Goal: Information Seeking & Learning: Find specific fact

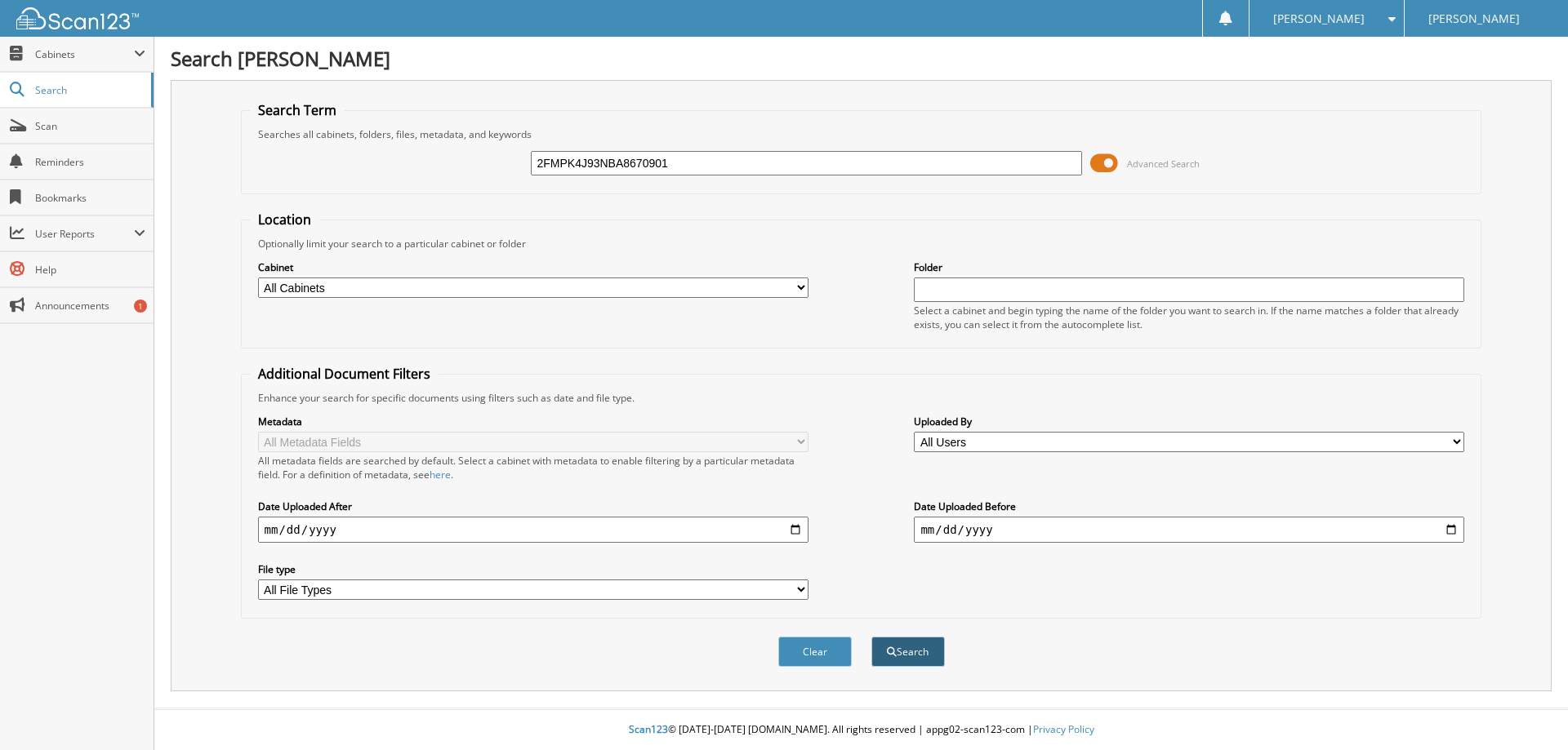
type input "2FMPK4J93NBA8670901"
click at [890, 652] on span "submit" at bounding box center [891, 652] width 10 height 10
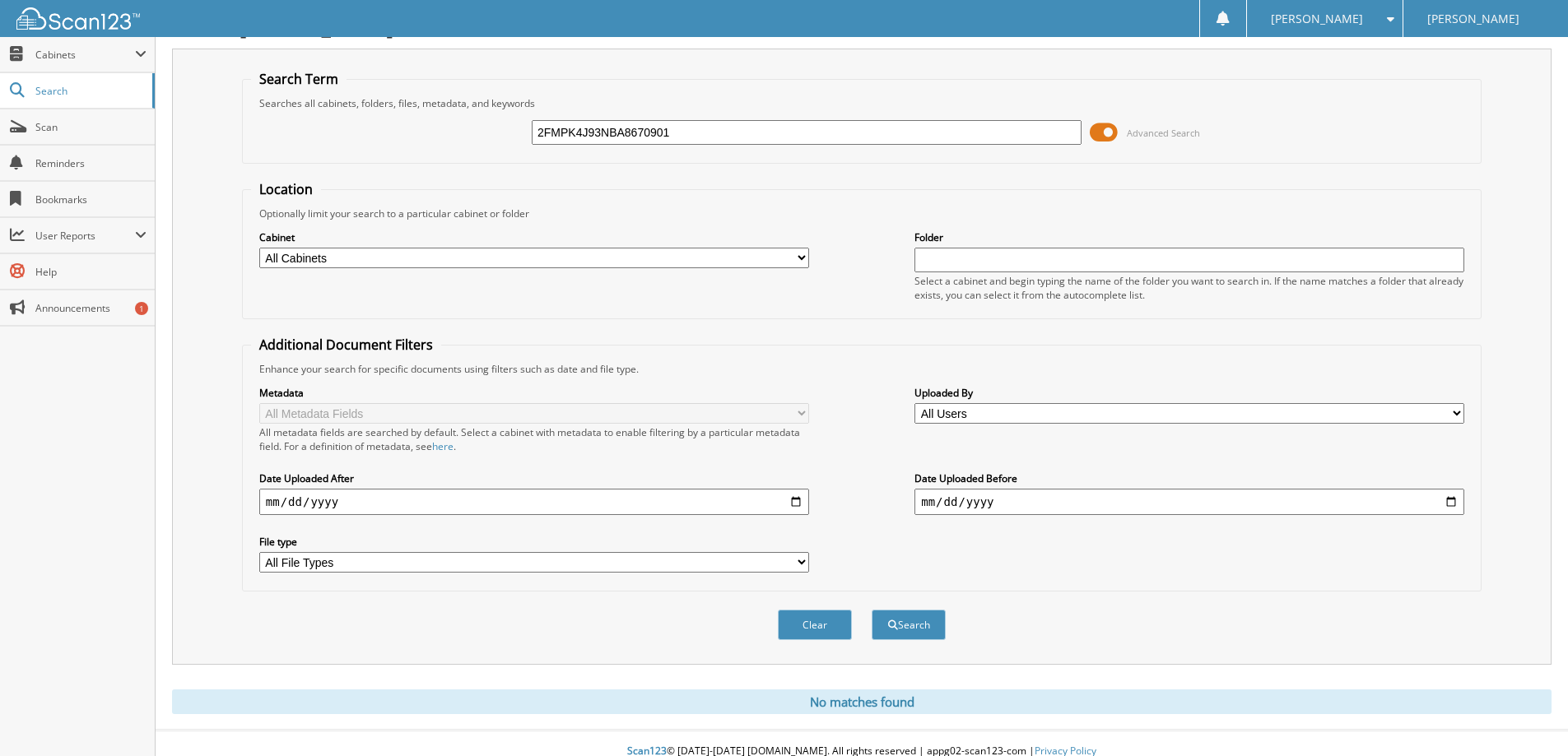
scroll to position [48, 0]
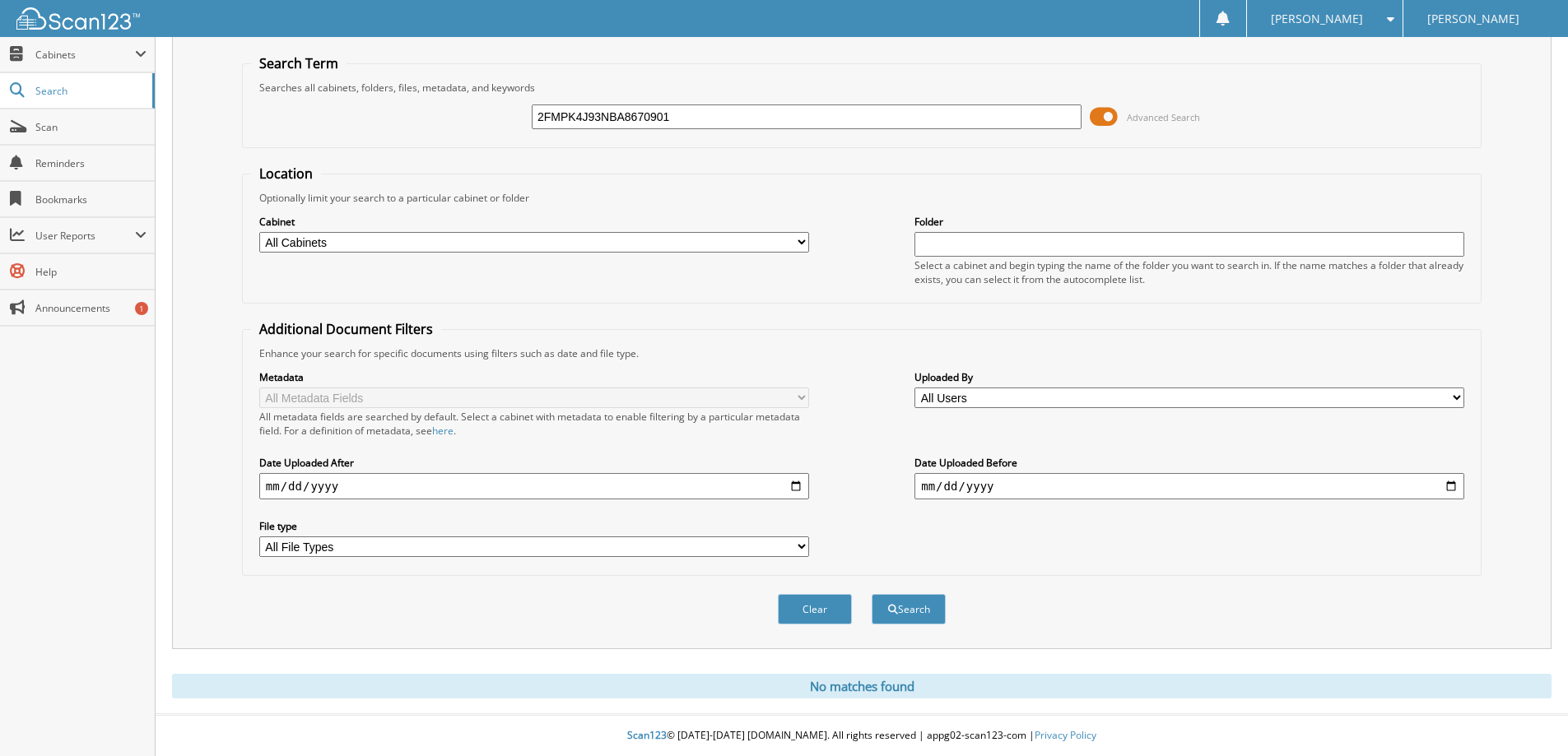
click at [682, 114] on input "2FMPK4J93NBA8670901" at bounding box center [806, 117] width 550 height 25
type input "[US_VEHICLE_IDENTIFICATION_NUMBER]"
click at [871, 594] on button "Search" at bounding box center [908, 609] width 74 height 31
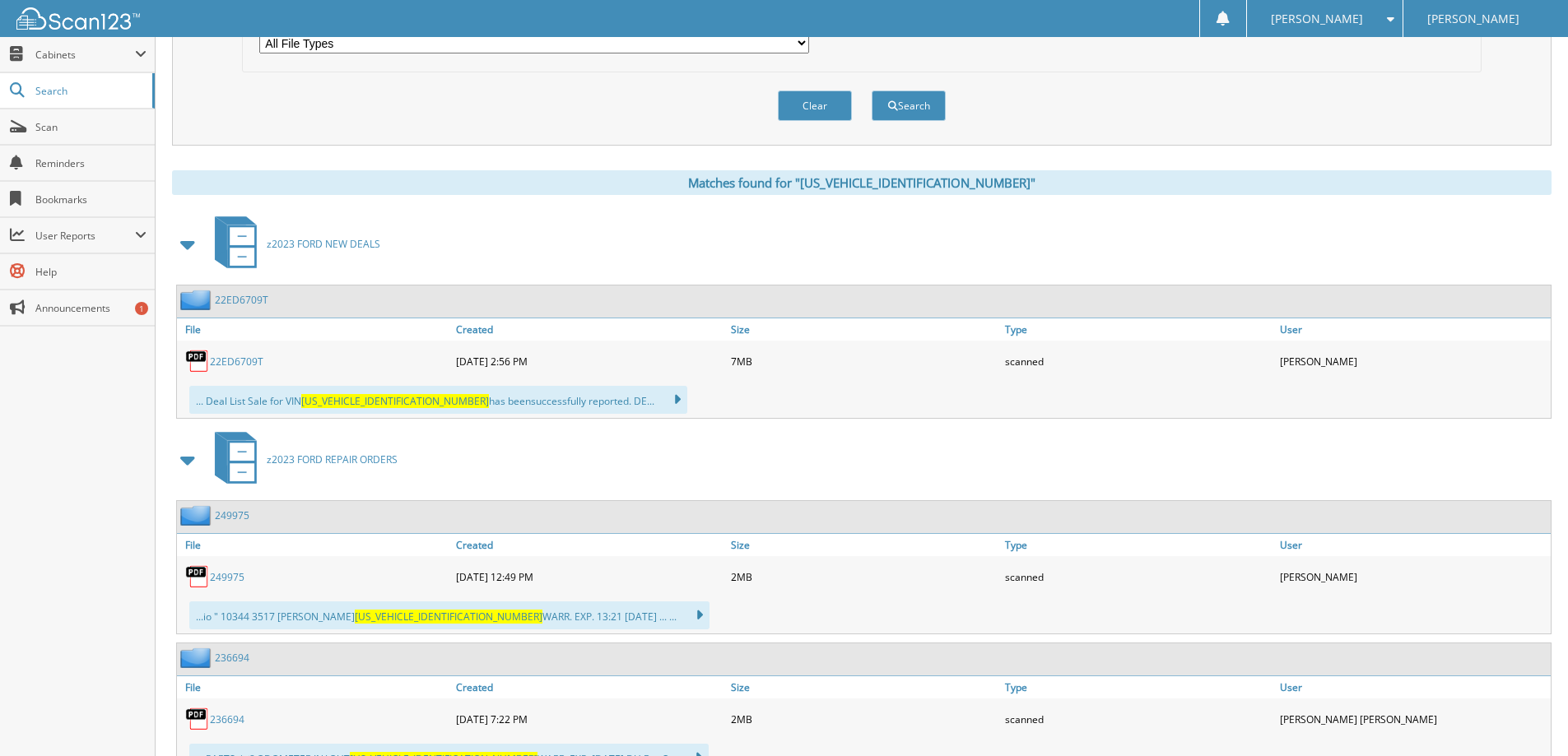
scroll to position [658, 0]
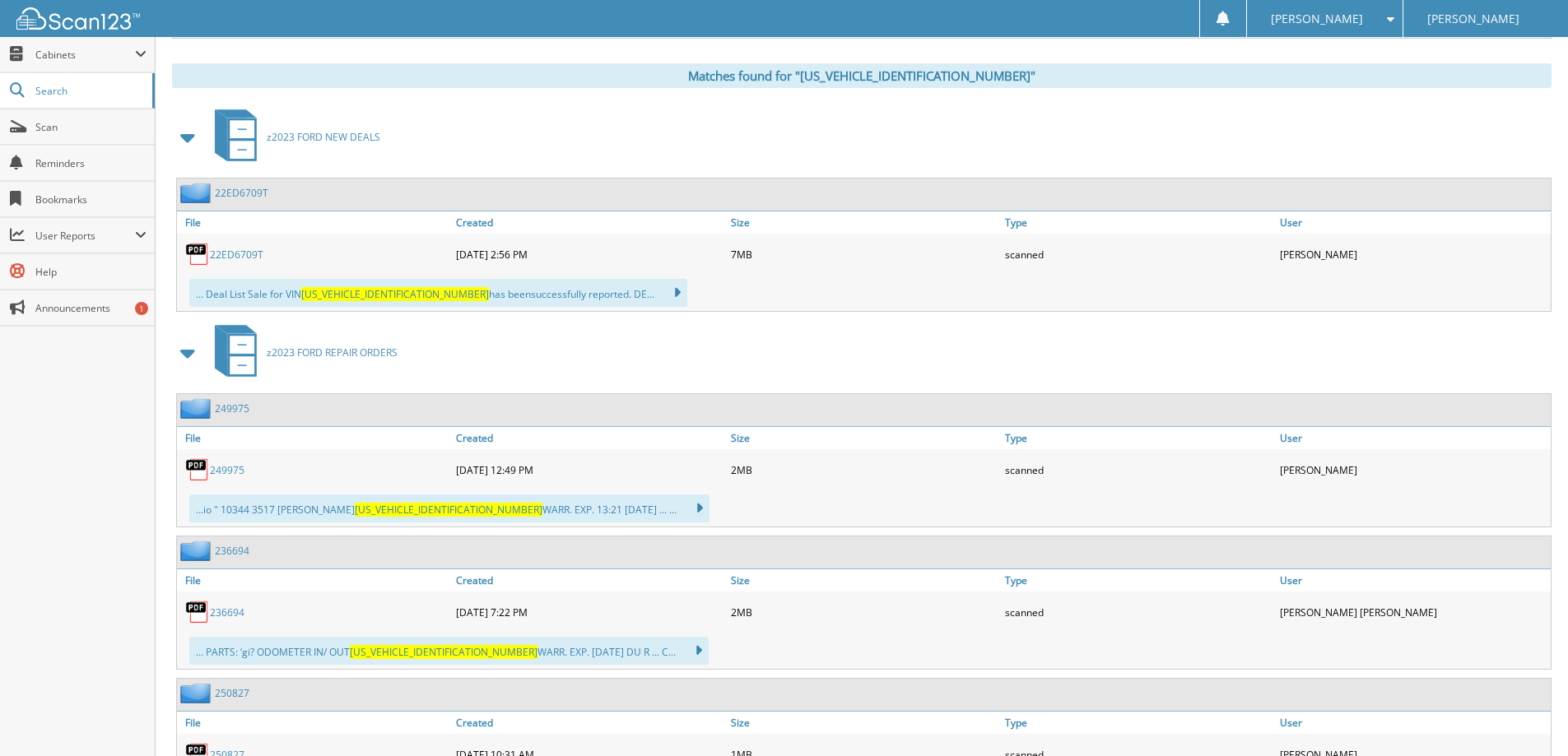
click at [220, 259] on link "22ED6709T" at bounding box center [236, 254] width 53 height 14
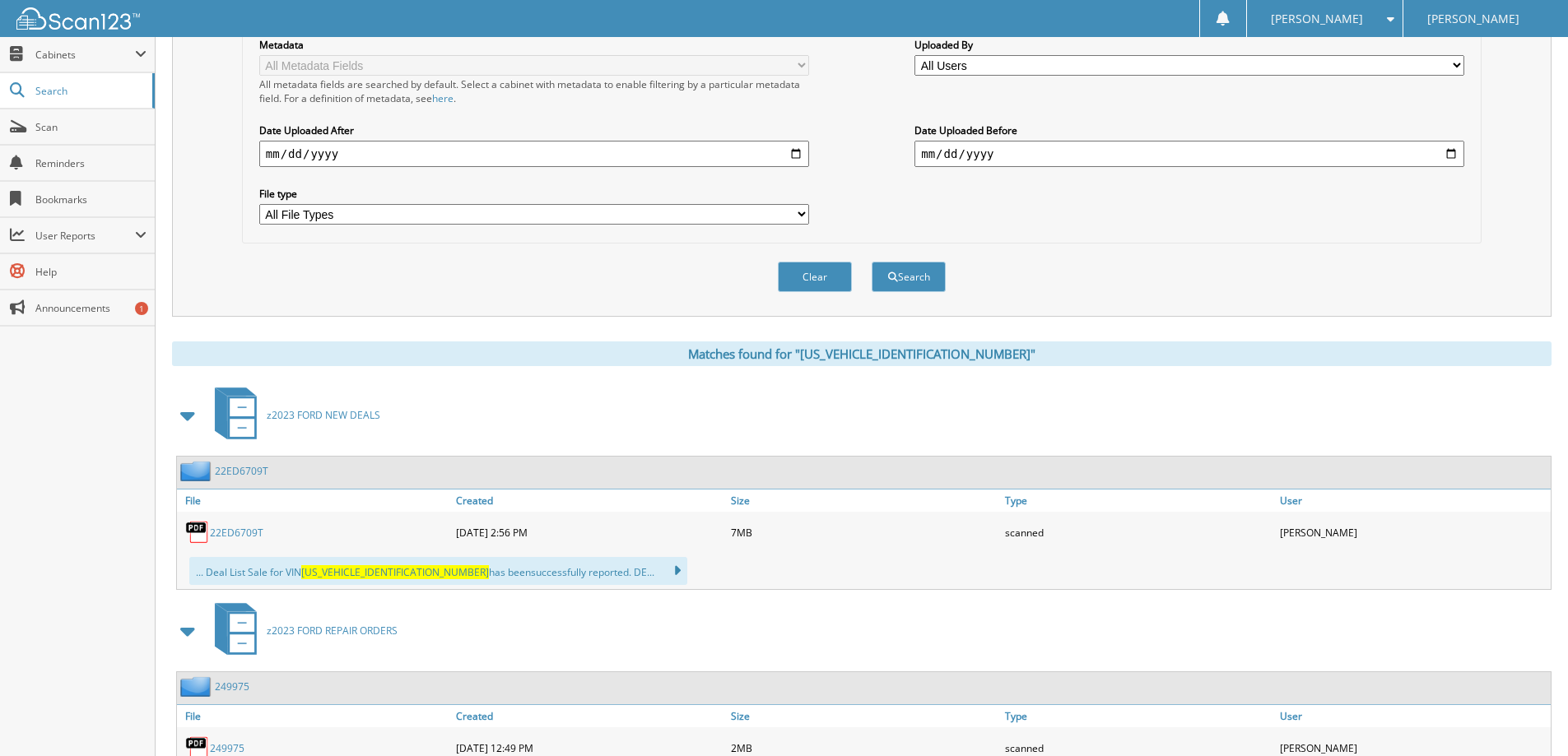
scroll to position [82, 0]
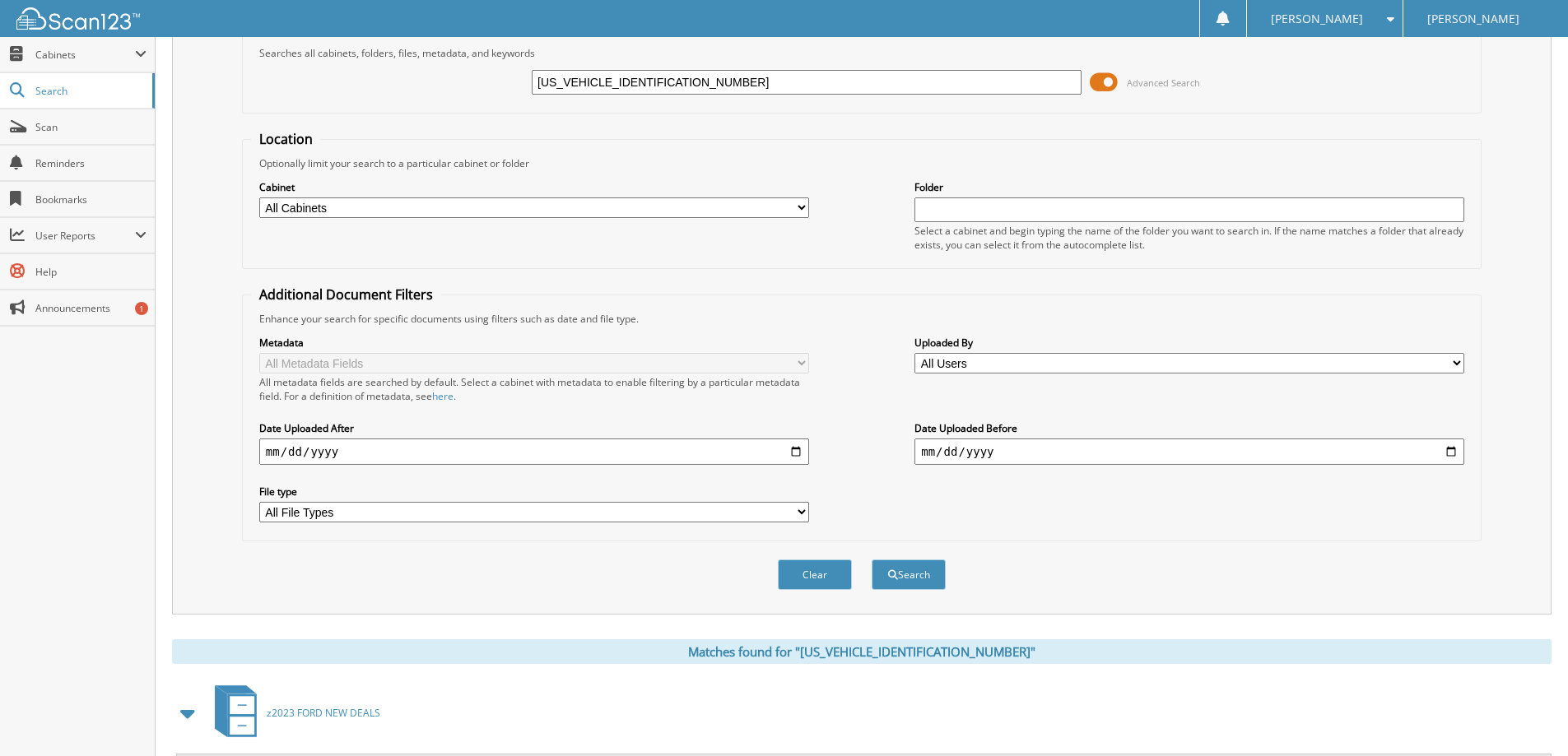
click at [787, 70] on input "[US_VEHICLE_IDENTIFICATION_NUMBER]" at bounding box center [806, 82] width 550 height 25
click at [787, 70] on input "2FMPK4J93NBA86709" at bounding box center [806, 82] width 550 height 25
paste input "1FM5K8GT1FGB2056201"
type input "1FM5K8GT1FGB20562"
click at [871, 559] on button "Search" at bounding box center [908, 574] width 74 height 31
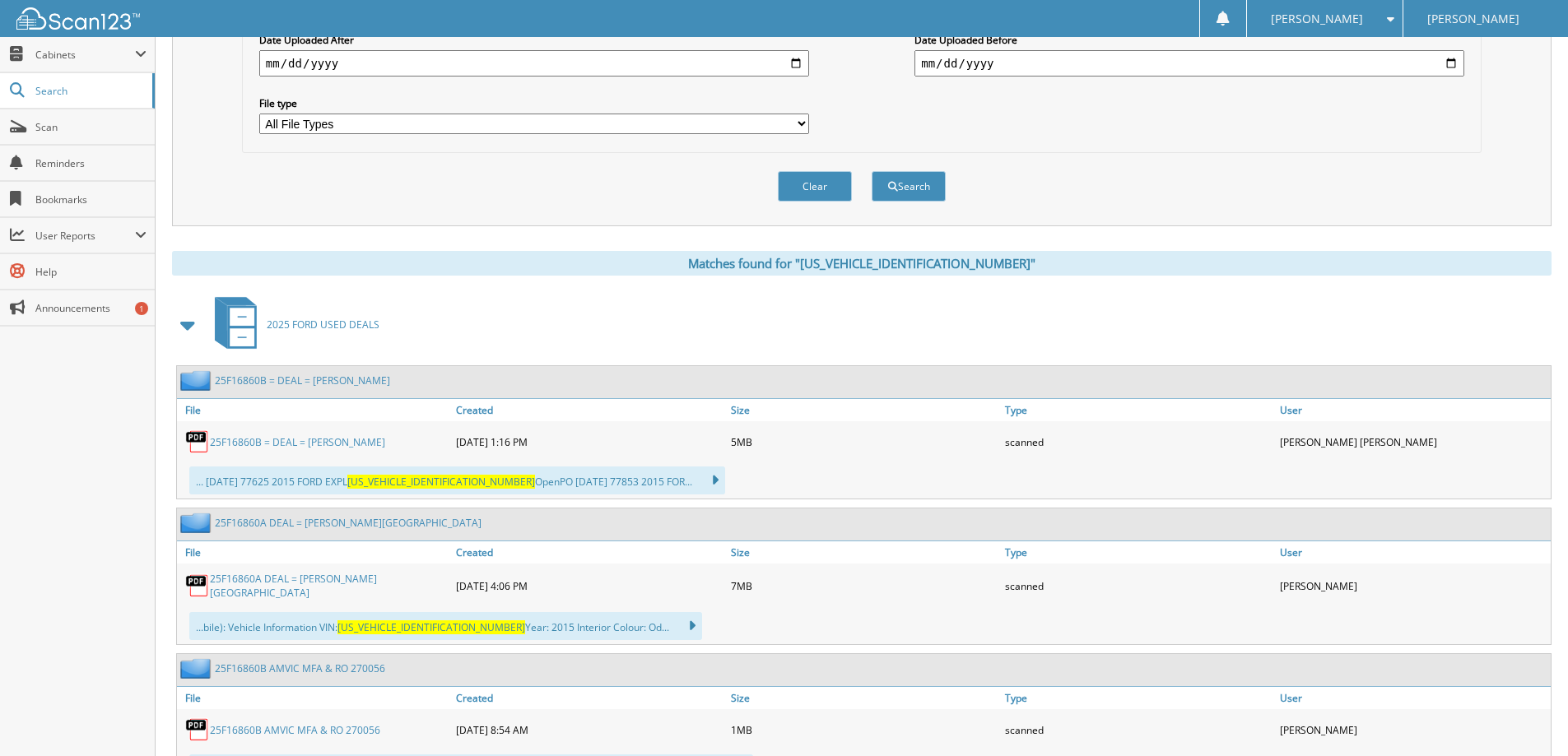
scroll to position [658, 0]
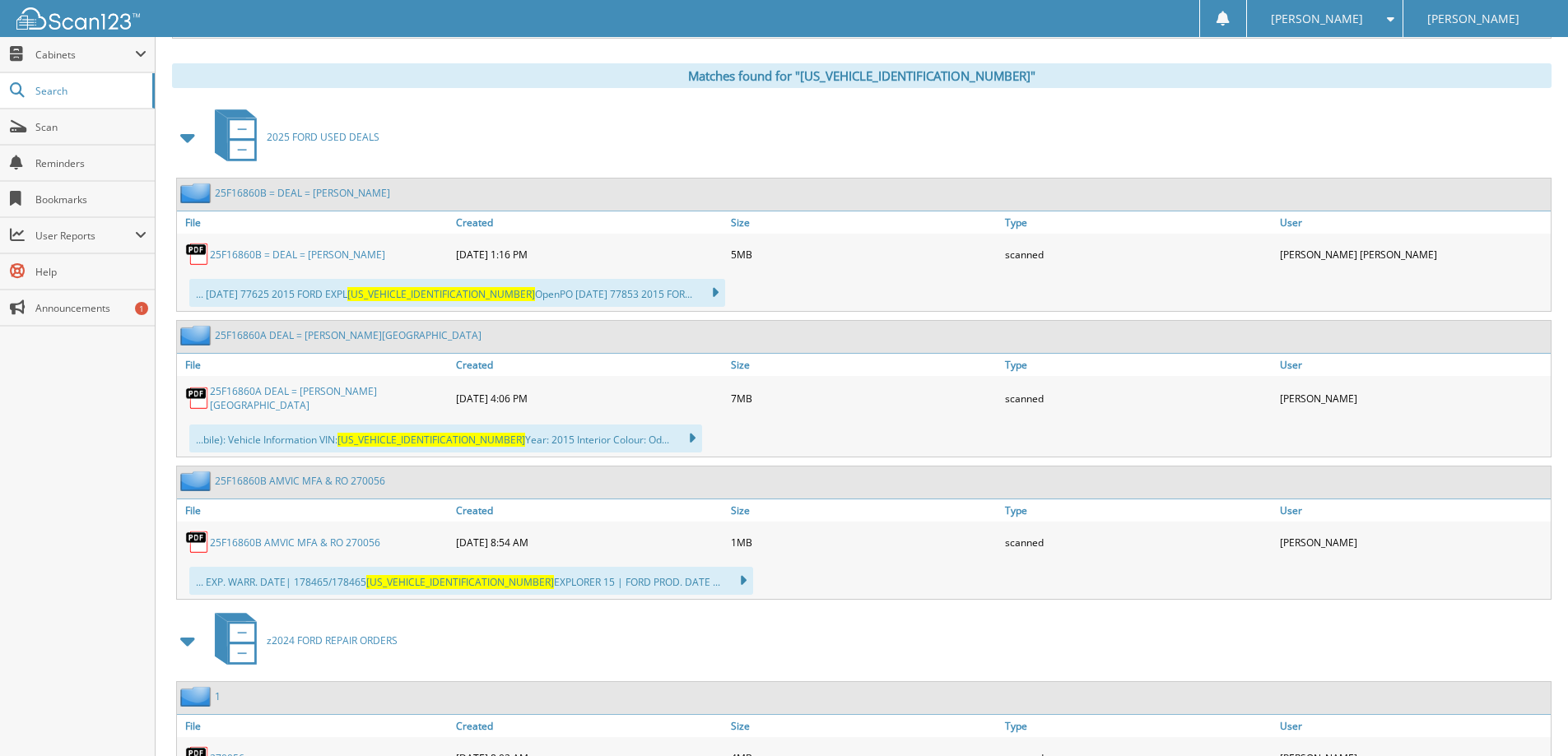
click at [342, 248] on link "25F16860B = DEAL = MONARDEZ, FELIPE" at bounding box center [297, 254] width 175 height 14
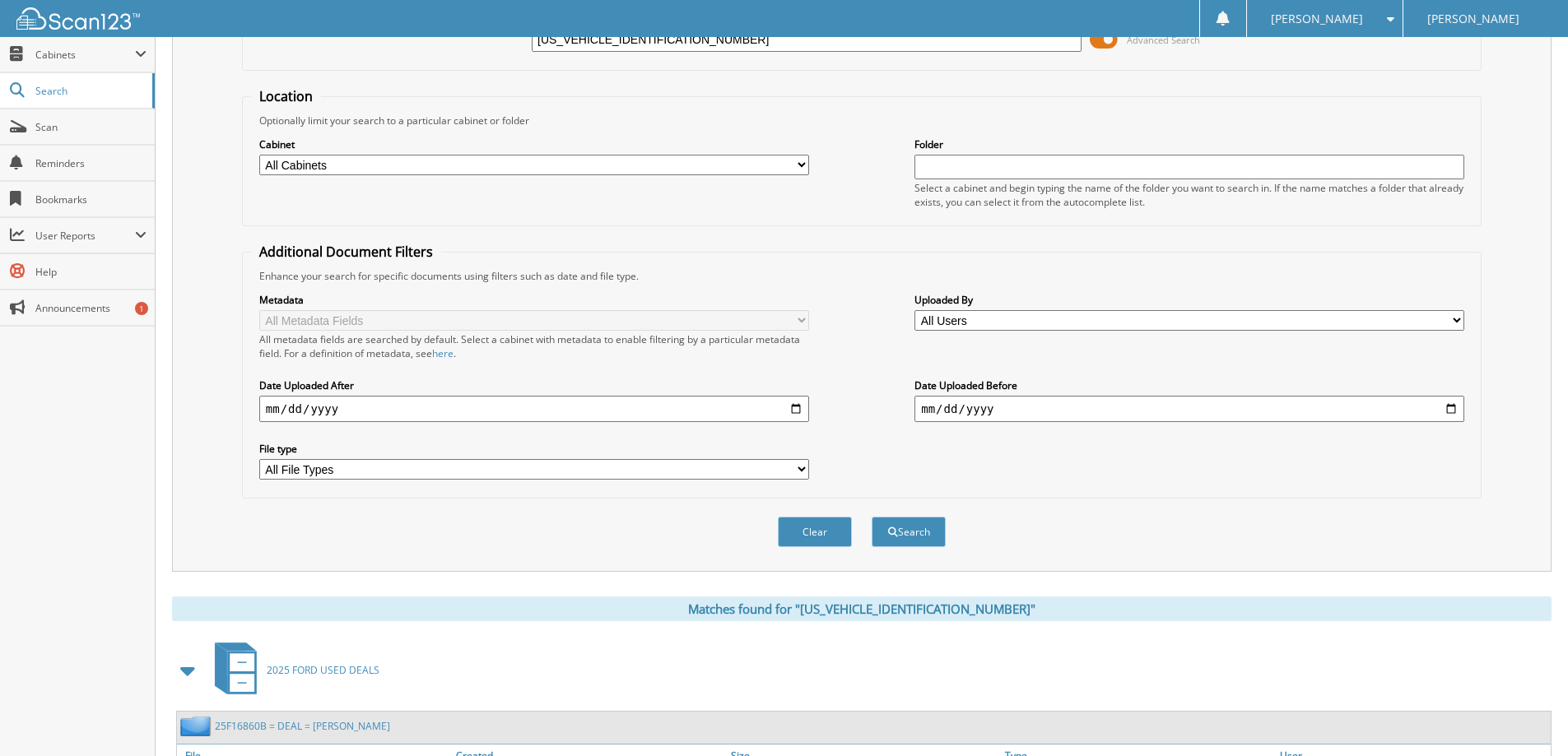
scroll to position [0, 0]
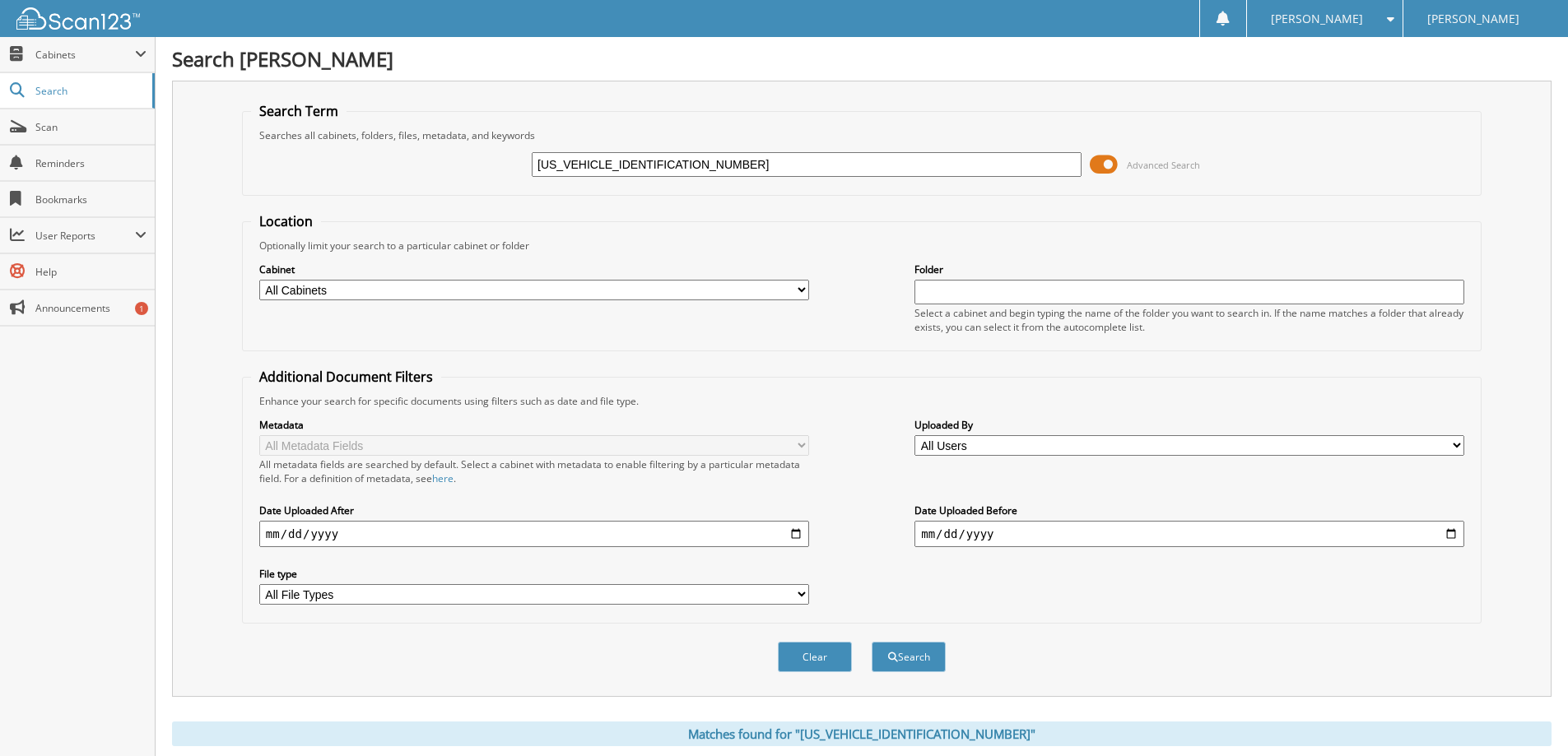
click at [784, 155] on input "1FM5K8GT1FGB20562" at bounding box center [806, 165] width 550 height 25
paste input "TFW1EG5JKE1055901"
type input "1FTFW1EG5JKE10559"
click at [871, 642] on button "Search" at bounding box center [908, 658] width 74 height 31
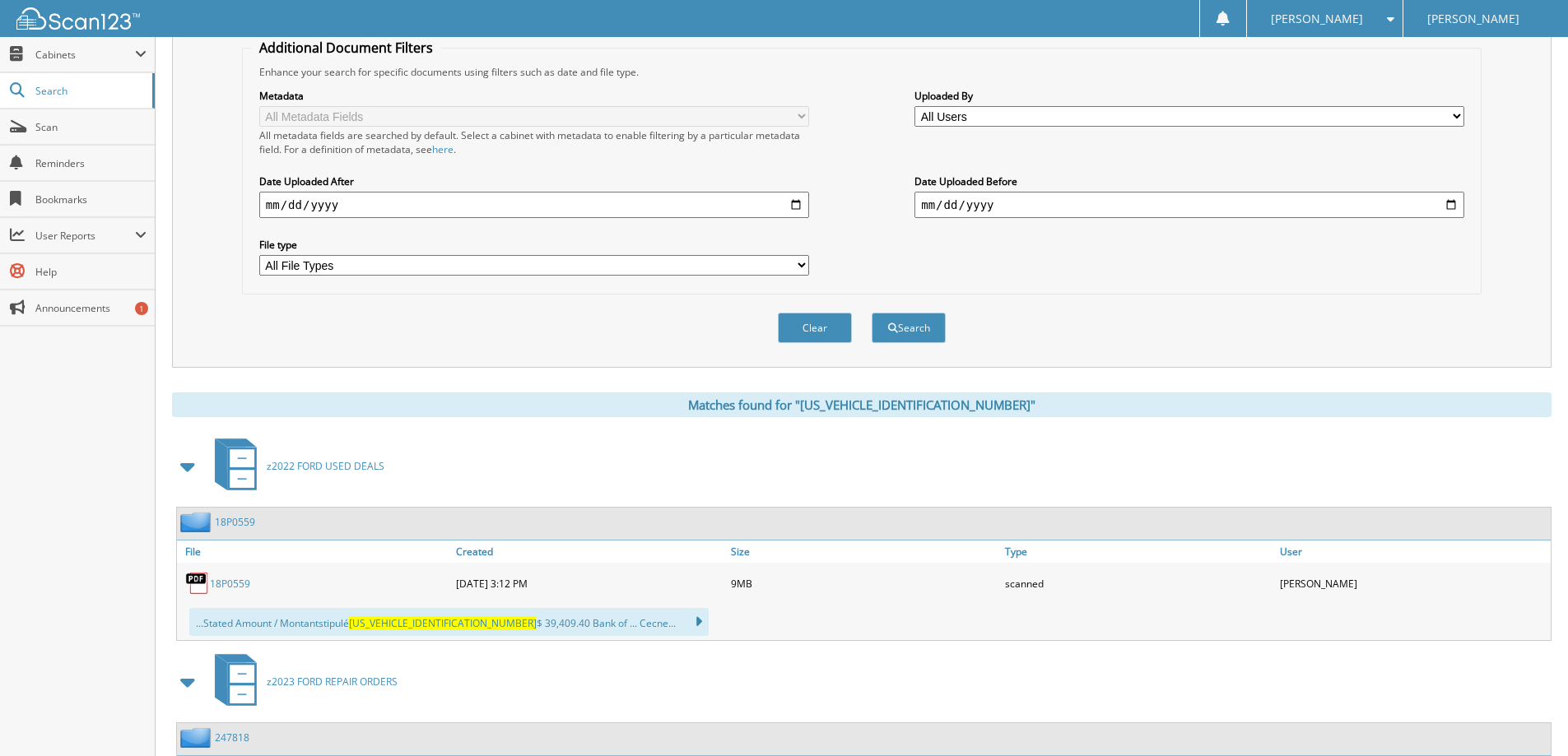
scroll to position [575, 0]
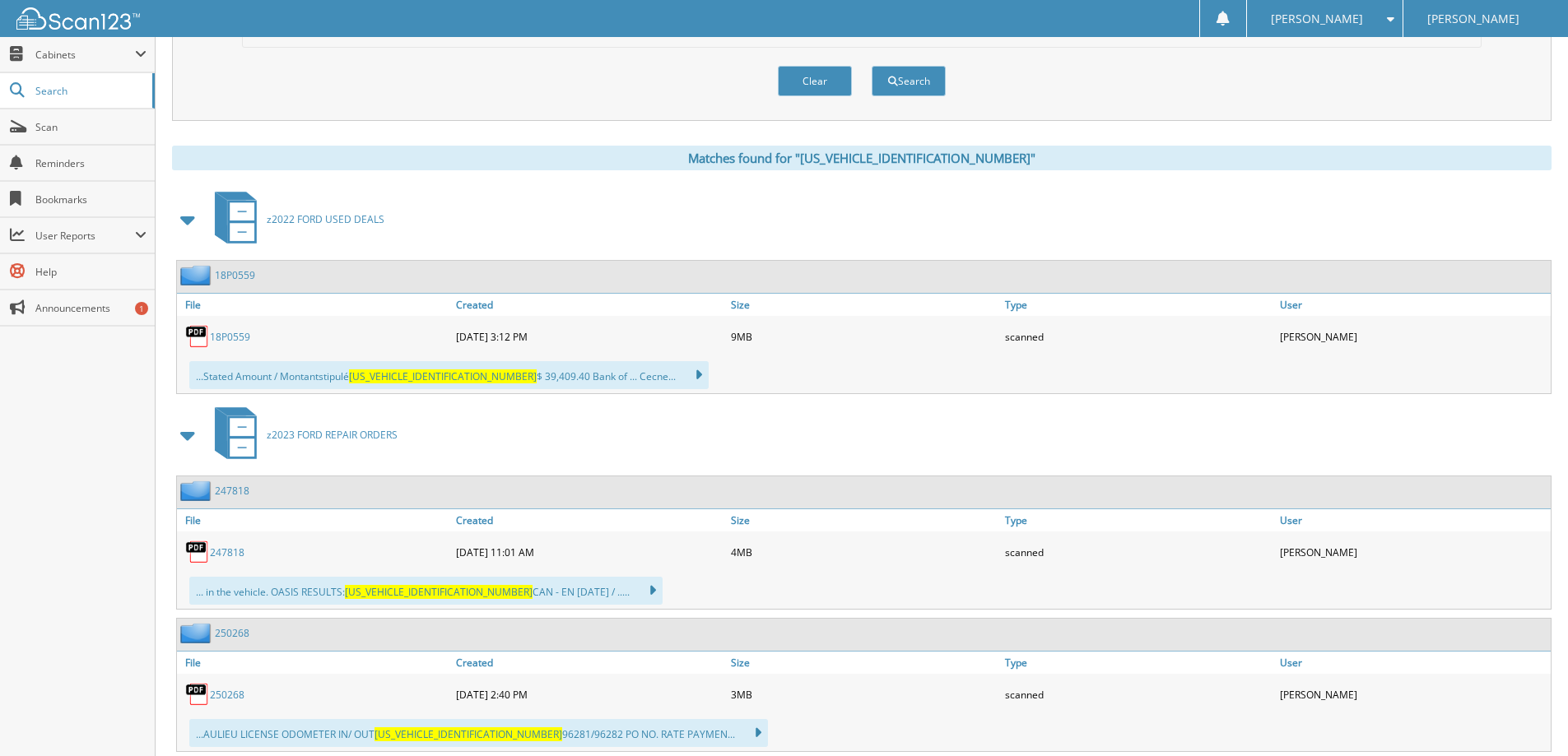
click at [235, 340] on link "18P0559" at bounding box center [230, 337] width 41 height 14
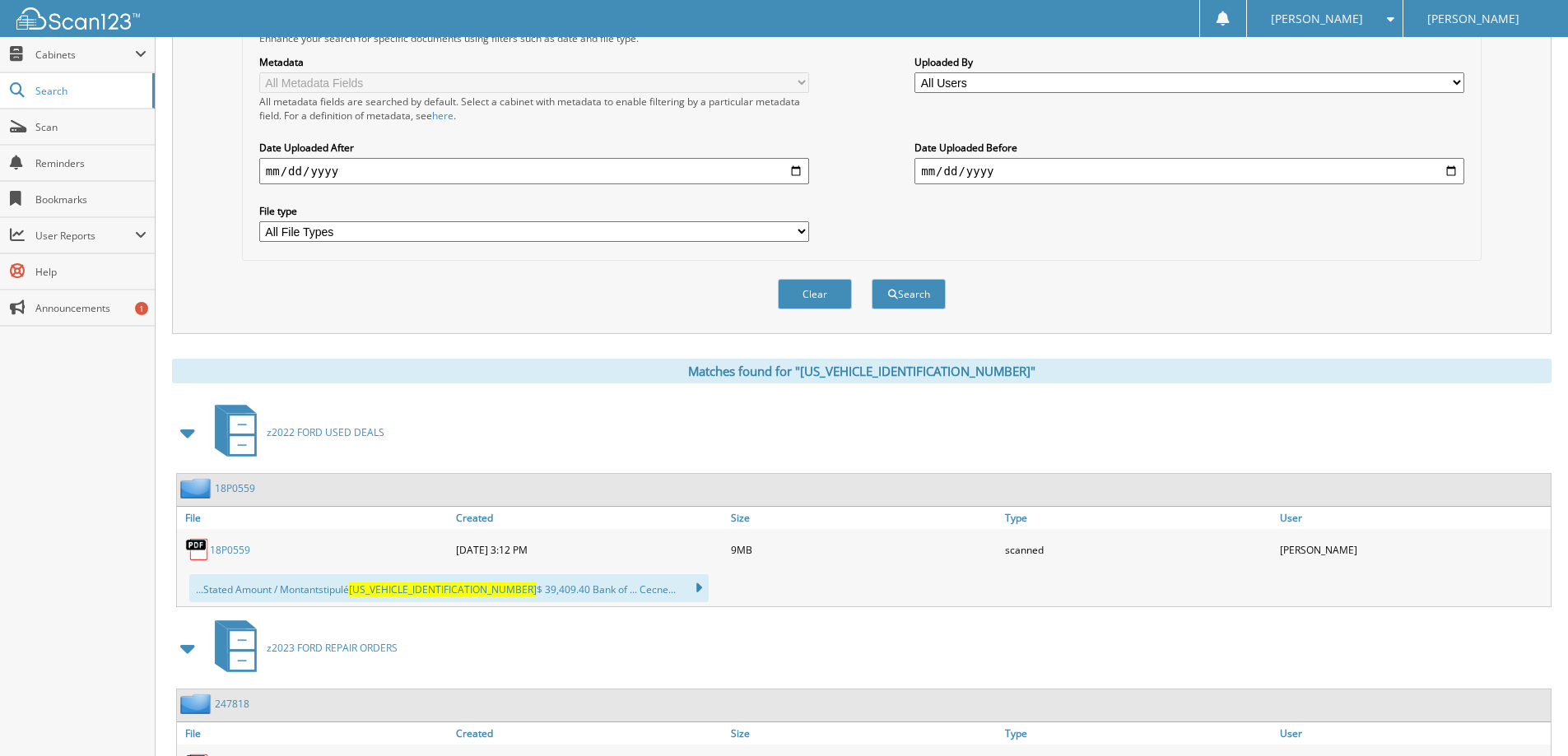
scroll to position [82, 0]
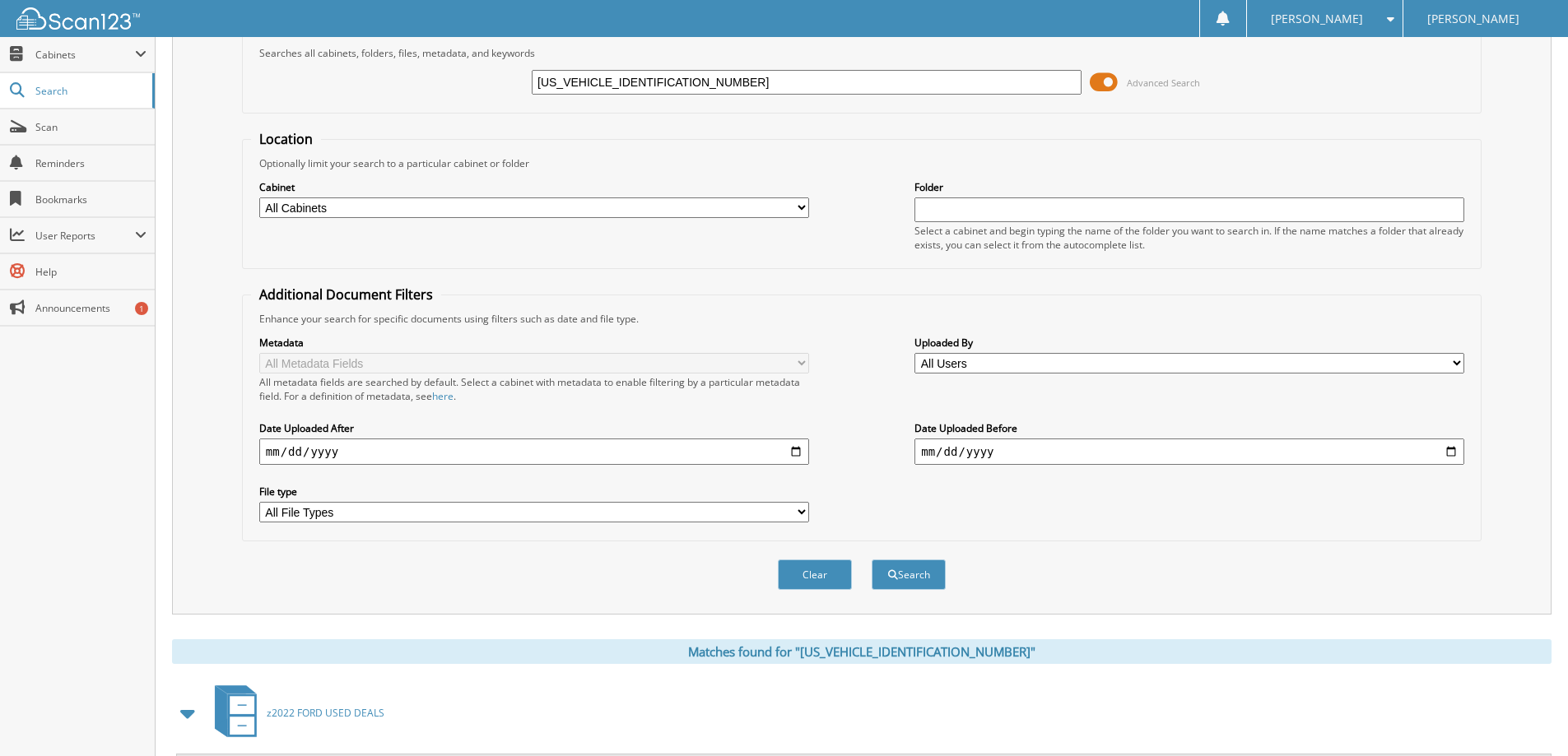
click at [729, 74] on input "1FTFW1EG5JKE10559" at bounding box center [806, 82] width 550 height 25
paste input "EW1EG4JFD2950801"
type input "1FTEW1EG4JFD29508"
click at [871, 559] on button "Search" at bounding box center [908, 574] width 74 height 31
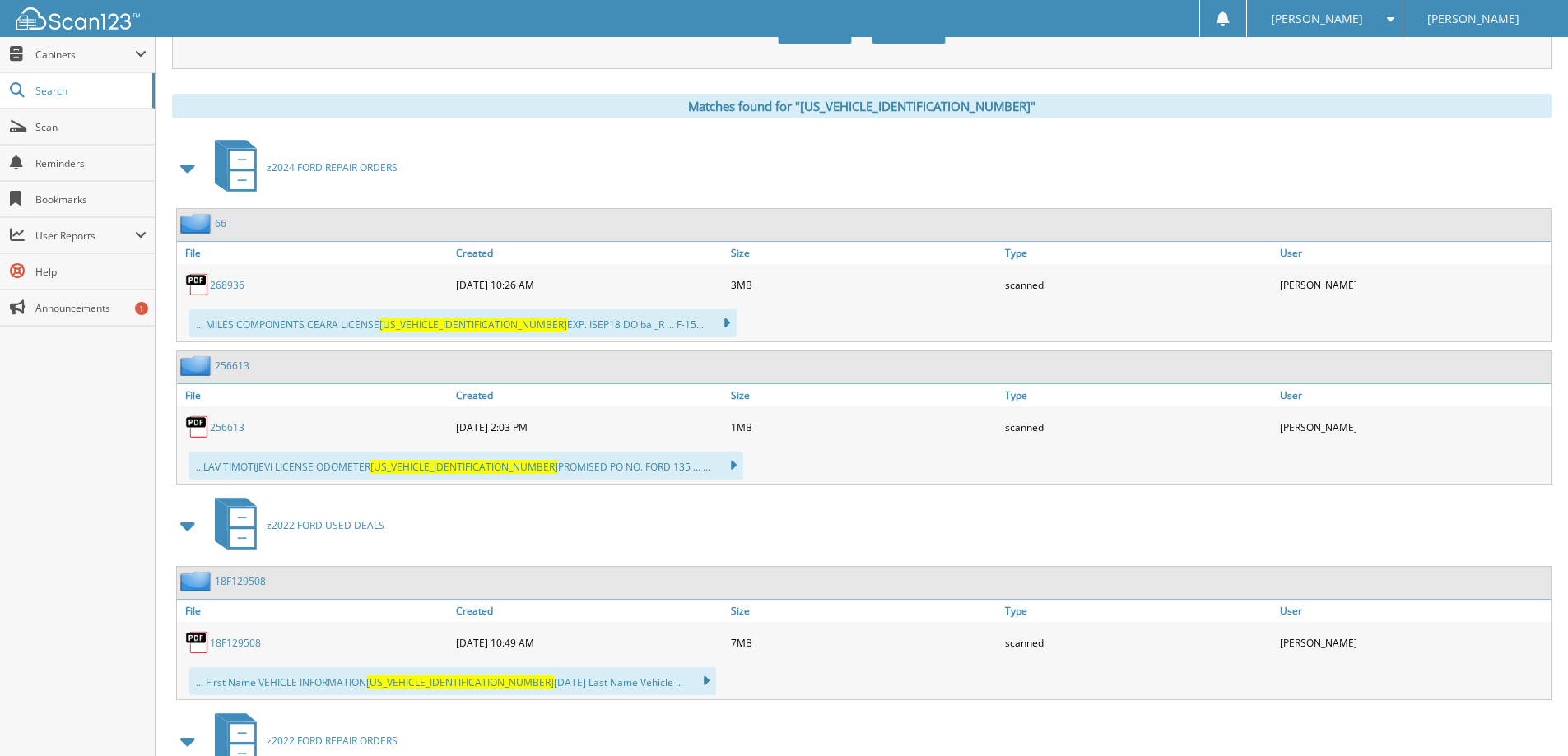
scroll to position [741, 0]
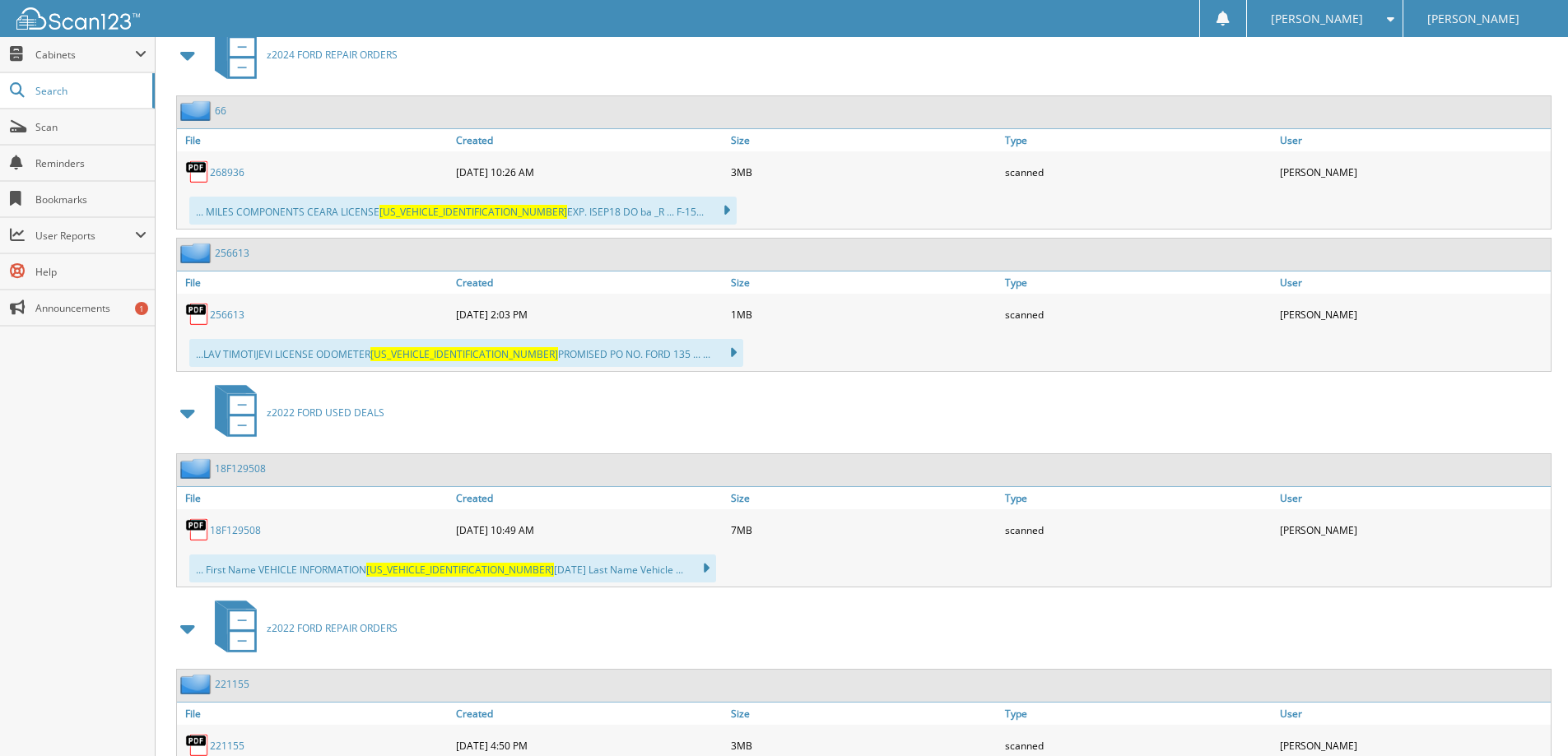
drag, startPoint x: 242, startPoint y: 530, endPoint x: 347, endPoint y: 520, distance: 105.5
click at [242, 531] on link "18F129508" at bounding box center [235, 530] width 51 height 14
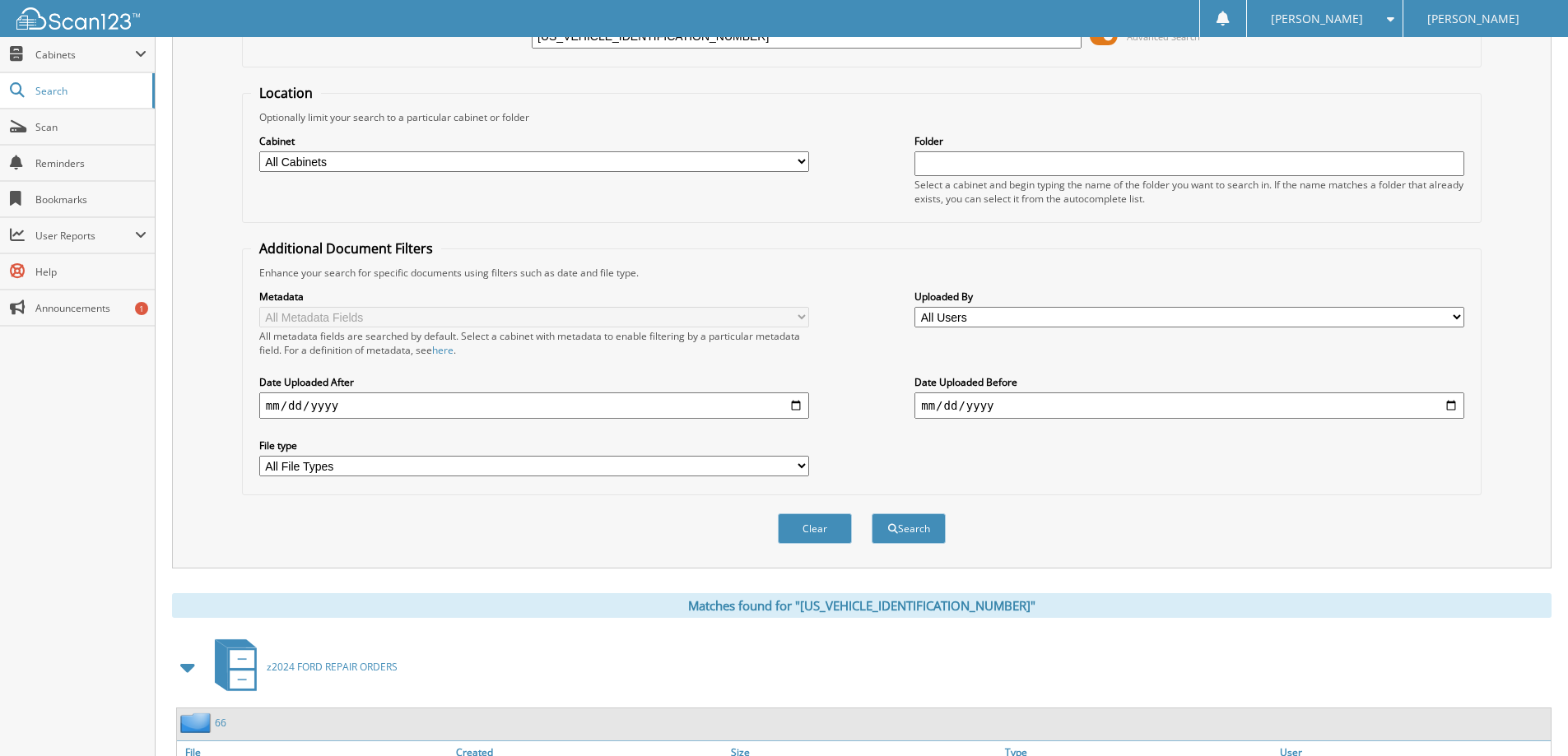
scroll to position [0, 0]
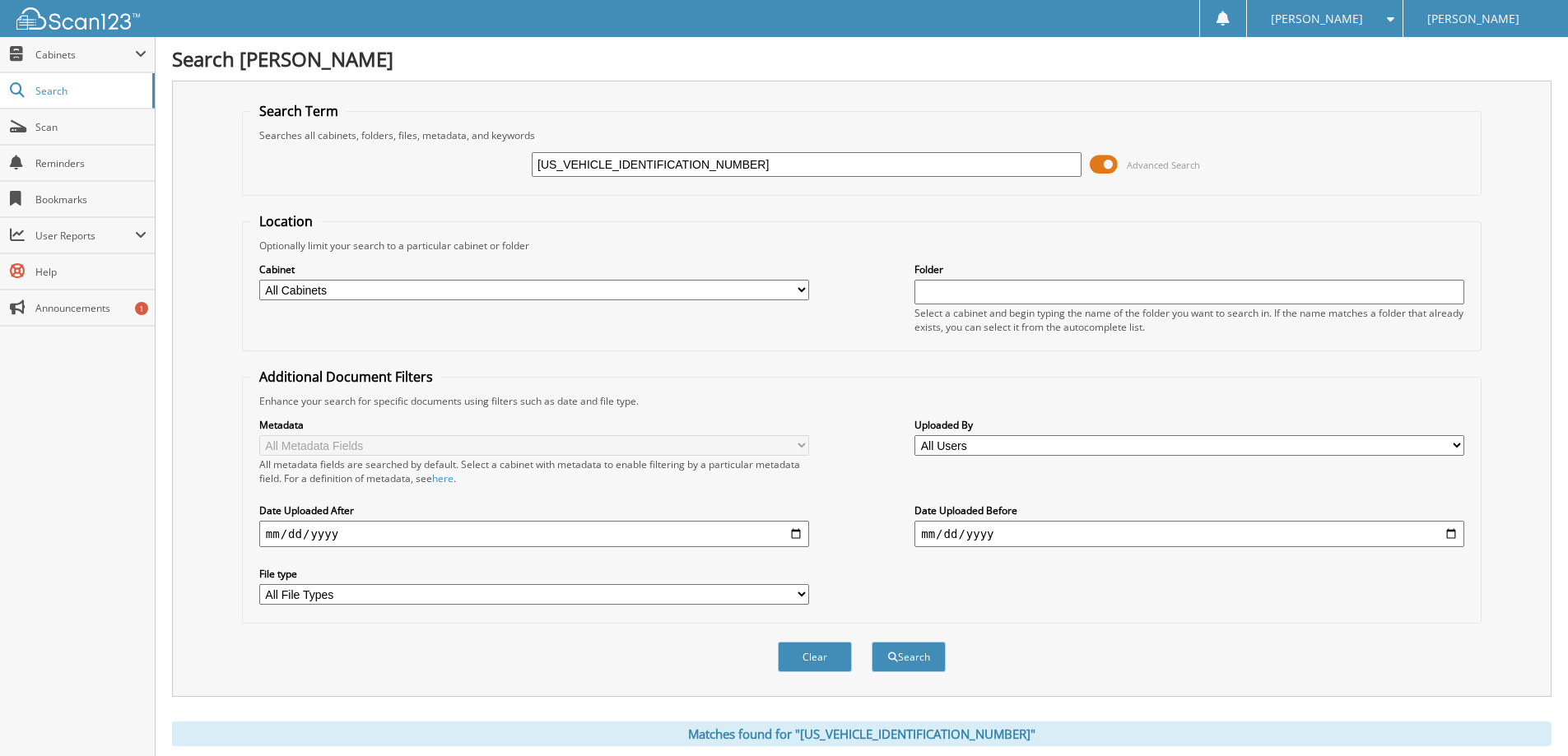
click at [771, 154] on input "1FTEW1EG4JFD29508" at bounding box center [806, 165] width 550 height 25
paste input "FW1E59NKF1439401"
type input "1FTFW1E59NKF14394"
click at [871, 642] on button "Search" at bounding box center [908, 658] width 74 height 31
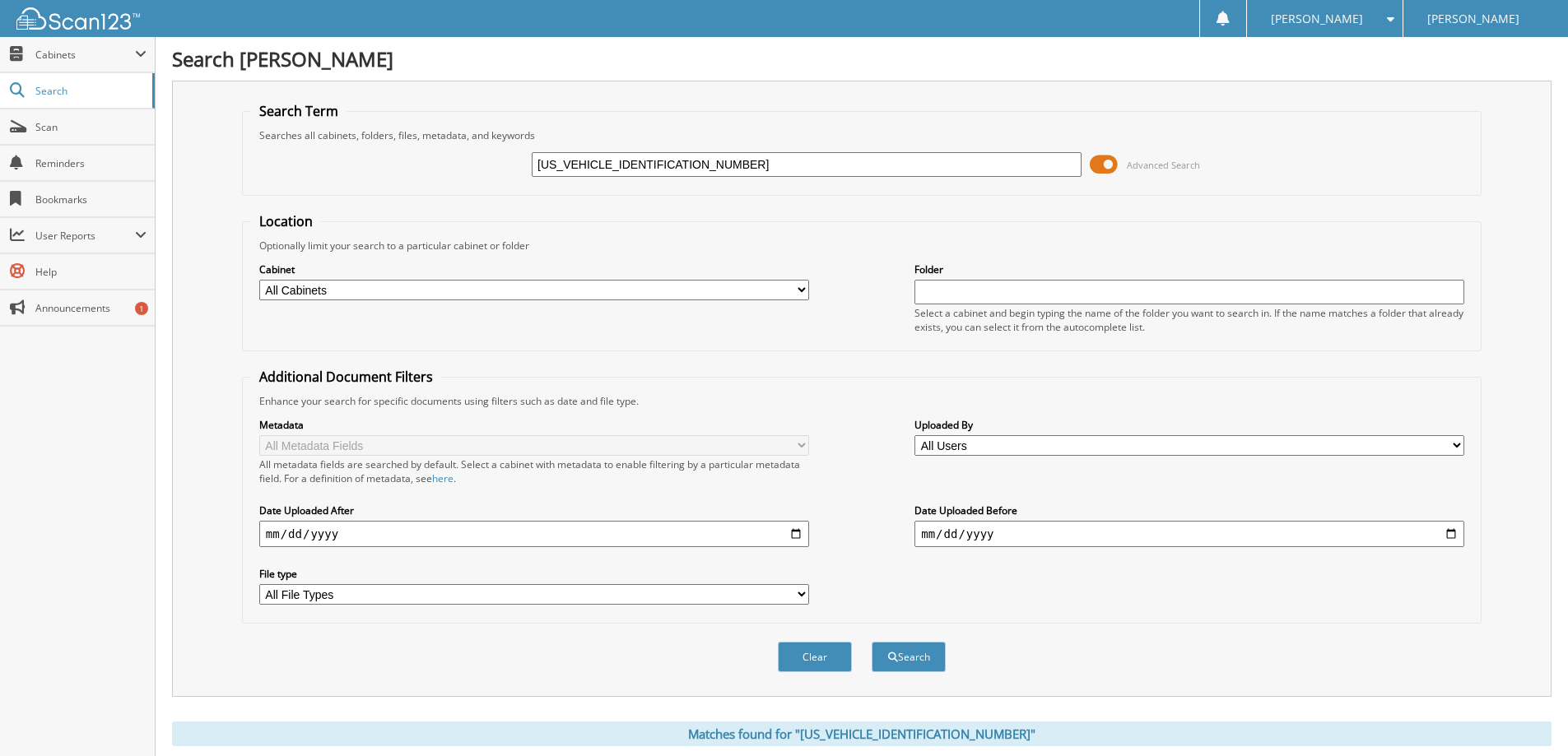
click at [680, 168] on input "1FTFW1E59NKF14394" at bounding box center [806, 165] width 550 height 25
paste input "MCU9J94LUA4236101"
type input "1FMCU9J94LUA42361"
click at [871, 642] on button "Search" at bounding box center [908, 658] width 74 height 31
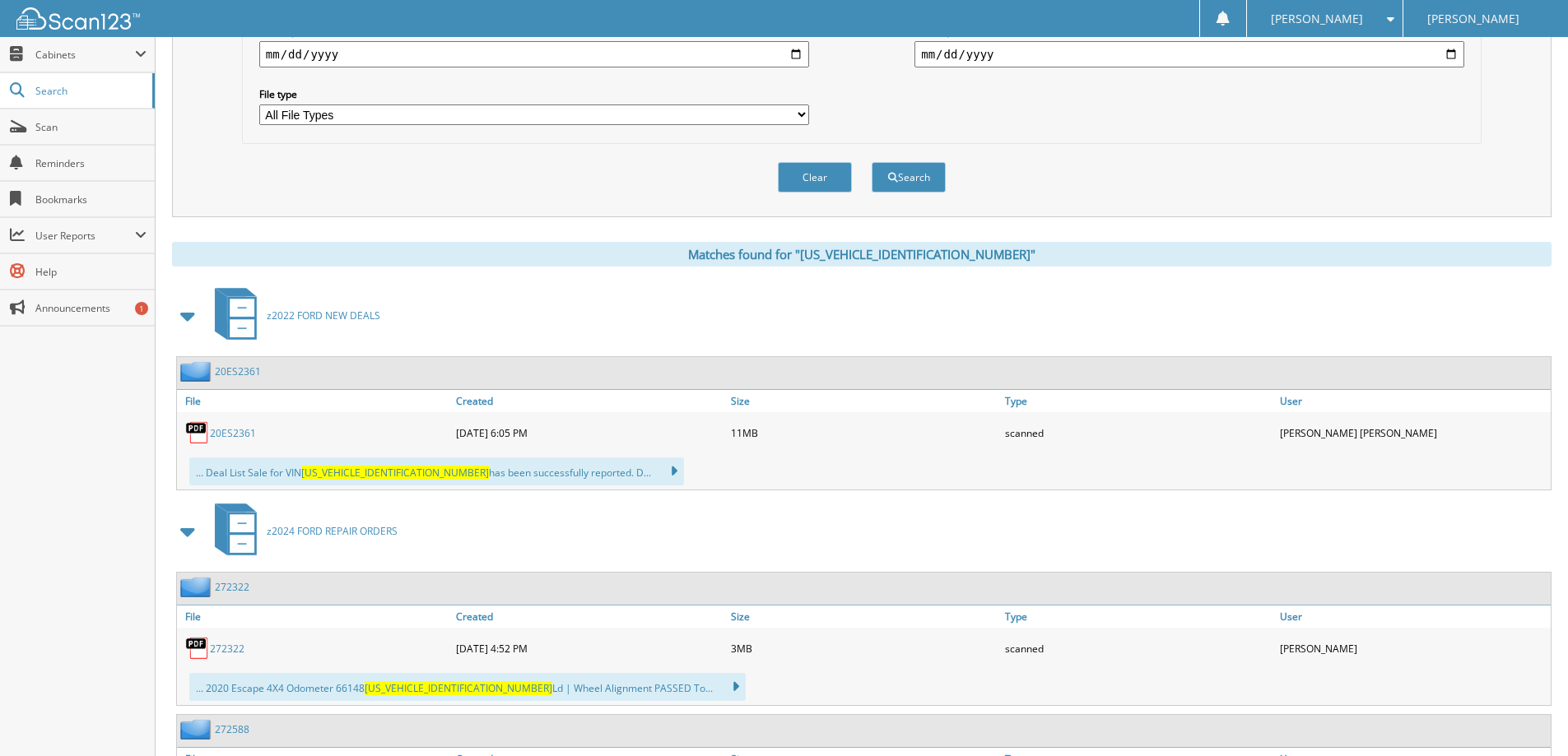
scroll to position [493, 0]
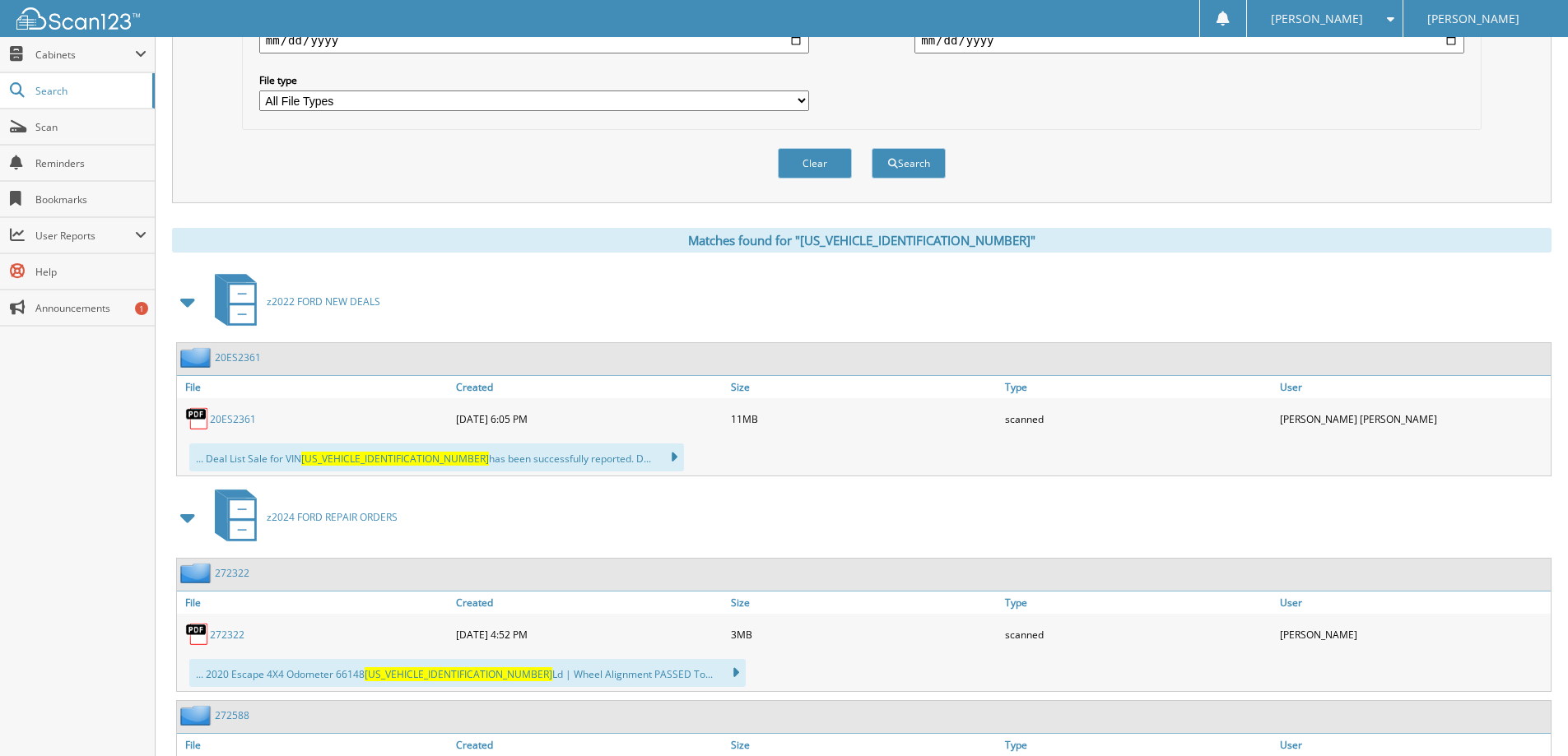
click at [233, 419] on link "20ES2361" at bounding box center [233, 419] width 46 height 14
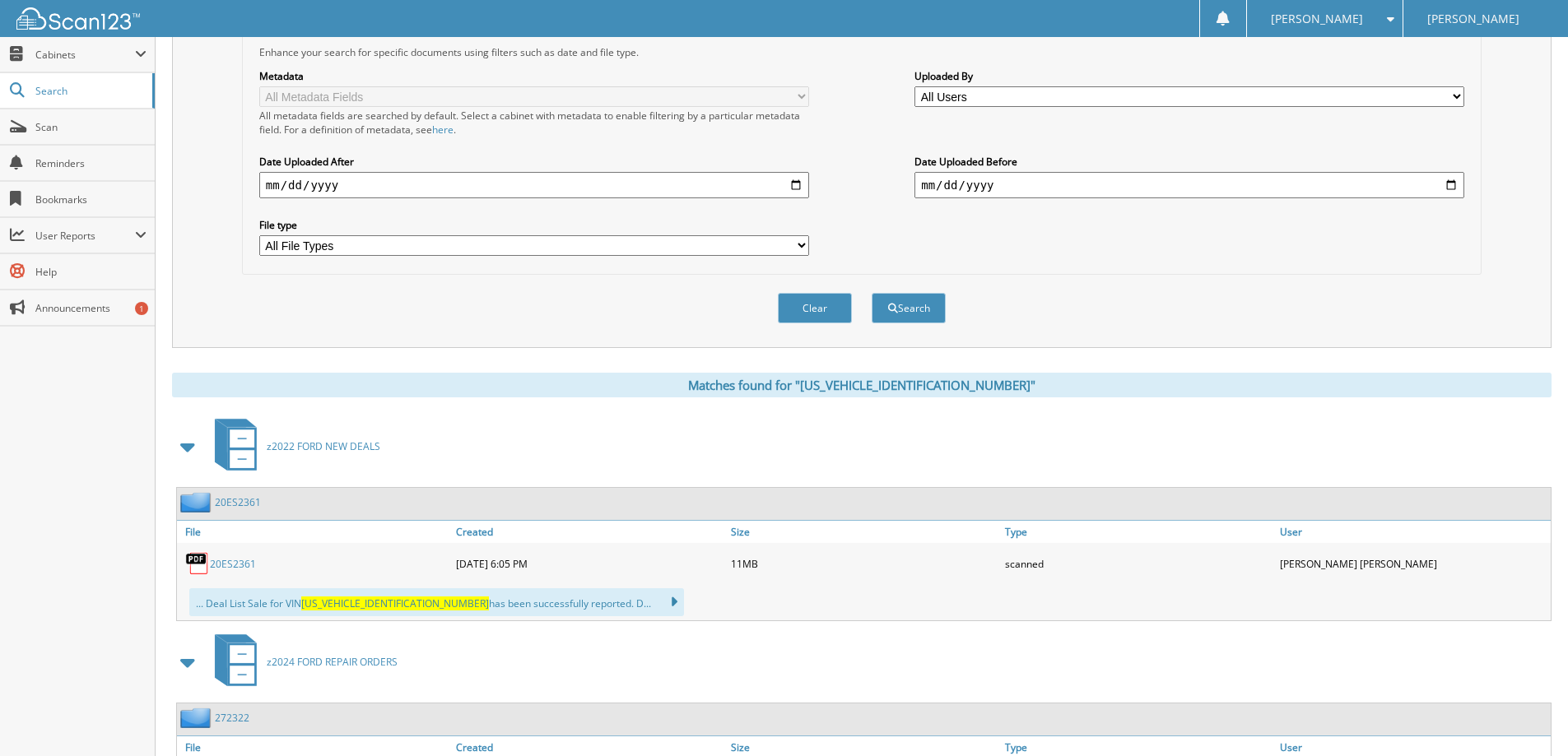
scroll to position [0, 0]
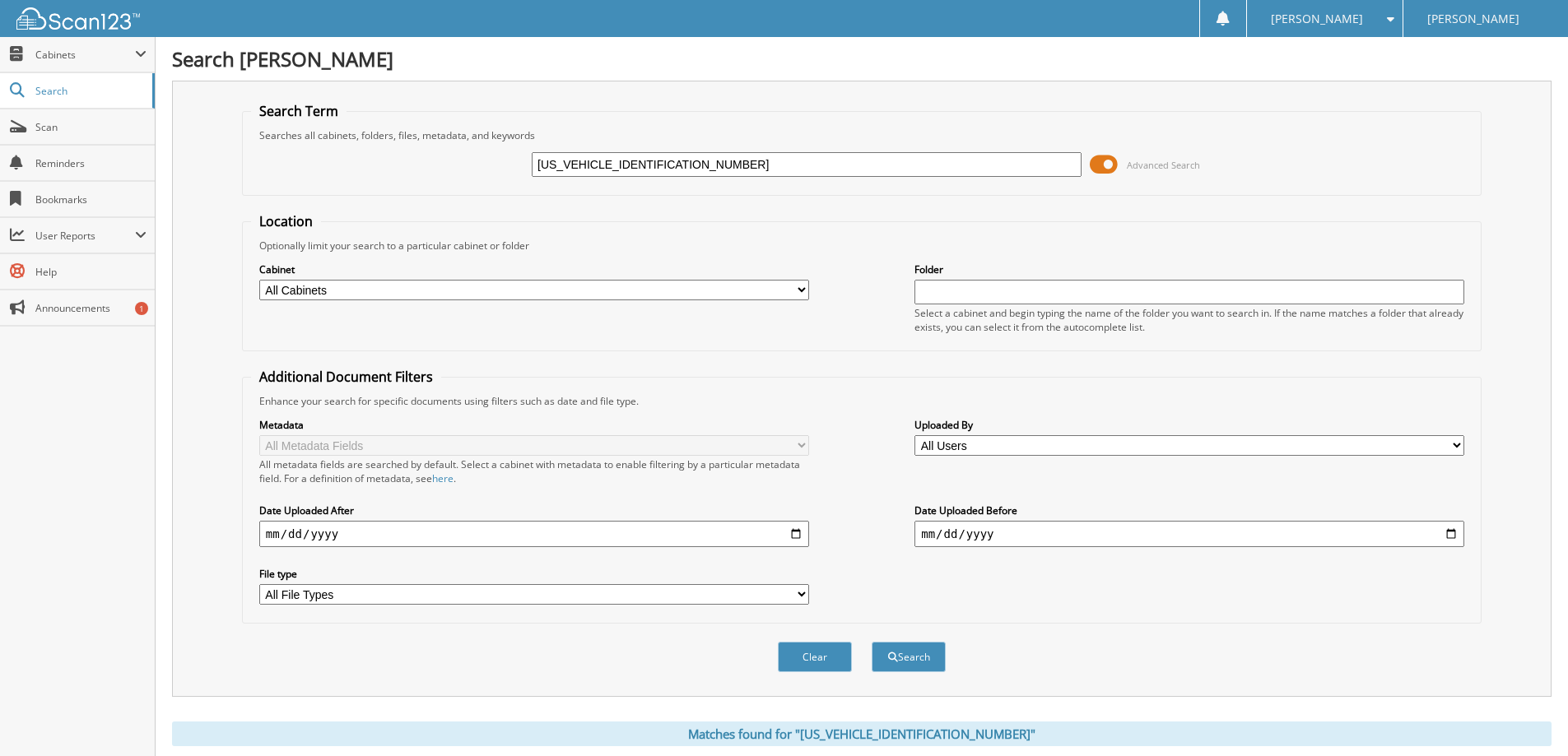
click at [705, 163] on input "[US_VEHICLE_IDENTIFICATION_NUMBER]" at bounding box center [806, 165] width 550 height 25
paste input "A6P8TH6N51151910"
type input "1FA6P8TH6N5115191"
click at [871, 642] on button "Search" at bounding box center [908, 658] width 74 height 31
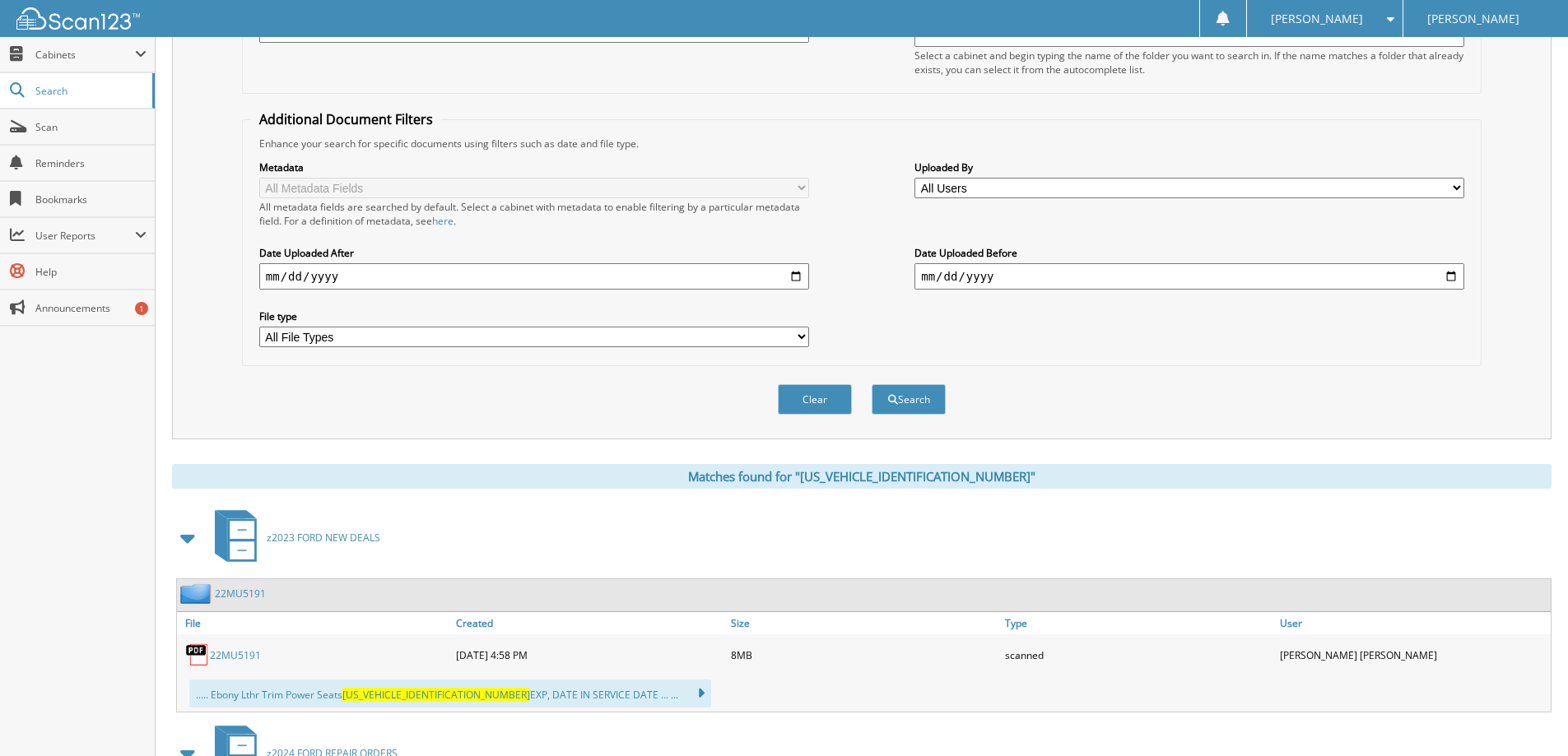
scroll to position [493, 0]
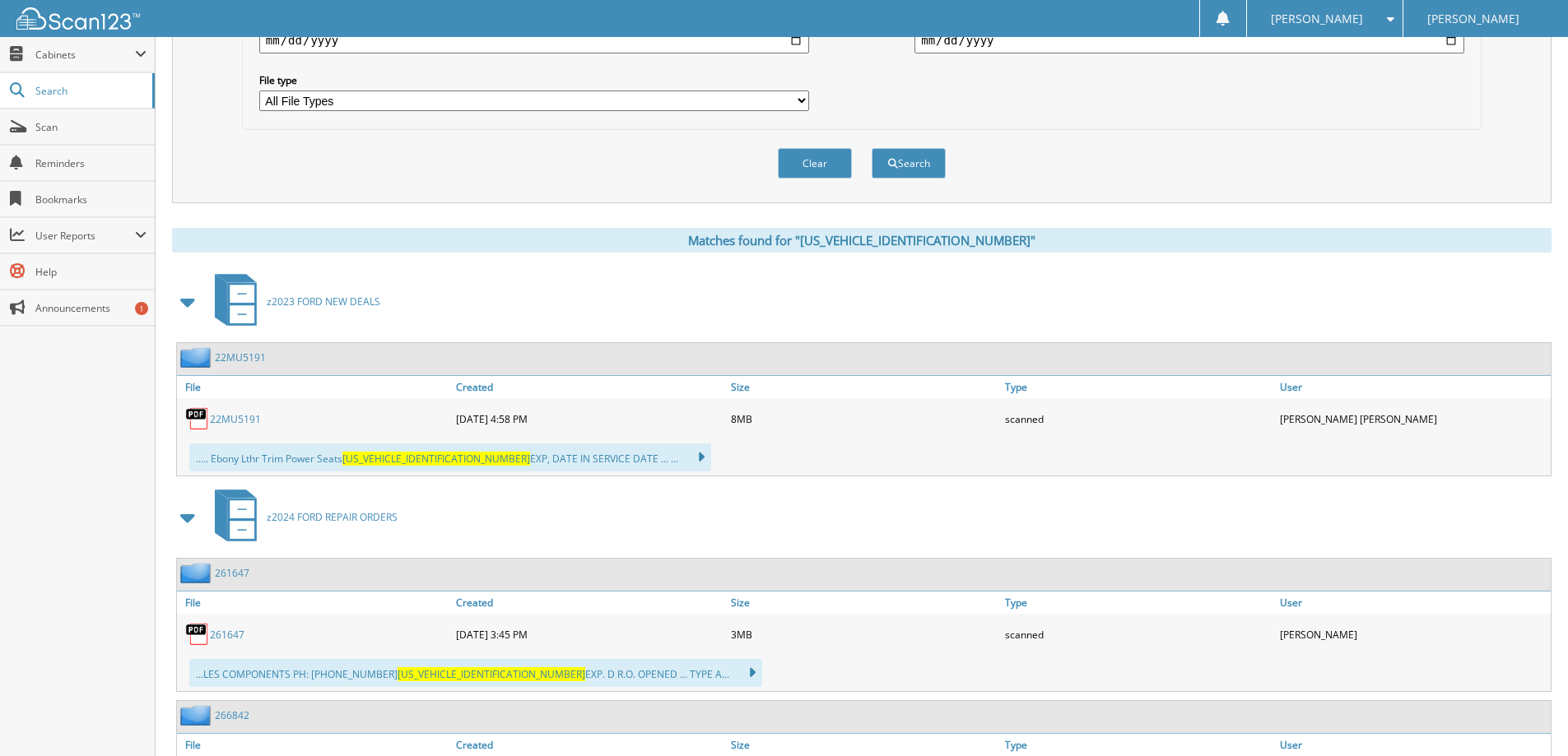
click at [231, 420] on link "22MU5191" at bounding box center [235, 419] width 51 height 14
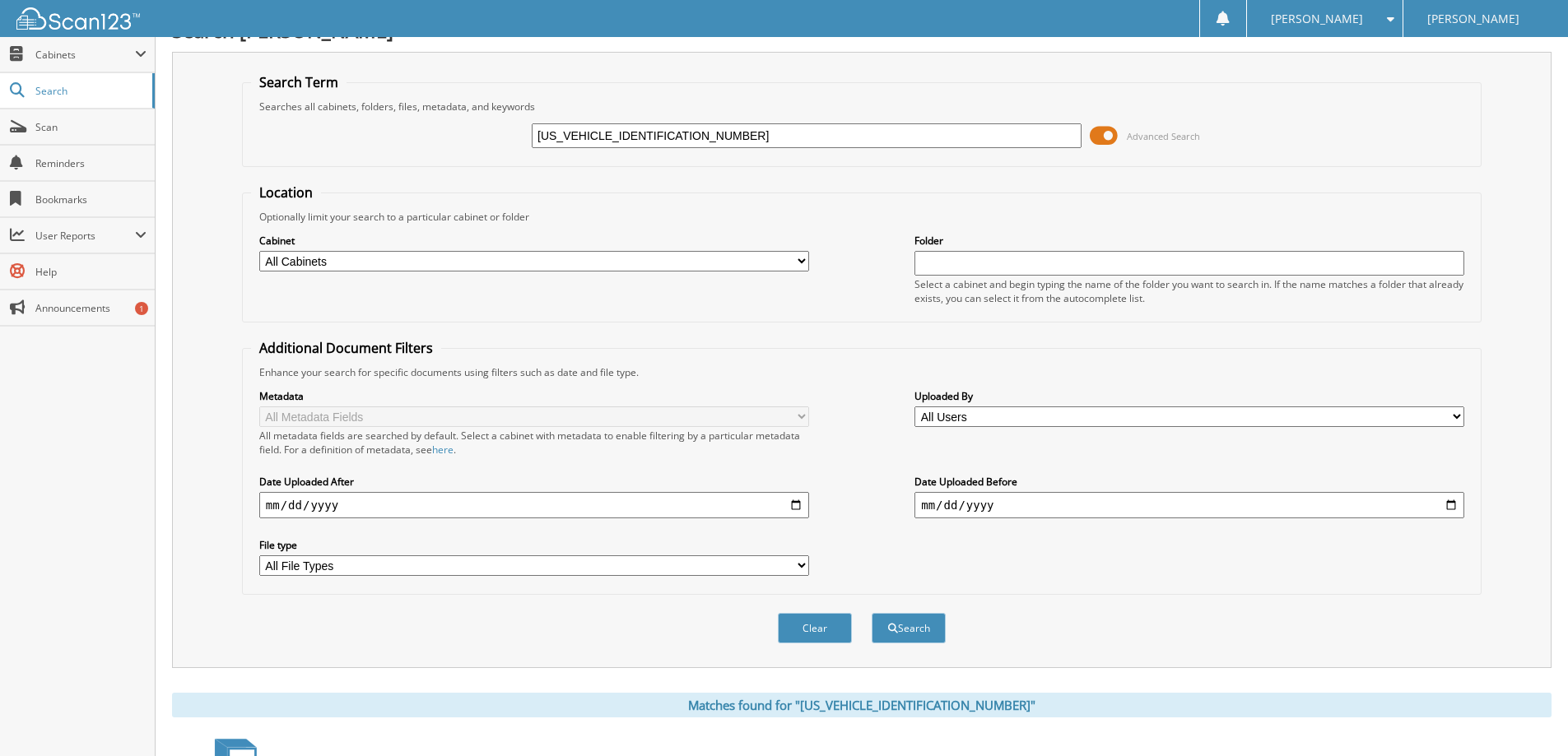
scroll to position [0, 0]
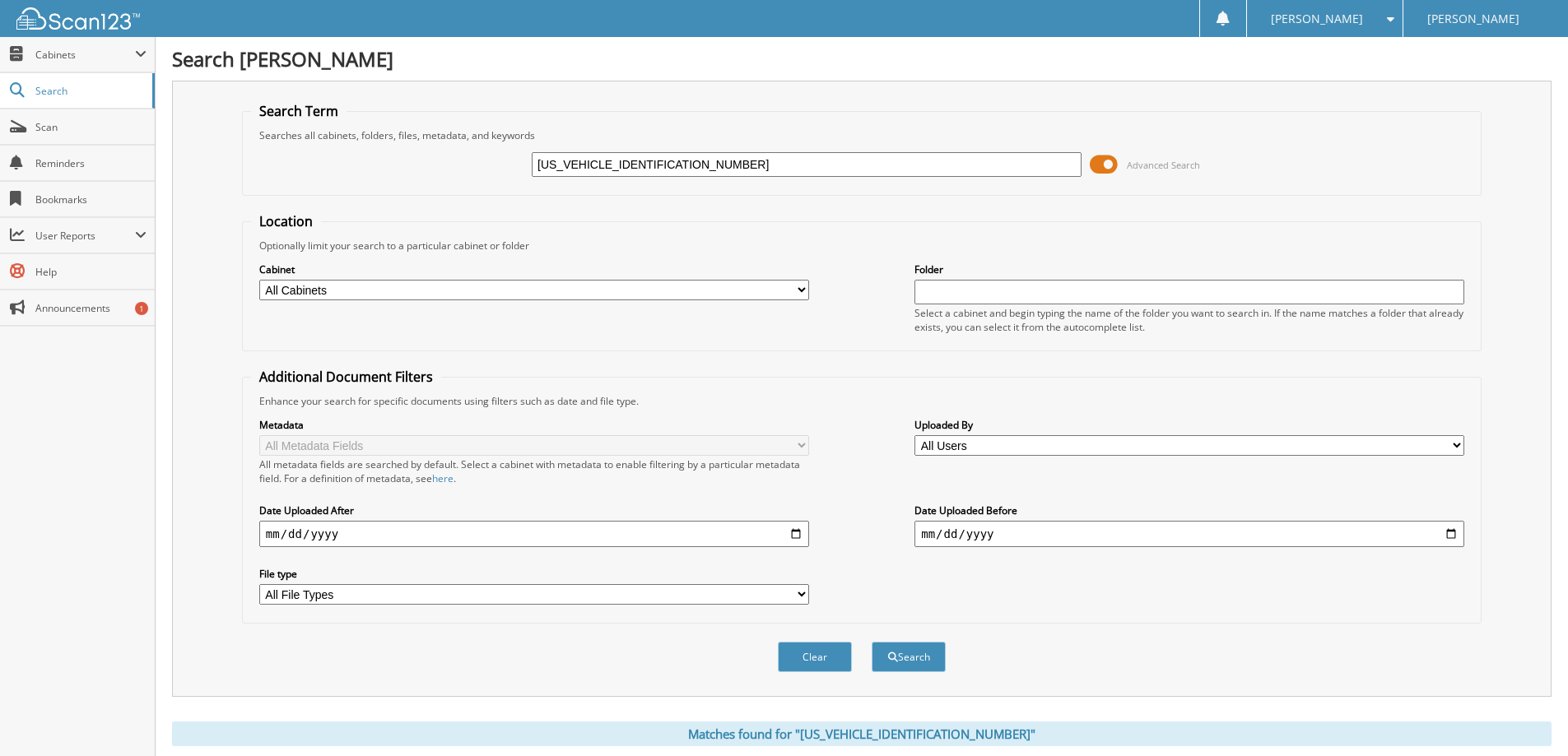
click at [778, 163] on input "[US_VEHICLE_IDENTIFICATION_NUMBER]" at bounding box center [806, 165] width 550 height 25
paste input "TEW1E5XLKD589250"
type input "[US_VEHICLE_IDENTIFICATION_NUMBER]"
click at [871, 642] on button "Search" at bounding box center [908, 658] width 74 height 31
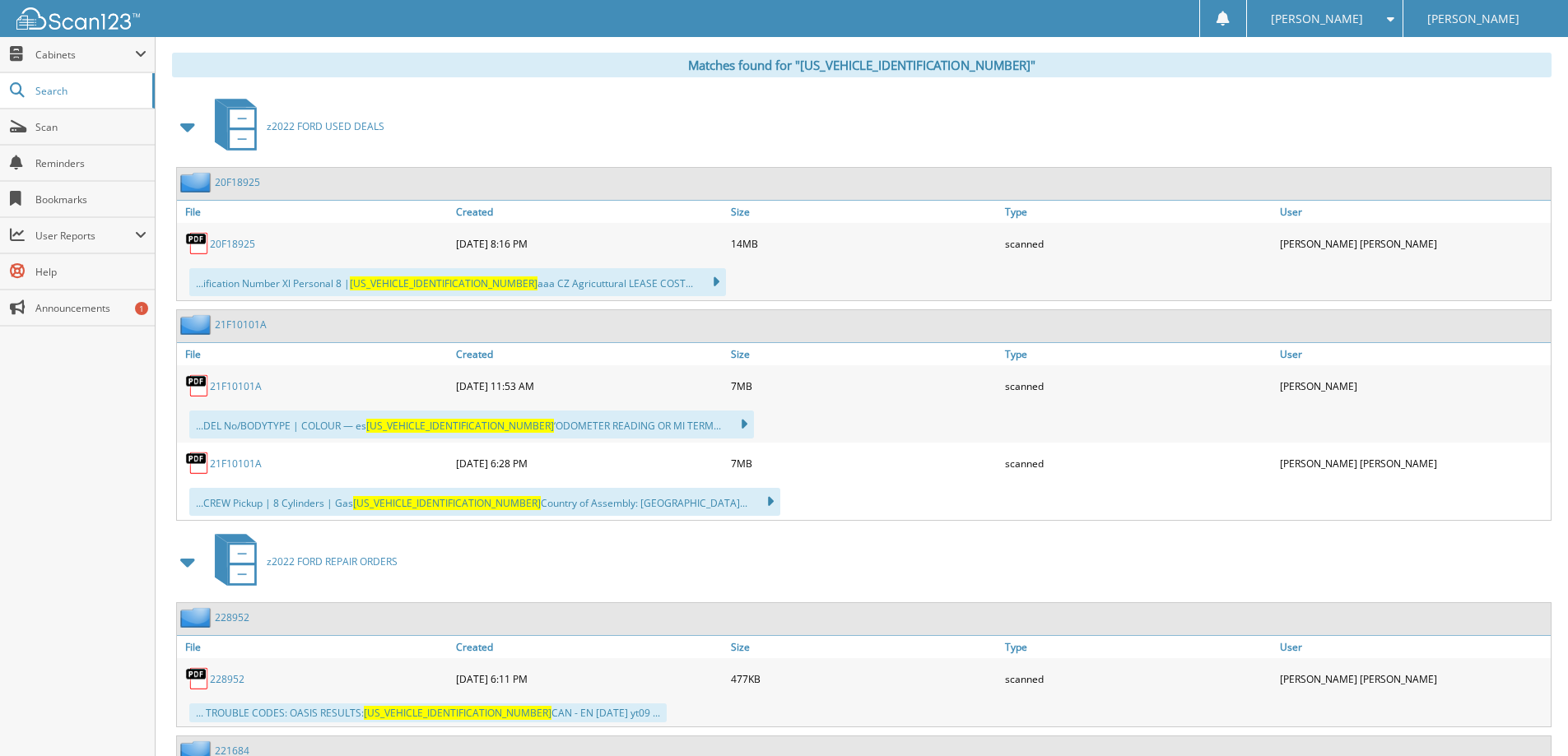
scroll to position [658, 0]
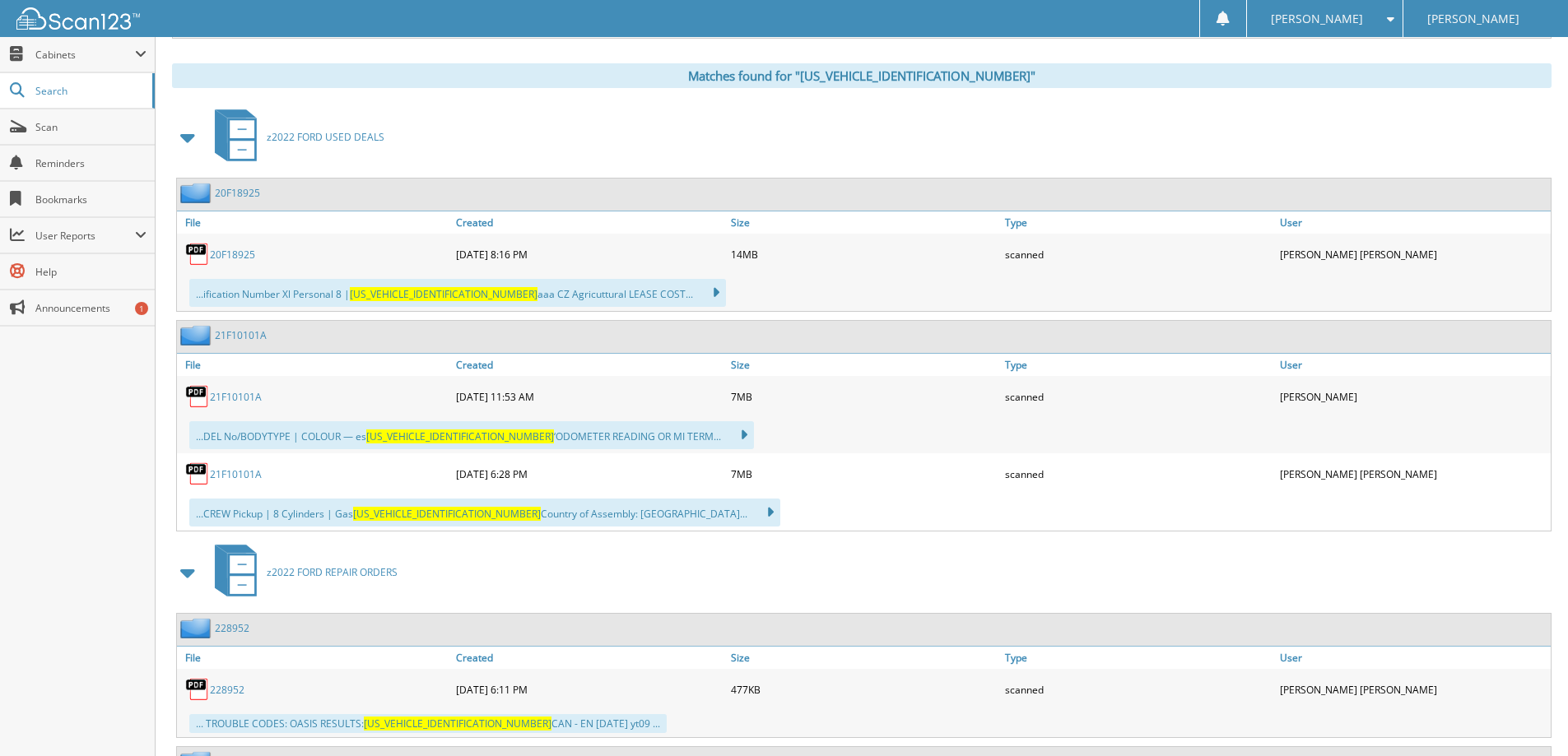
click at [200, 252] on img at bounding box center [198, 255] width 25 height 25
click at [219, 254] on link "20F18925" at bounding box center [232, 254] width 45 height 14
click at [249, 392] on link "21F10101A" at bounding box center [236, 397] width 52 height 14
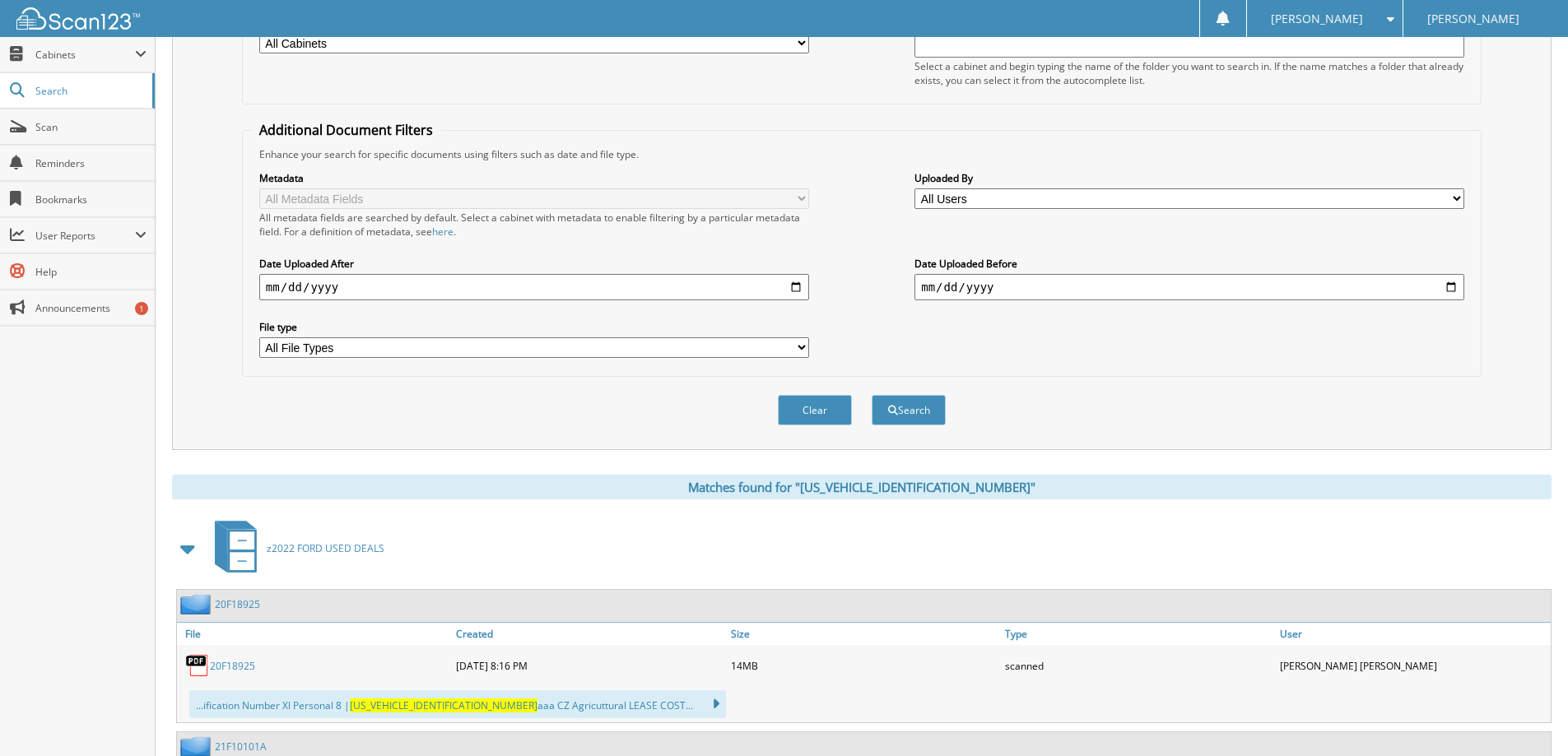
scroll to position [0, 0]
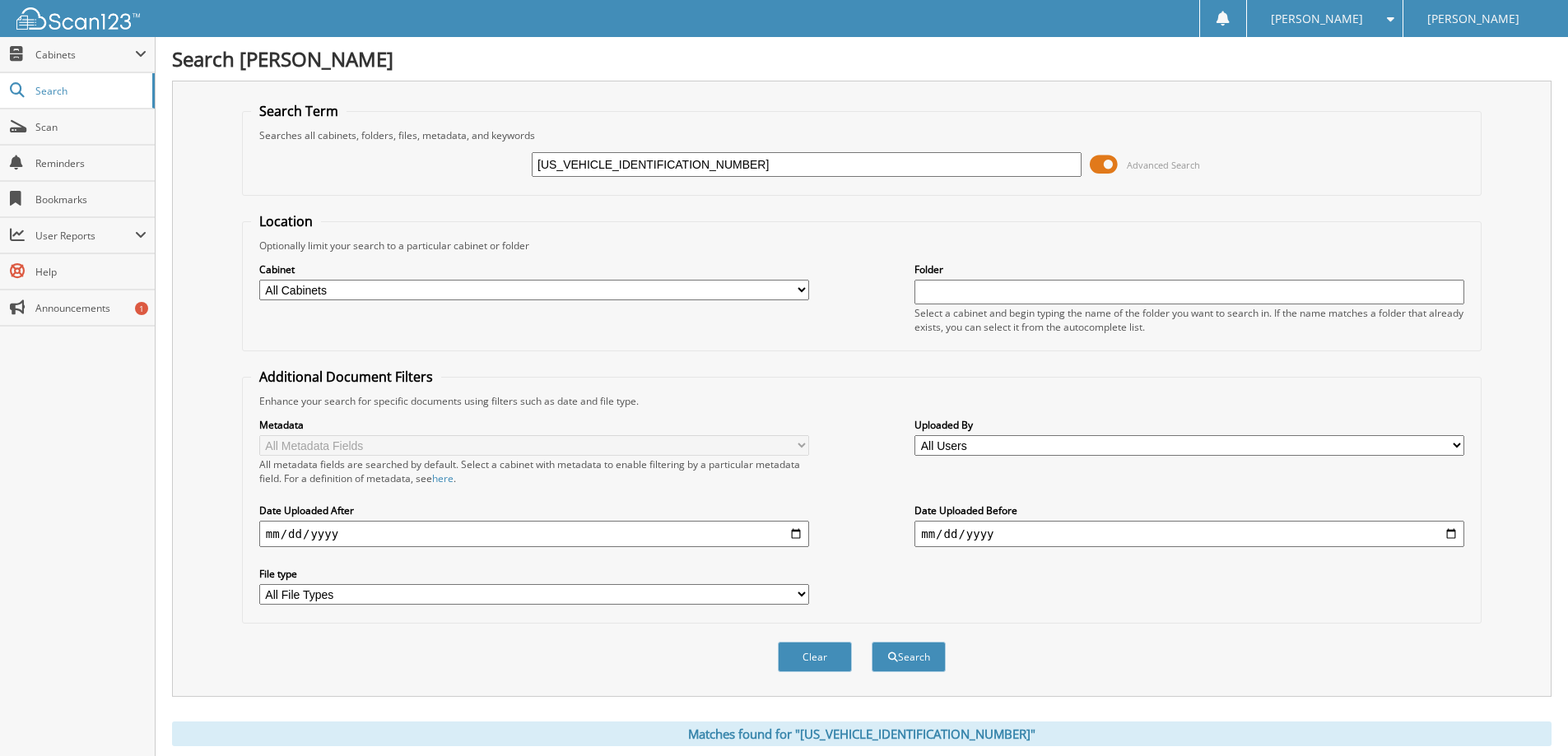
click at [719, 157] on input "1FTEW1E5XLKD58925" at bounding box center [806, 165] width 550 height 25
paste input "GXHKD6500901"
type input "1FTEW1EGXHKD65009"
click at [871, 642] on button "Search" at bounding box center [908, 658] width 74 height 31
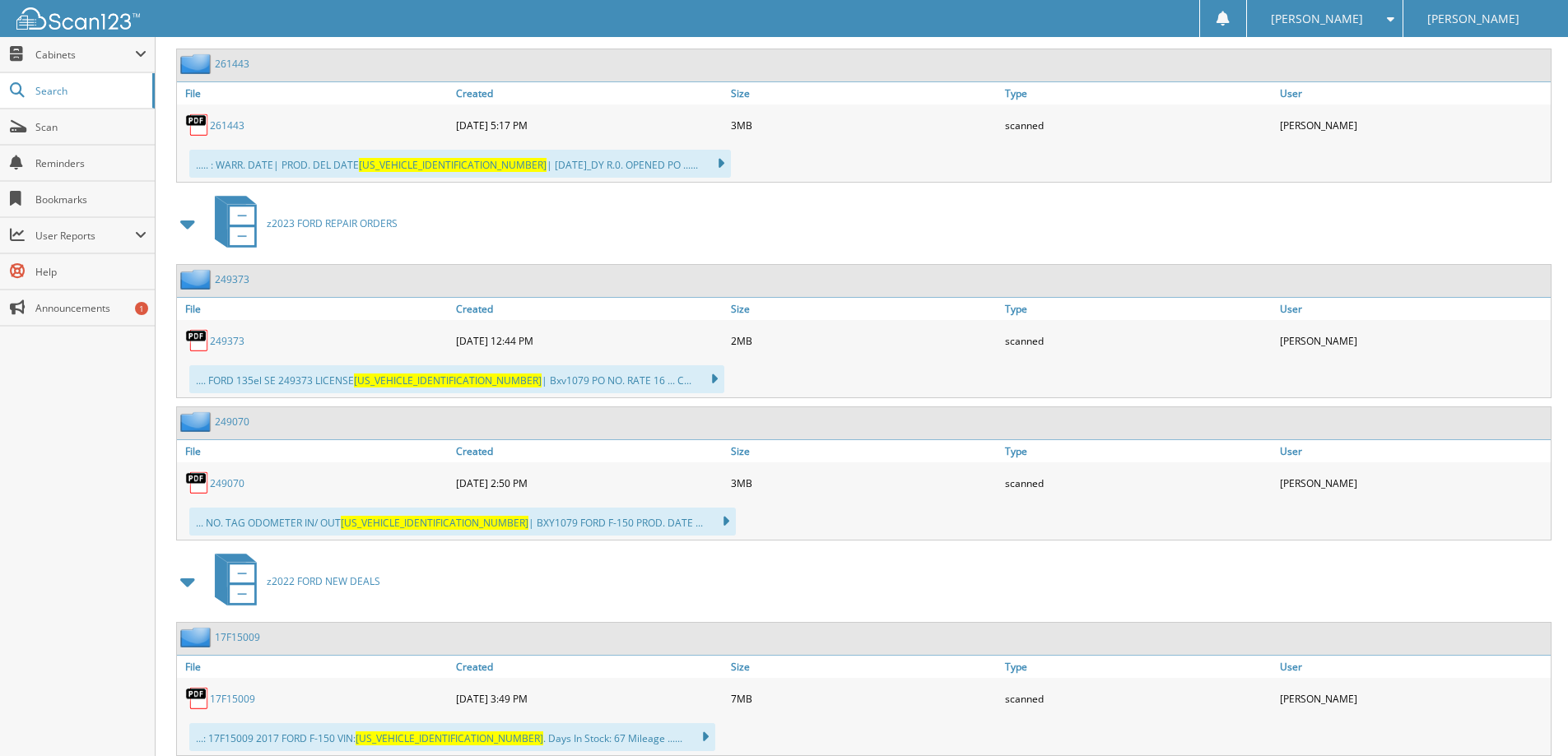
scroll to position [1613, 0]
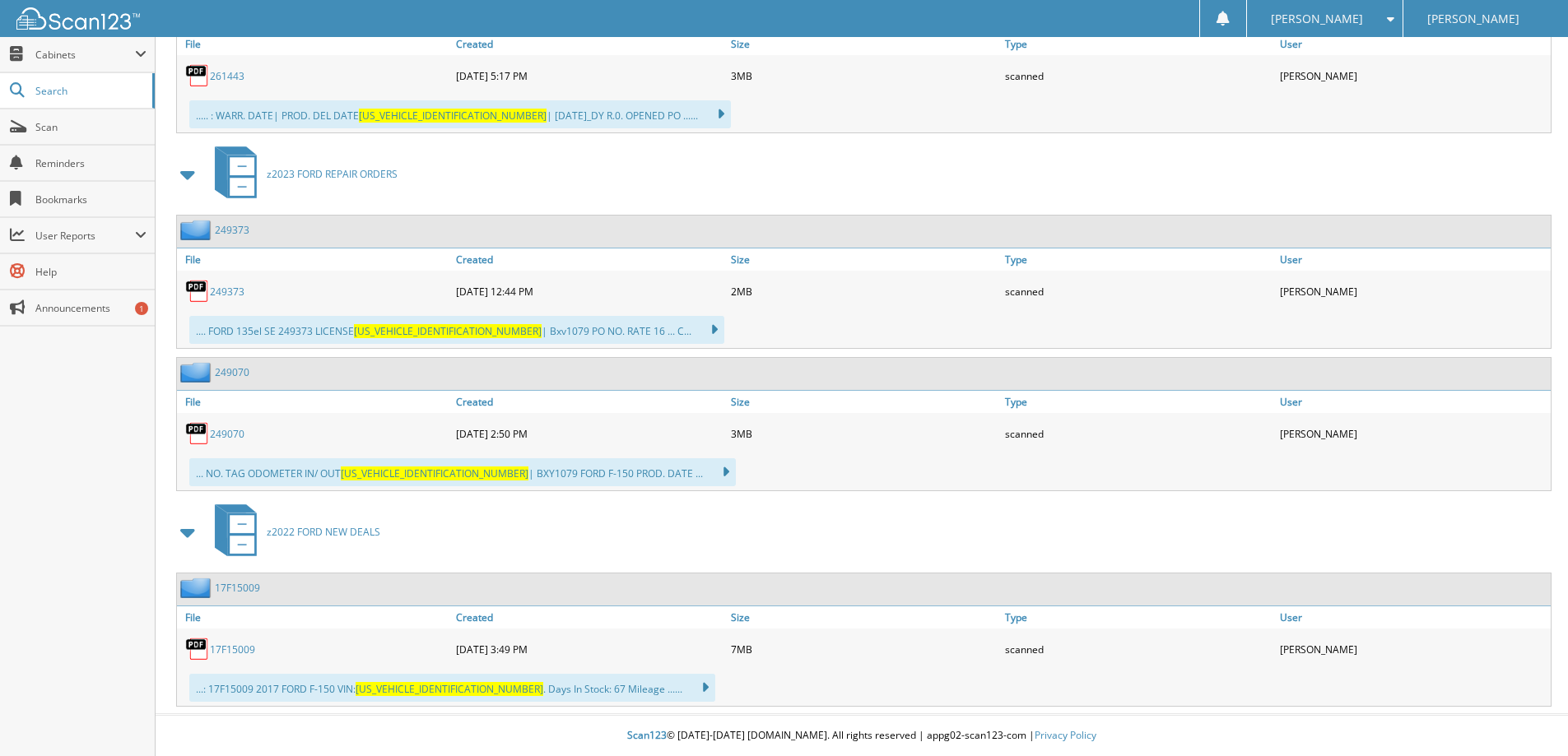
click at [242, 647] on link "17F15009" at bounding box center [232, 649] width 45 height 14
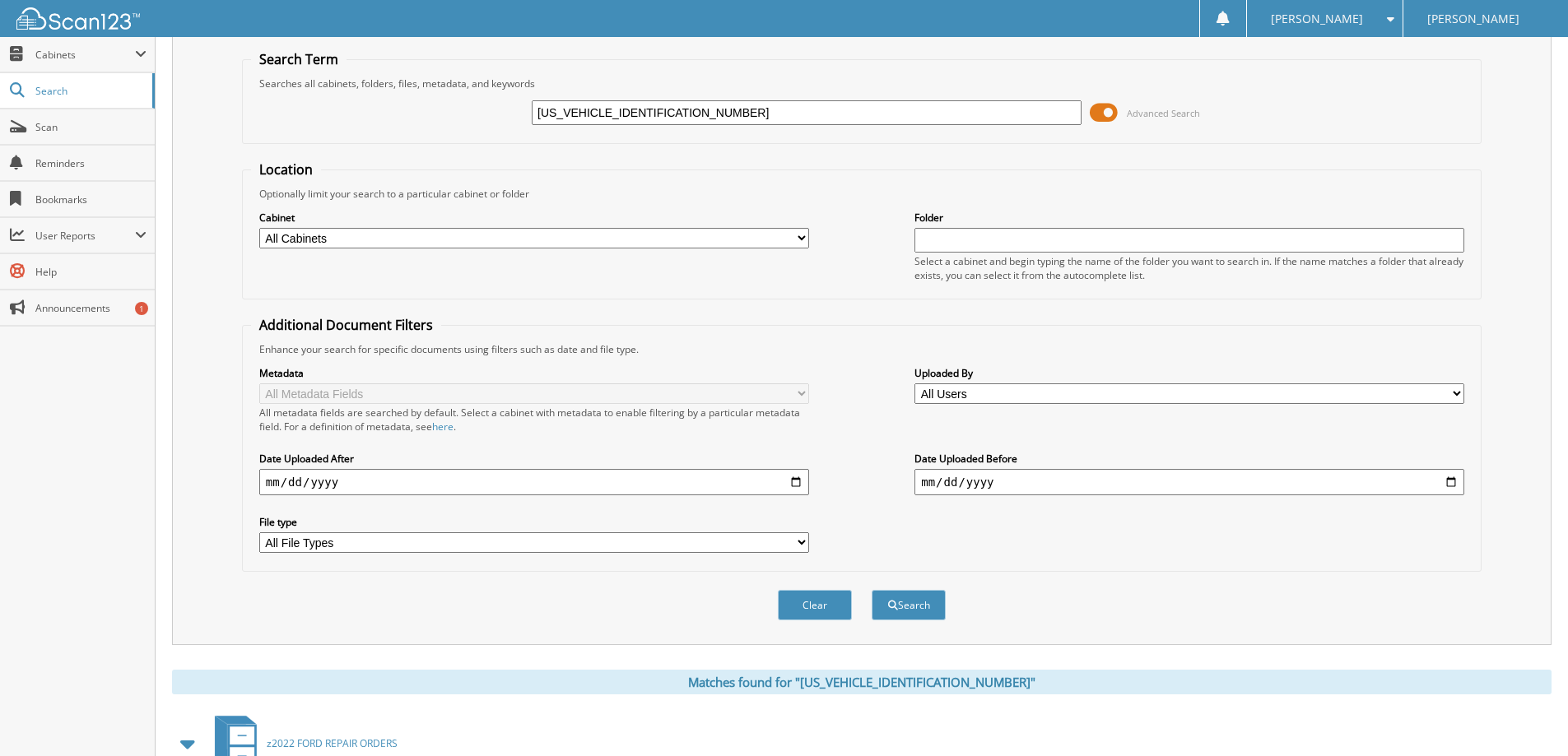
scroll to position [50, 0]
click at [704, 125] on input "1FTEW1EGXHKD65009" at bounding box center [806, 115] width 550 height 25
paste input "8W3BM3PEC9493201"
type input "[US_VEHICLE_IDENTIFICATION_NUMBER]"
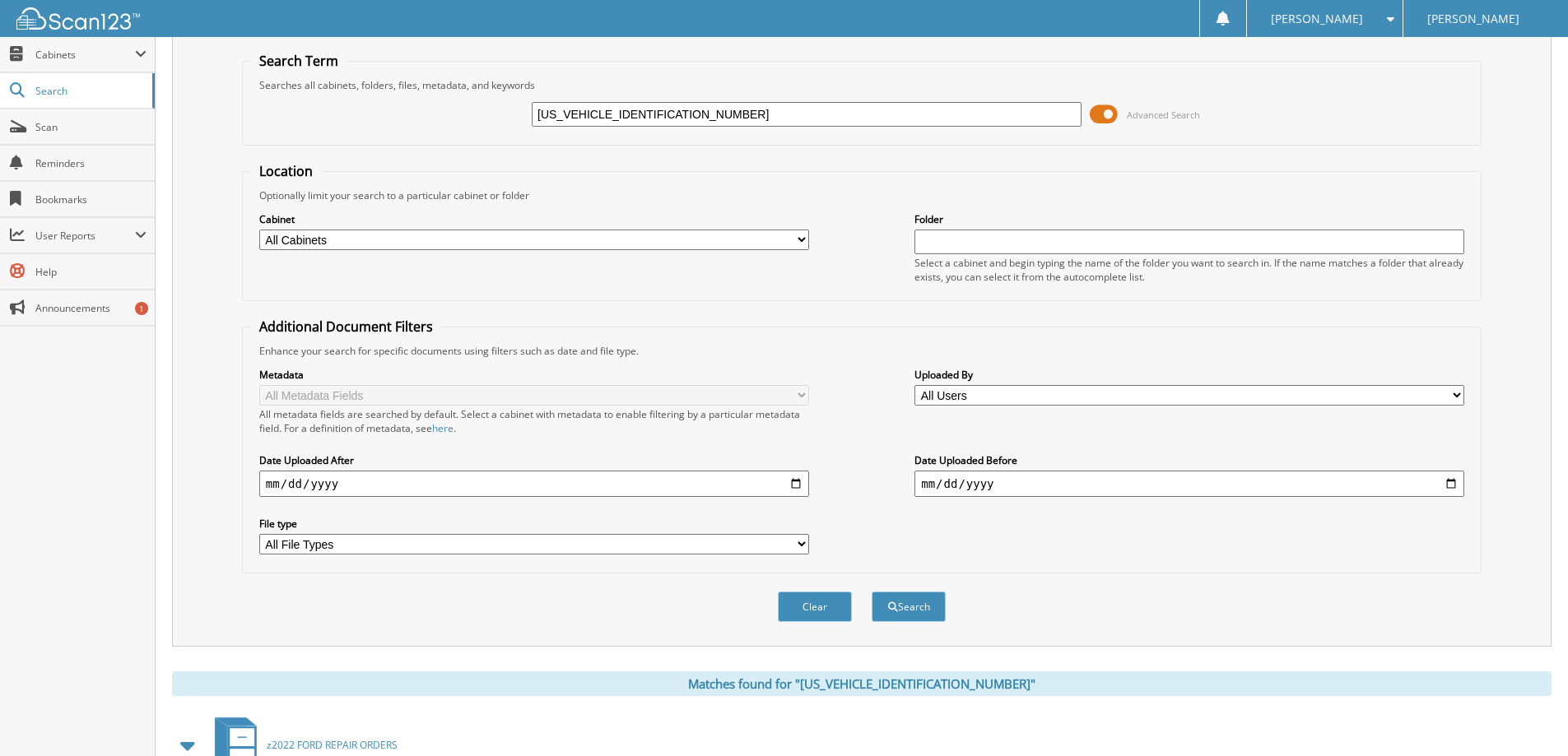
click at [871, 592] on button "Search" at bounding box center [908, 607] width 74 height 31
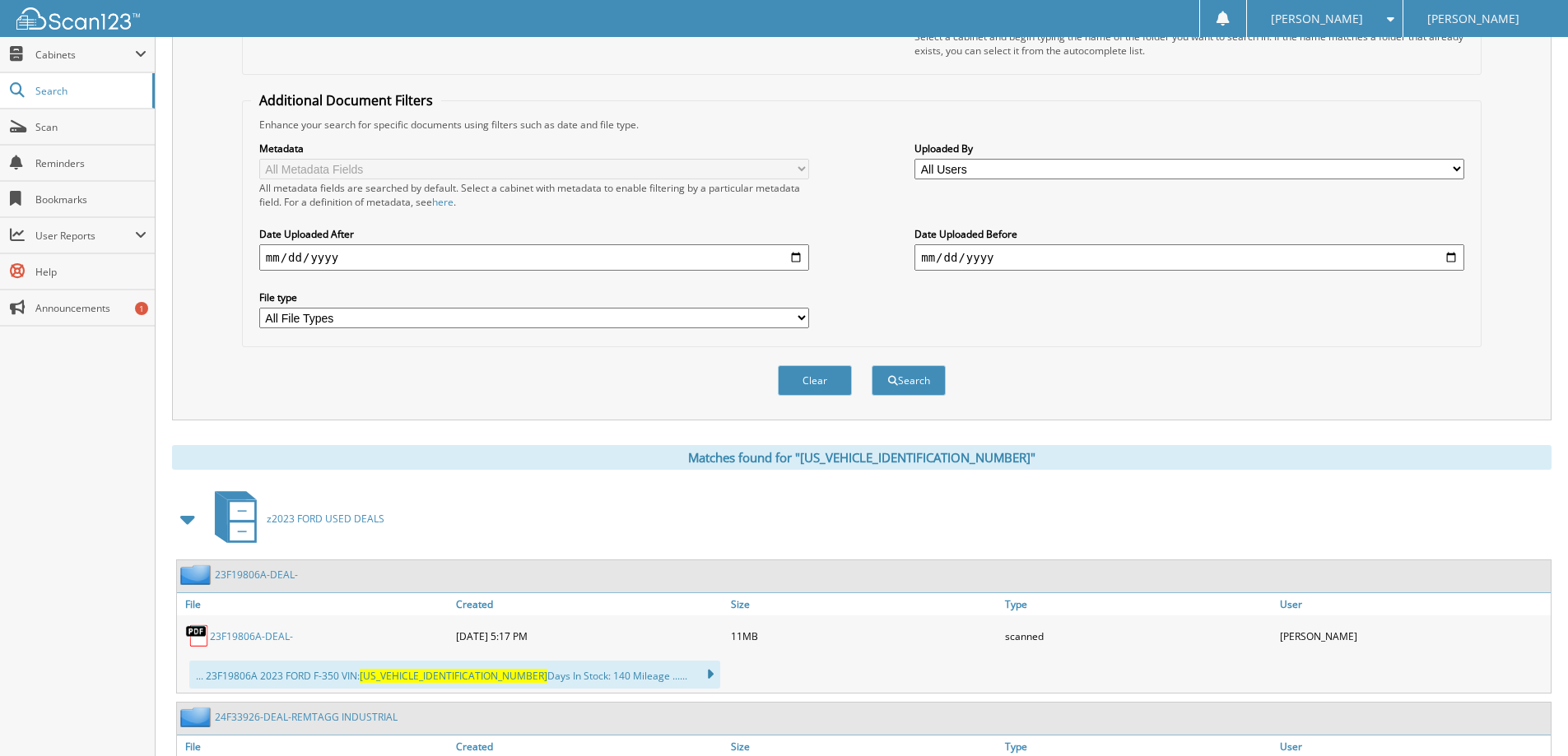
scroll to position [575, 0]
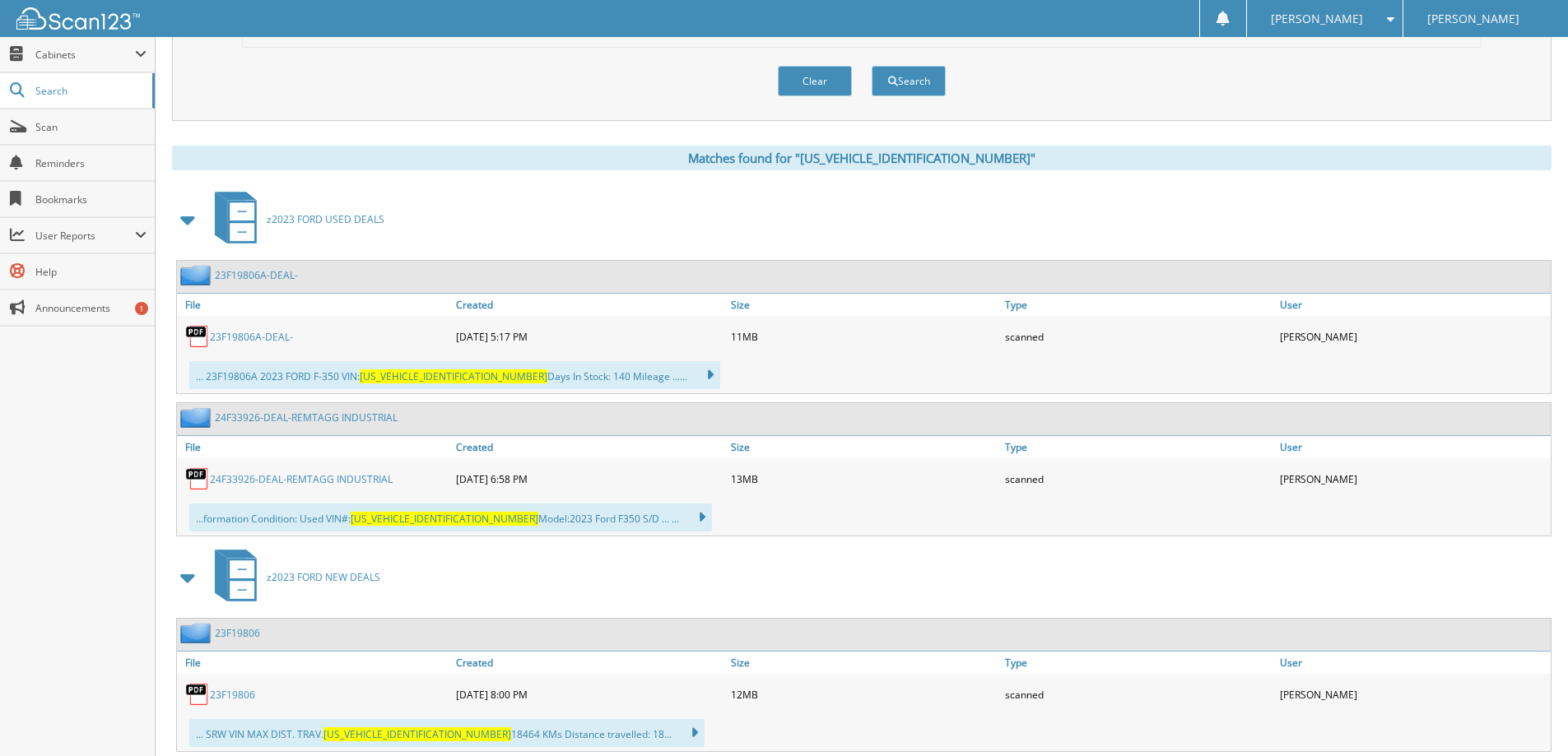
click at [265, 340] on link "23F19806A-DEAL-" at bounding box center [251, 337] width 83 height 14
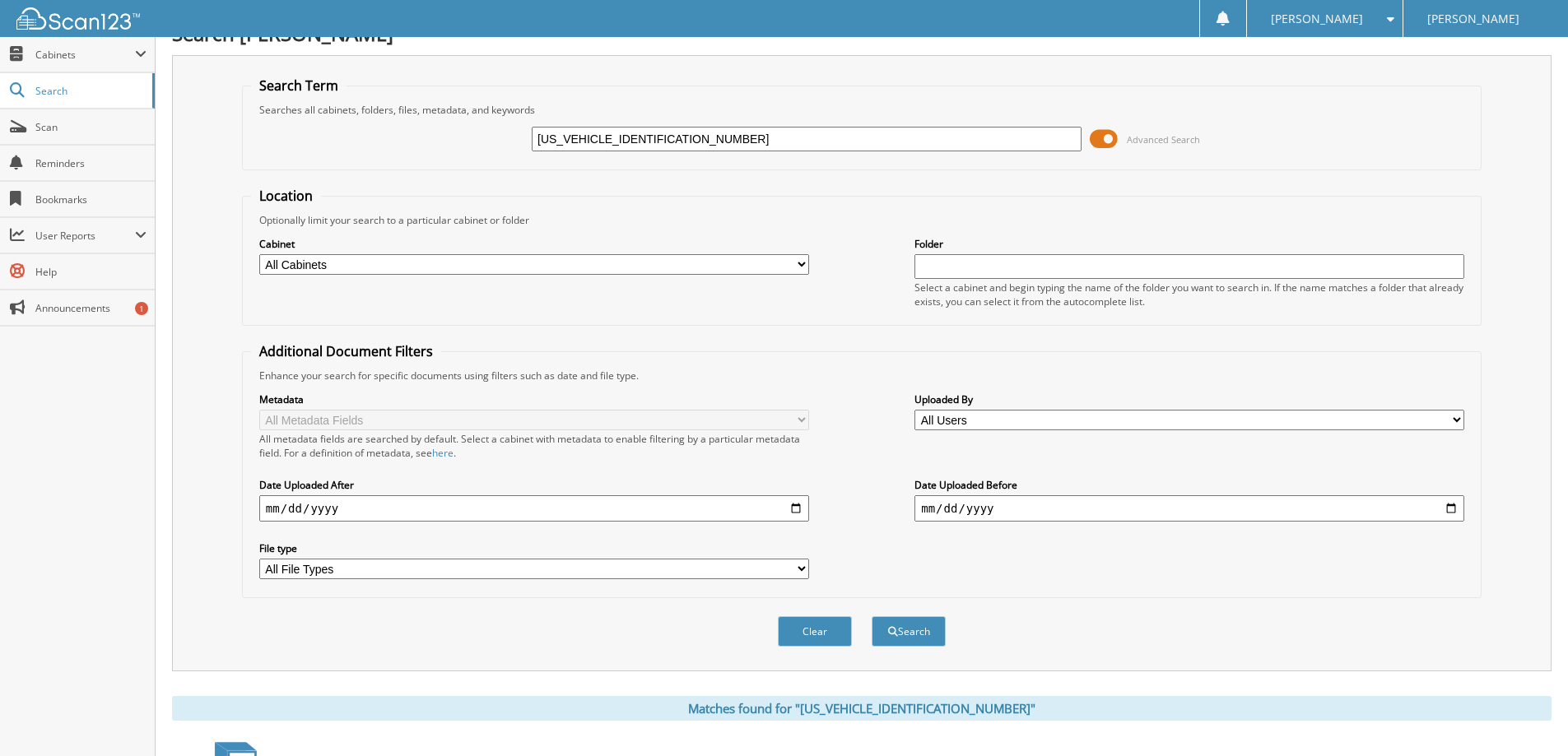
scroll to position [0, 0]
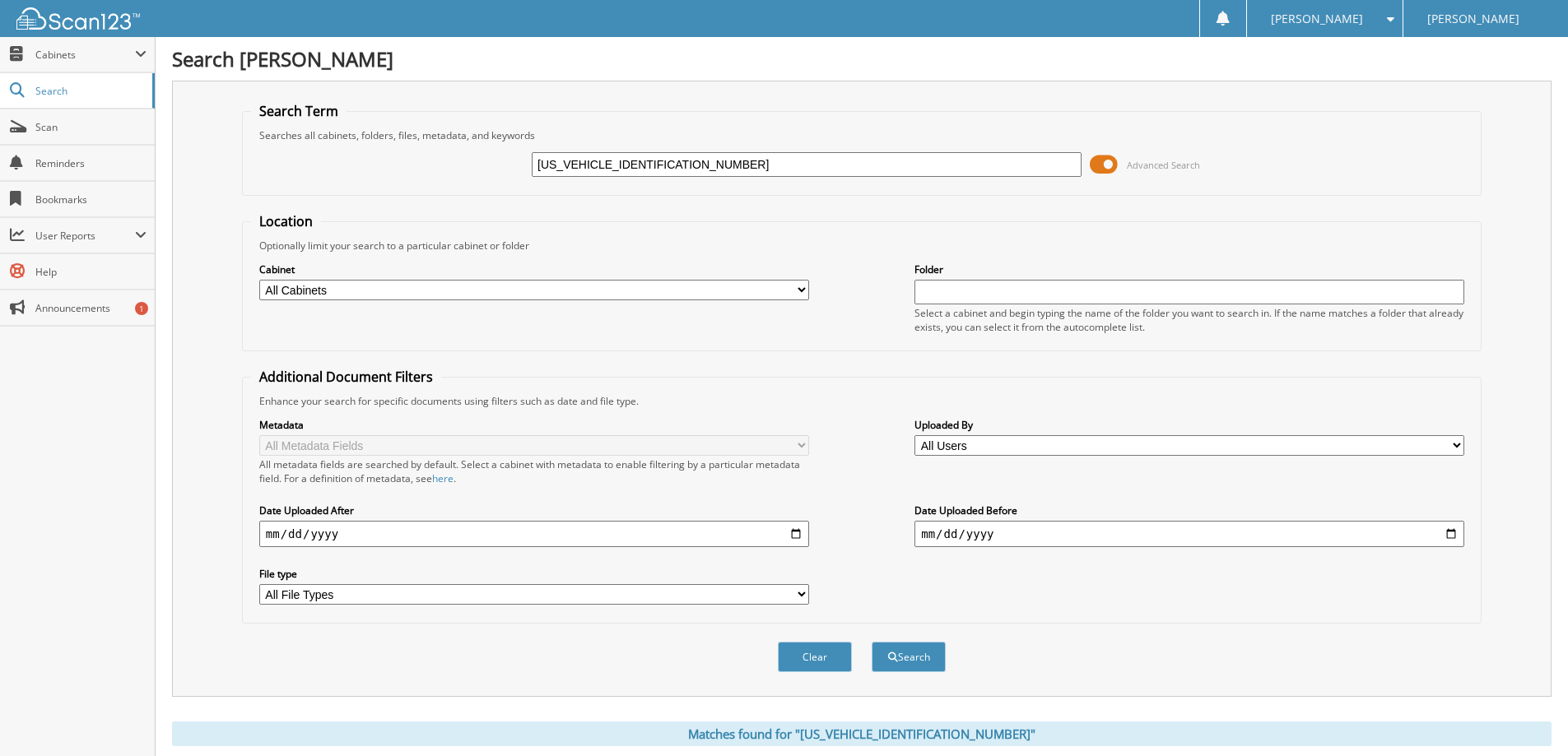
click at [641, 167] on input "[US_VEHICLE_IDENTIFICATION_NUMBER]" at bounding box center [806, 165] width 550 height 25
paste input "FW3L8XRKE5886701"
type input "[US_VEHICLE_IDENTIFICATION_NUMBER]"
click at [871, 642] on button "Search" at bounding box center [908, 658] width 74 height 31
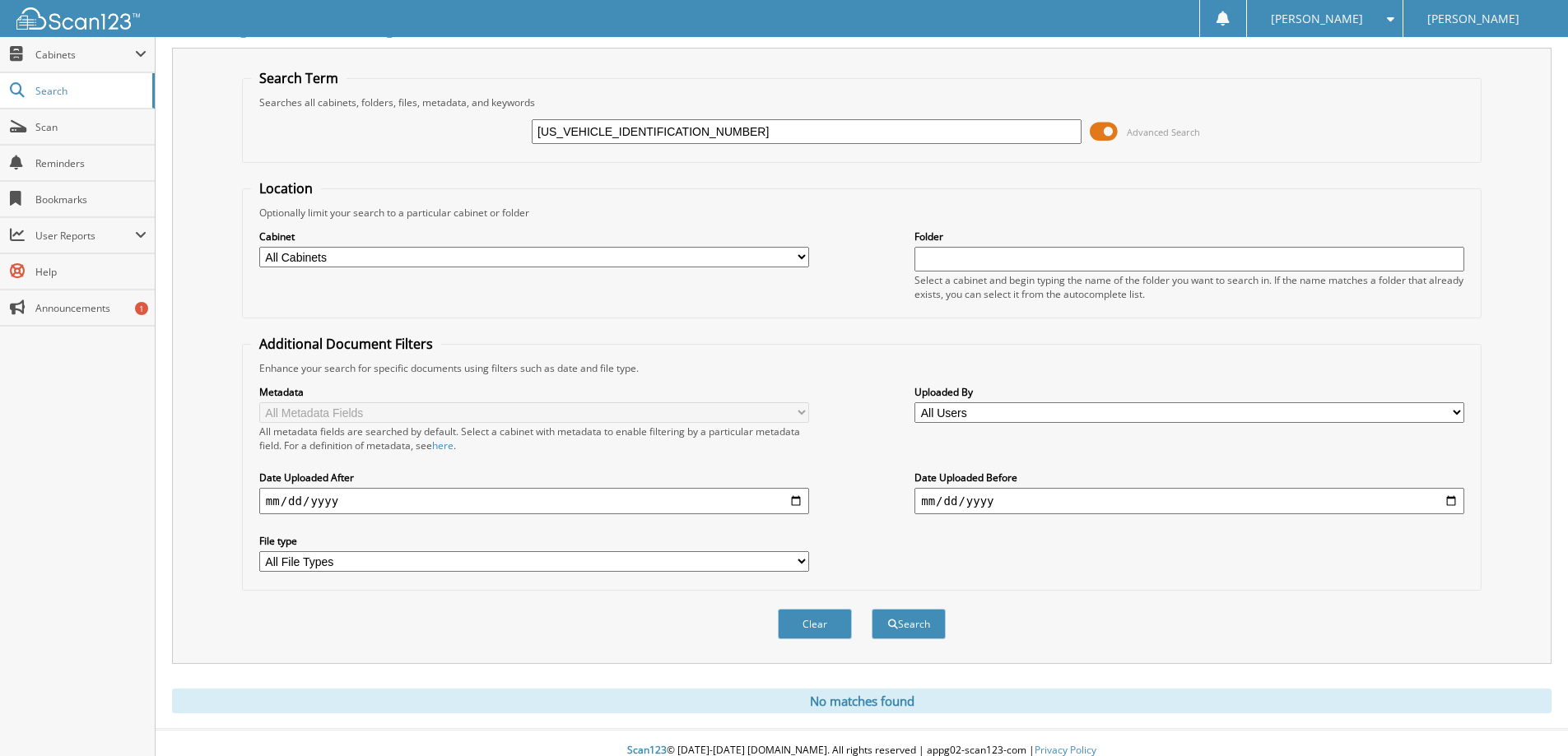
scroll to position [48, 0]
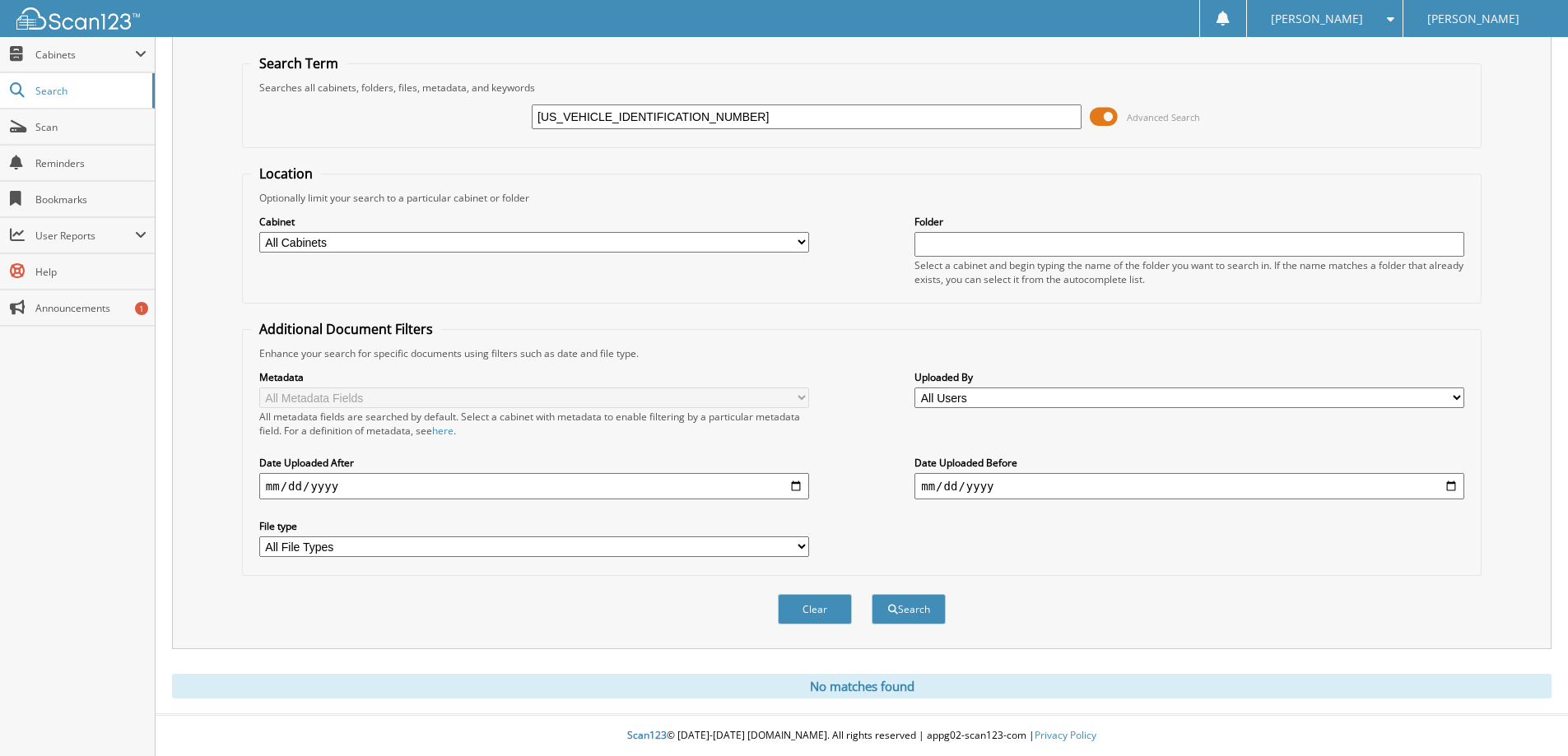
click at [856, 306] on div "Location Optionally limit your search to a particular cabinet or folder Cabinet…" at bounding box center [862, 370] width 1240 height 411
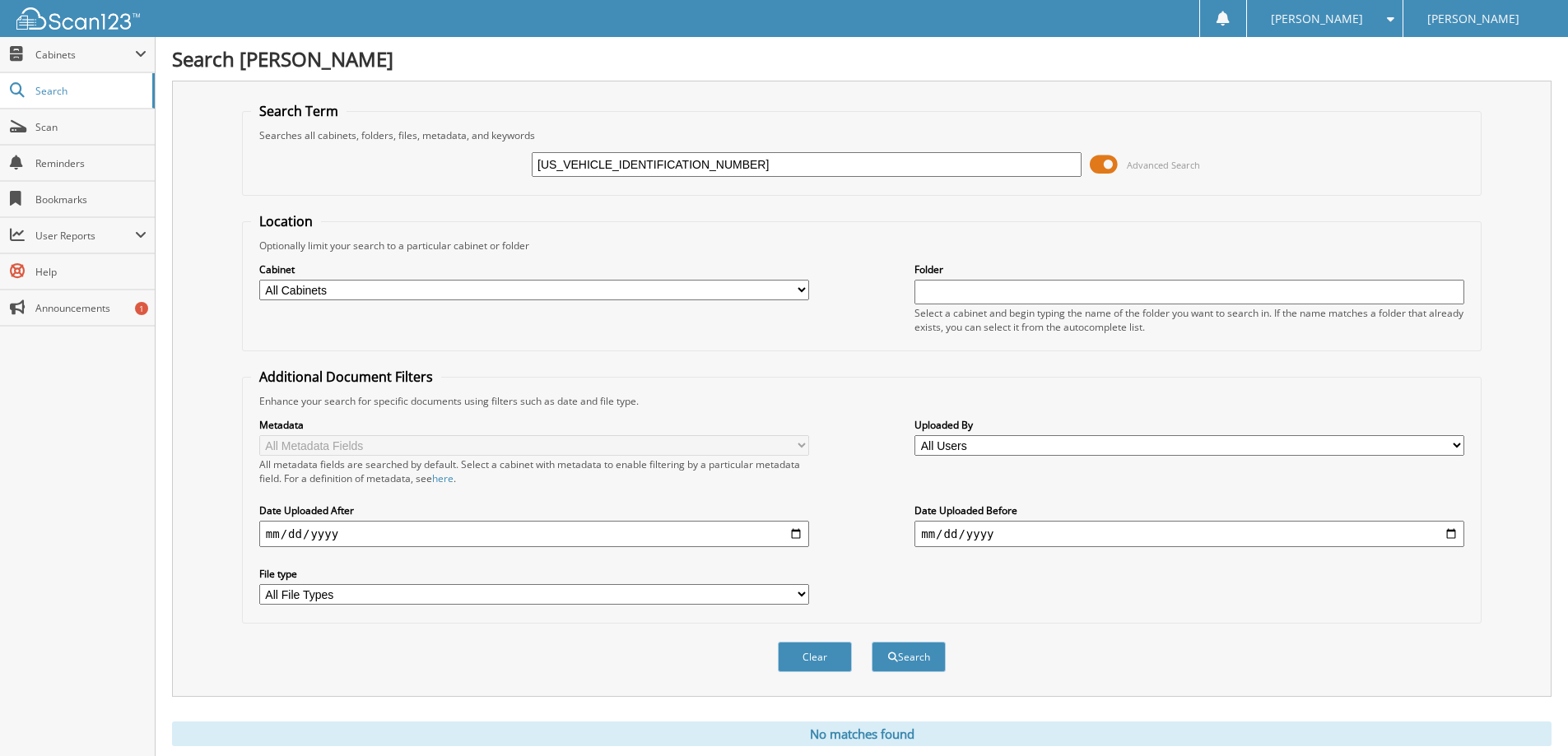
click at [566, 157] on input "1FTFW3L8XRKE58867" at bounding box center [806, 165] width 550 height 25
paste input "25BR1277A"
click at [623, 149] on div "25BR1277A Advanced Search" at bounding box center [862, 164] width 1221 height 44
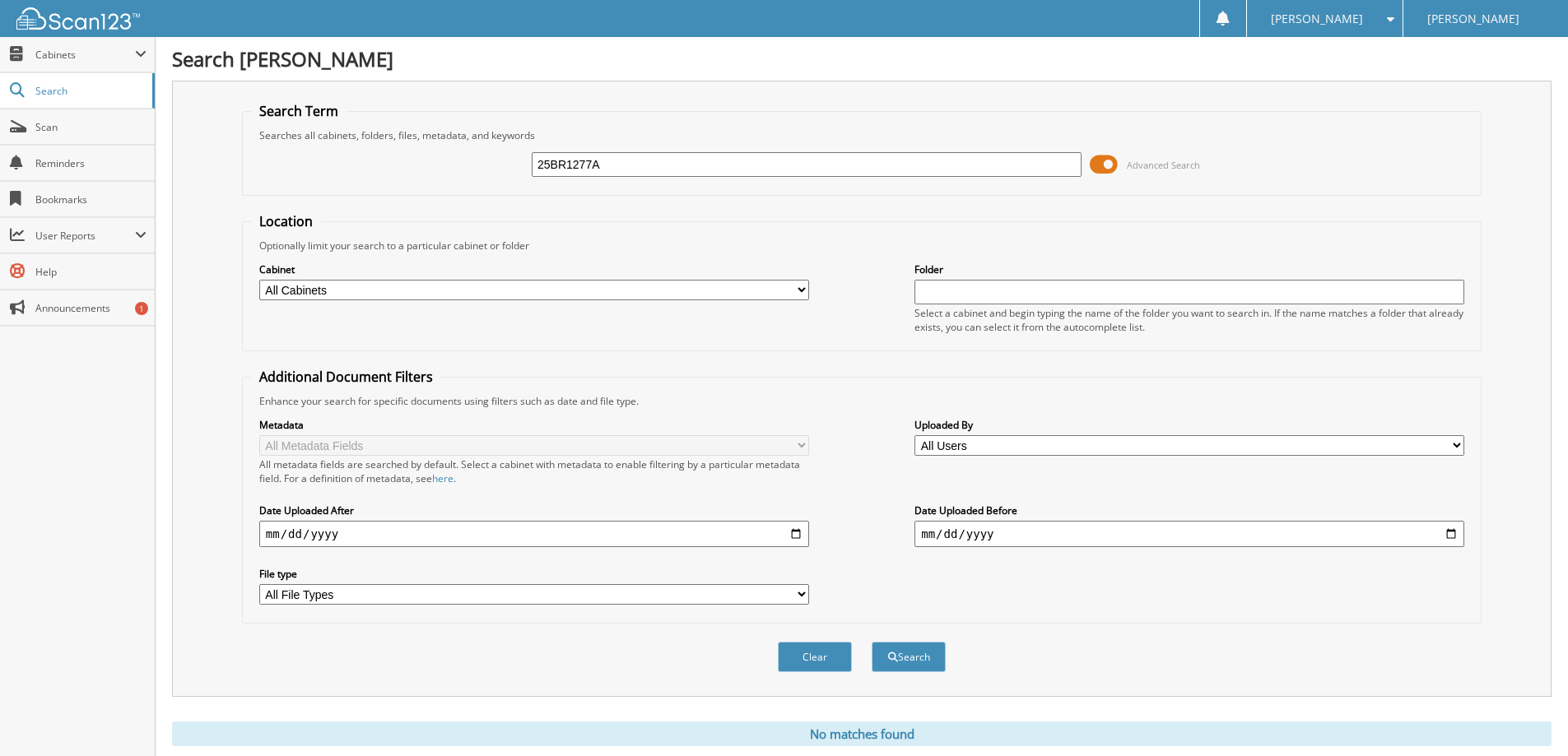
click at [623, 149] on div "25BR1277A Advanced Search" at bounding box center [862, 164] width 1221 height 44
click at [618, 158] on input "25BR1277A" at bounding box center [806, 165] width 550 height 25
drag, startPoint x: 618, startPoint y: 158, endPoint x: 600, endPoint y: 175, distance: 24.8
click at [600, 175] on input "25BR1277A" at bounding box center [806, 165] width 550 height 25
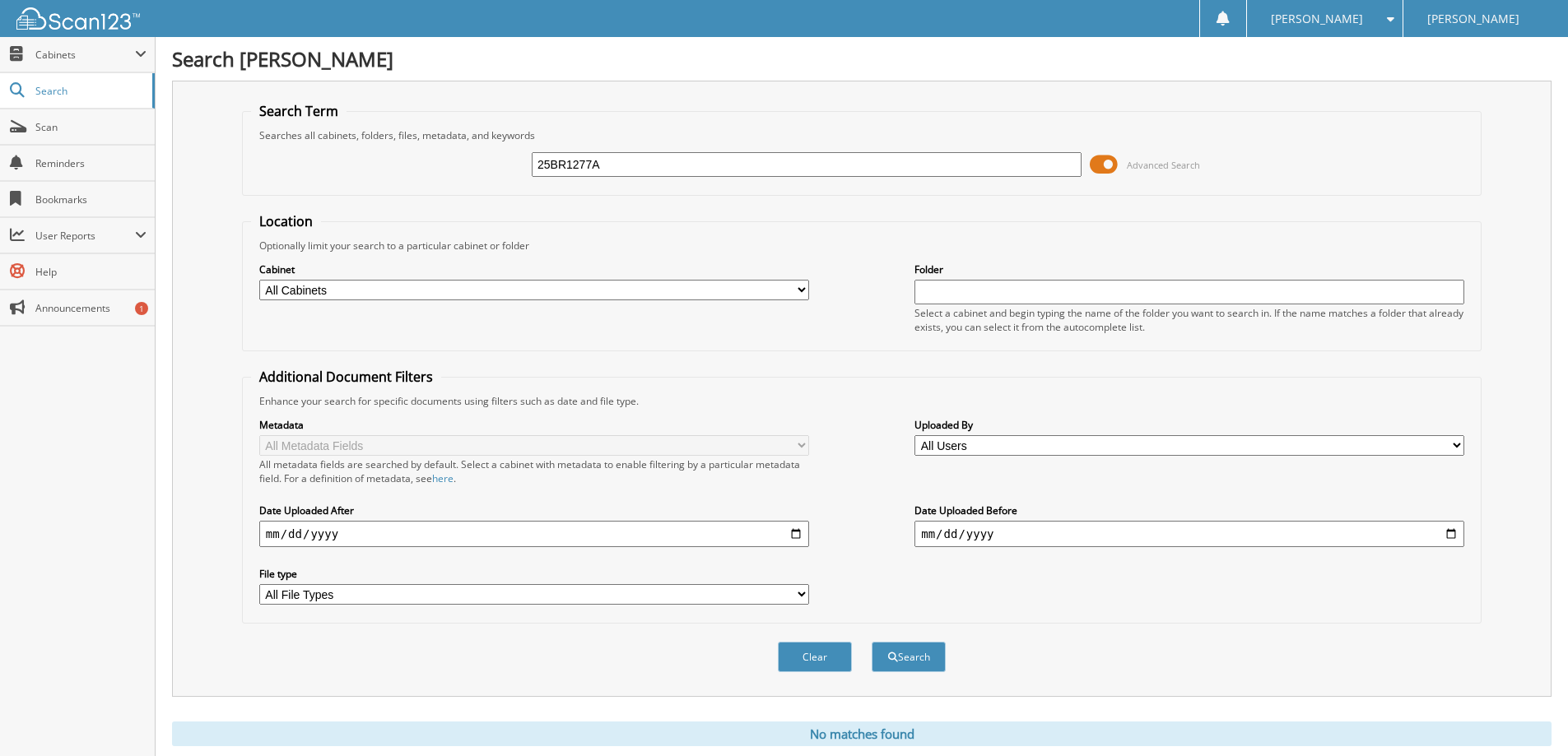
click at [600, 170] on input "25BR1277A" at bounding box center [806, 165] width 550 height 25
paste input "1FTFW3L8XRKE5886701"
type input "1FTFW3L8XRKE58867"
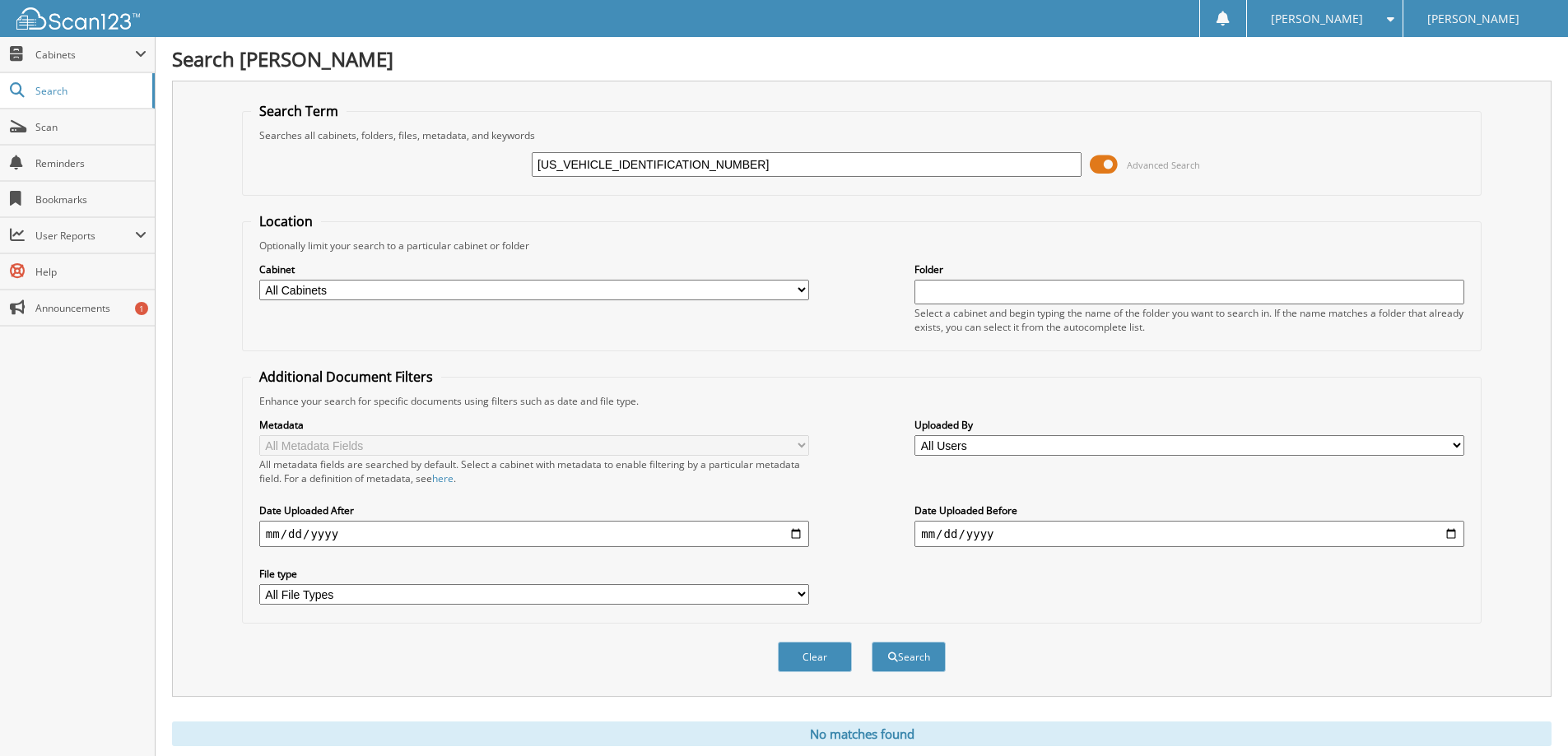
click at [871, 642] on button "Search" at bounding box center [908, 658] width 74 height 31
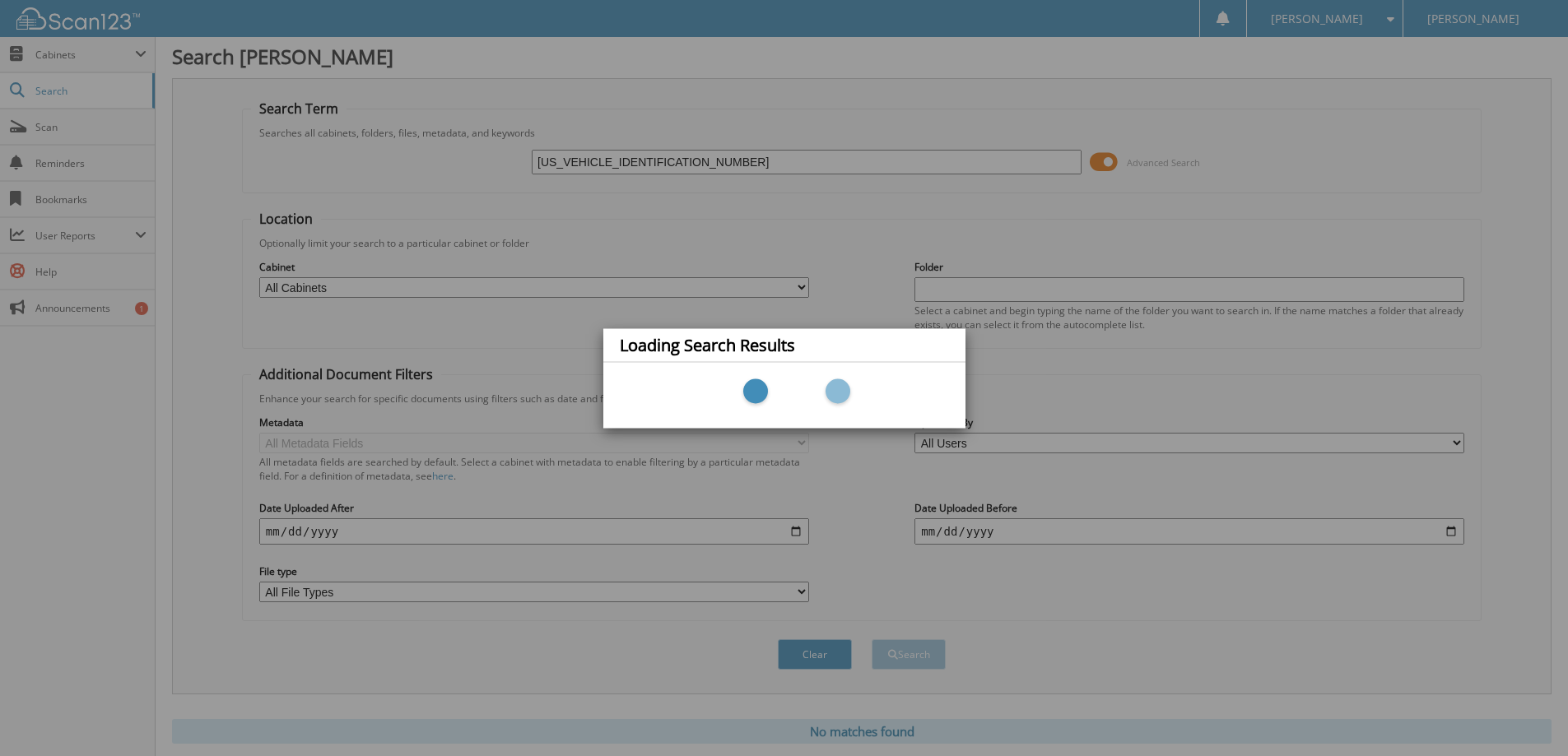
scroll to position [14, 0]
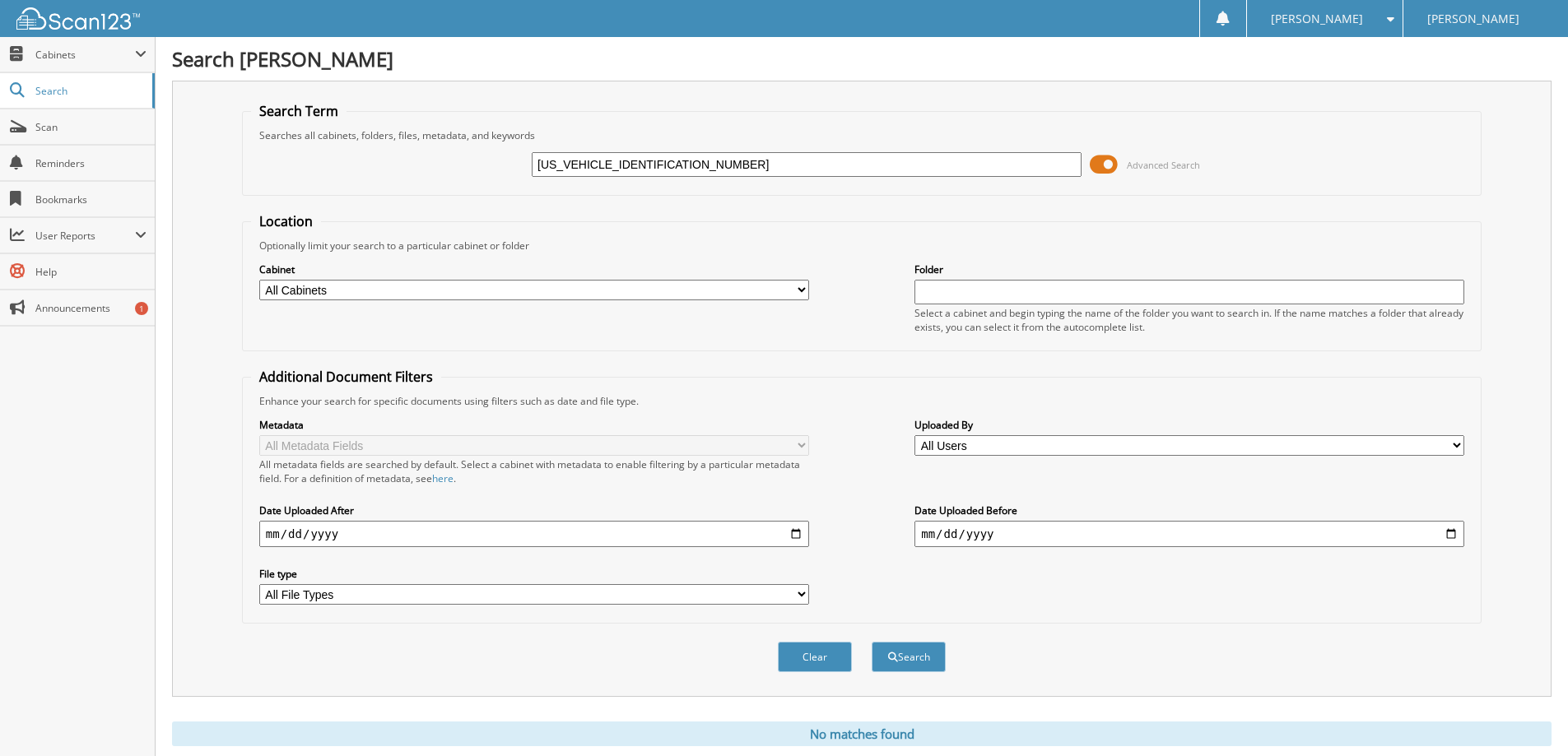
click at [641, 162] on input "[US_VEHICLE_IDENTIFICATION_NUMBER]" at bounding box center [806, 165] width 550 height 25
paste input "2FMPK4J96LBA6271101"
type input "[US_VEHICLE_IDENTIFICATION_NUMBER]"
click at [871, 642] on button "Search" at bounding box center [908, 658] width 74 height 31
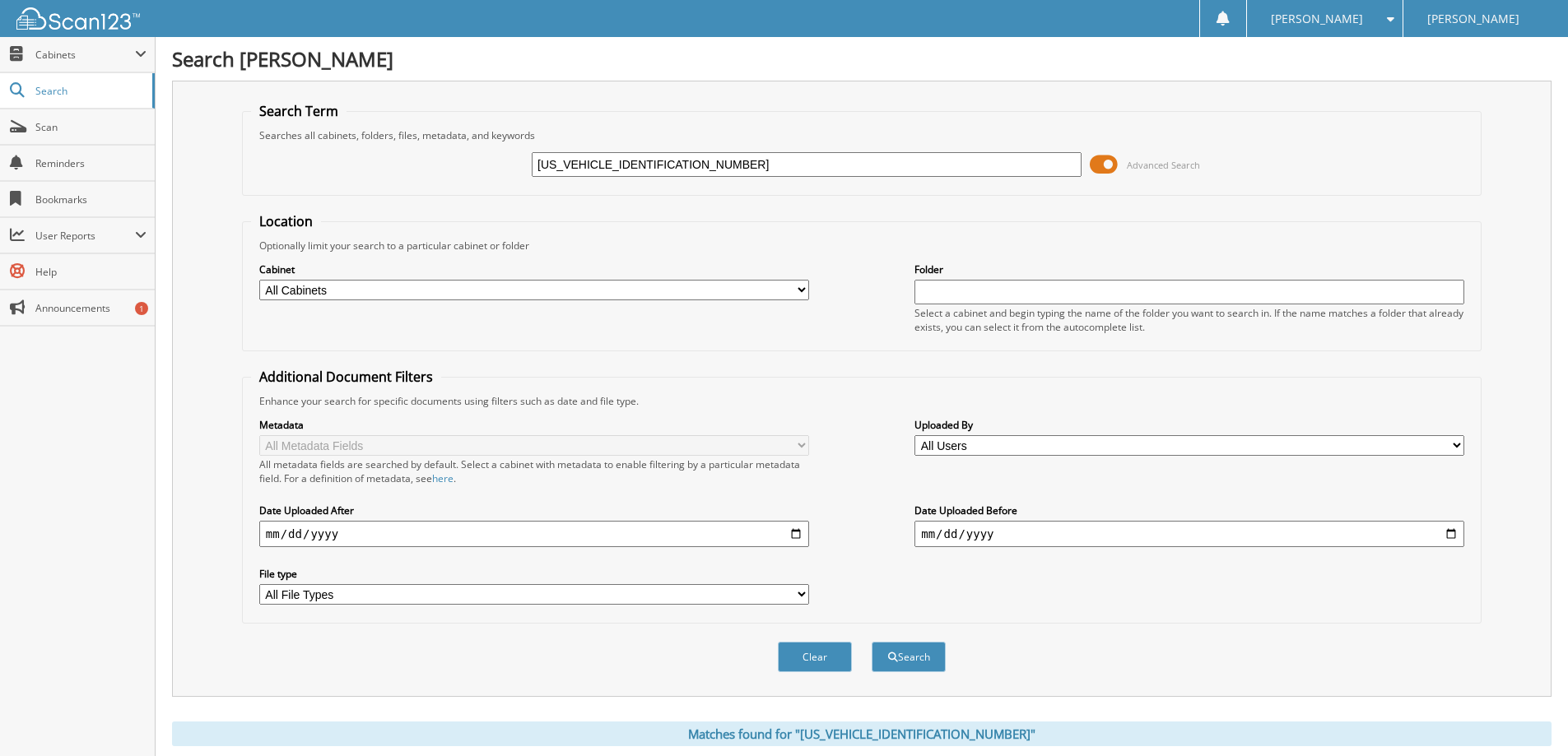
click at [610, 156] on input "[US_VEHICLE_IDENTIFICATION_NUMBER]" at bounding box center [806, 165] width 550 height 25
paste input "1FM5K8GC3MGA343610"
type input "[US_VEHICLE_IDENTIFICATION_NUMBER]"
click at [871, 642] on button "Search" at bounding box center [908, 658] width 74 height 31
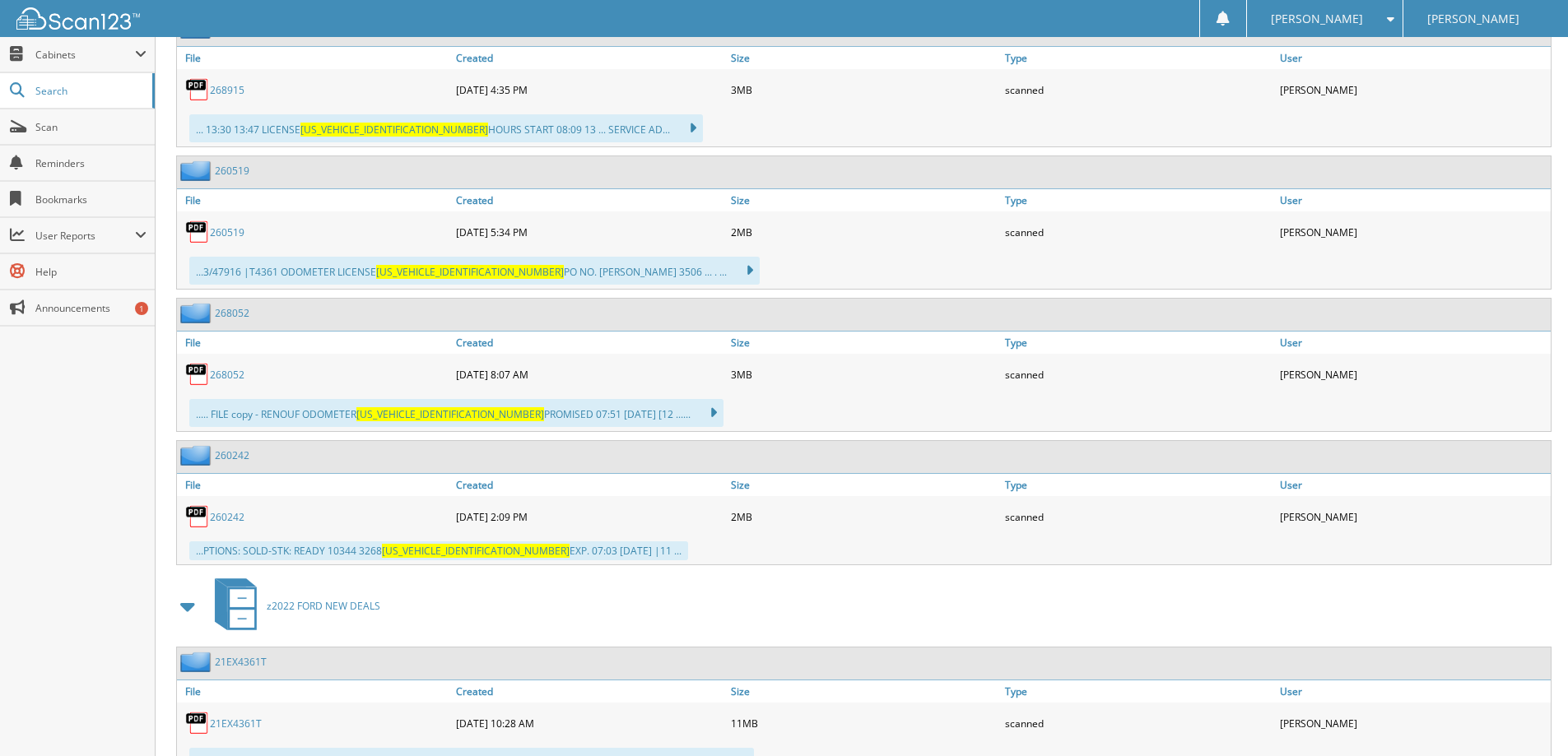
scroll to position [1070, 0]
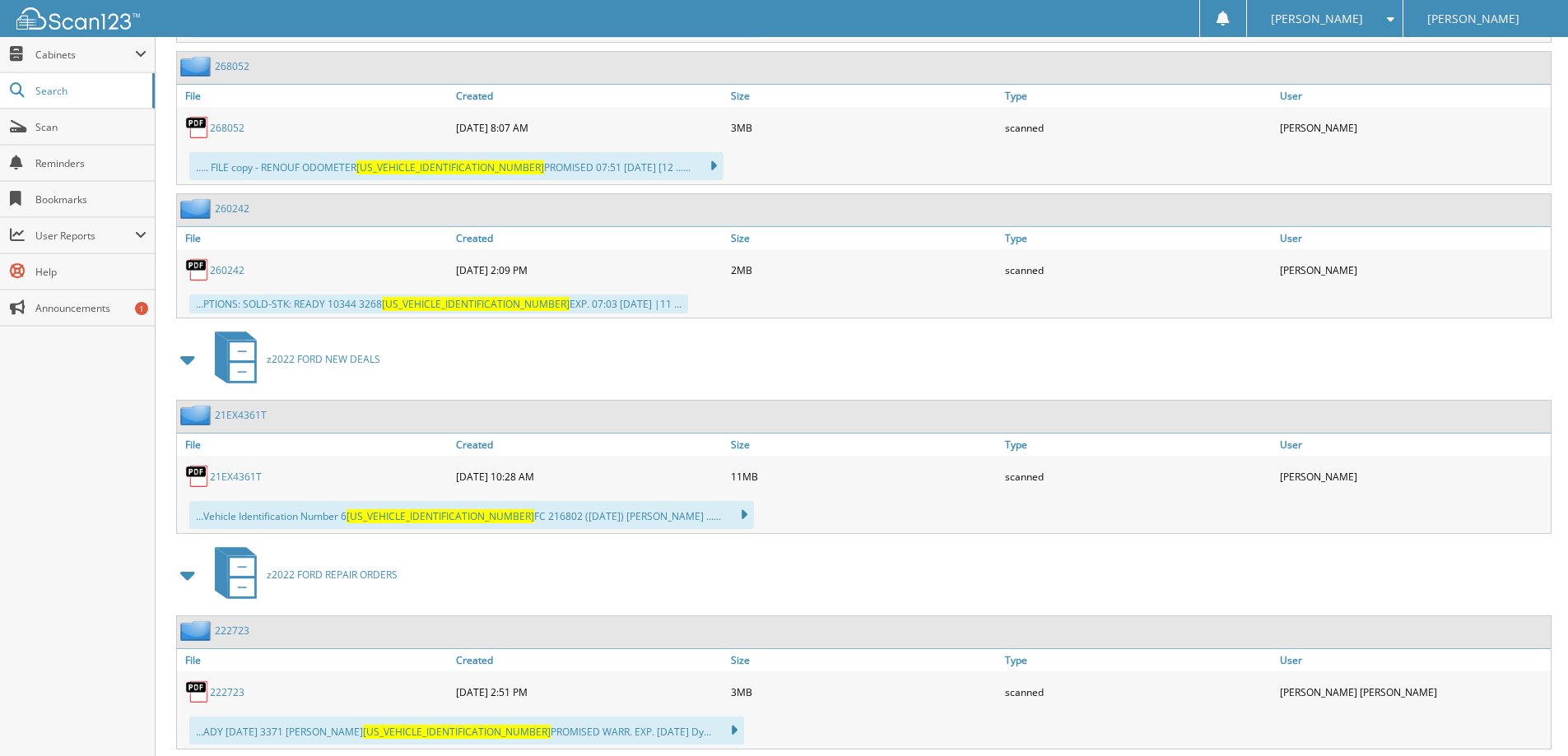
click at [247, 476] on link "21EX4361T" at bounding box center [236, 477] width 52 height 14
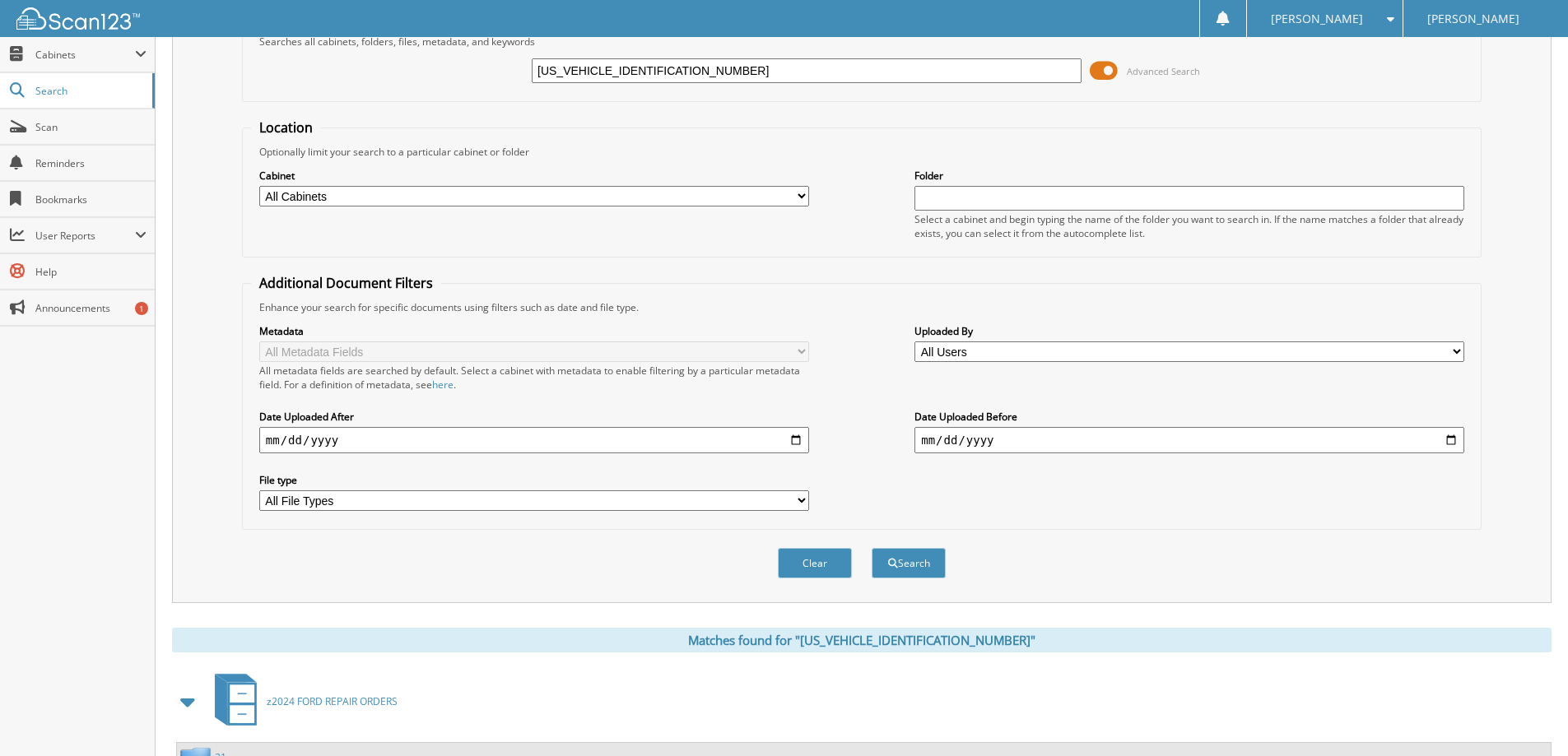
scroll to position [0, 0]
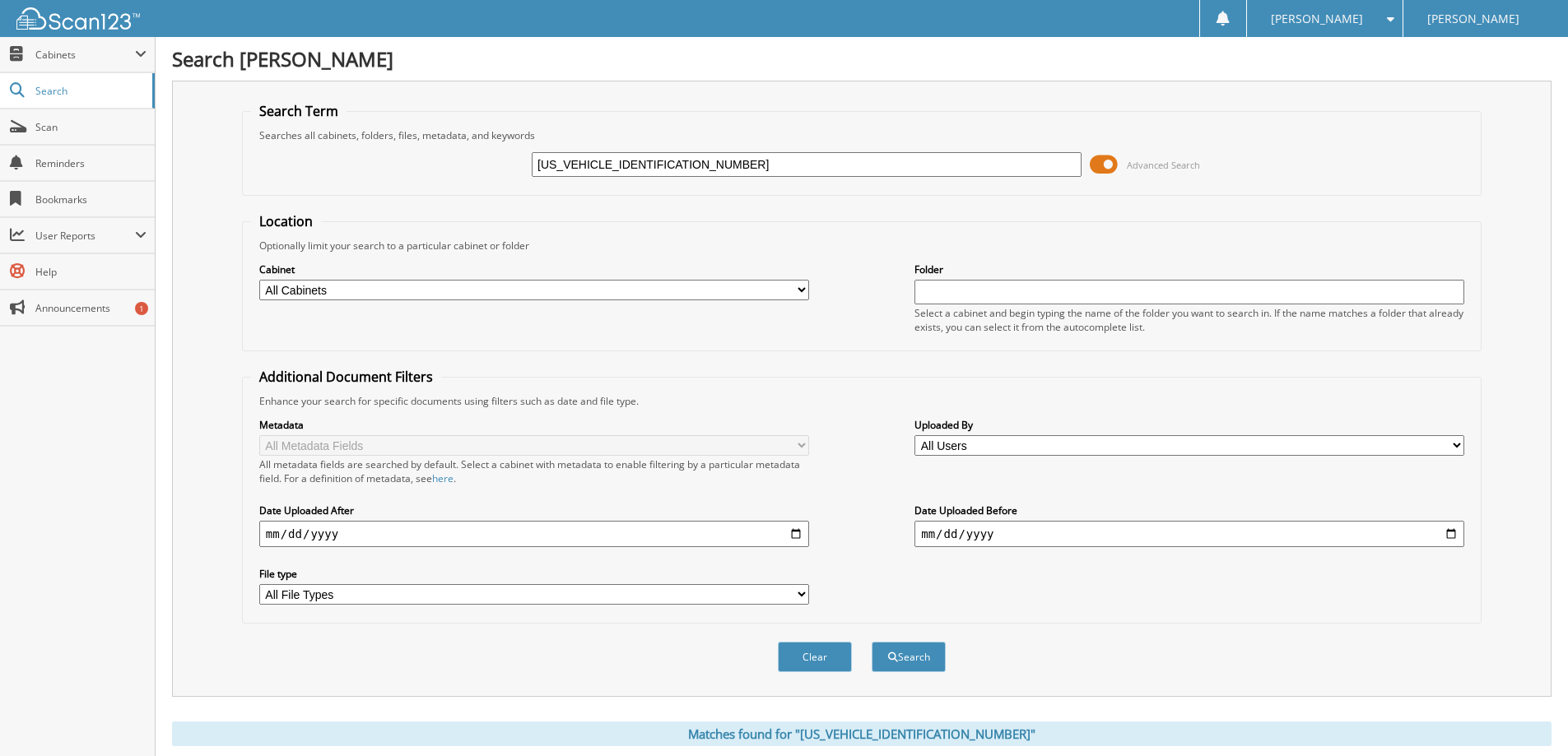
click at [684, 160] on input "1FM5K8GC3MGA34361" at bounding box center [806, 165] width 550 height 25
paste input "JA4ATUAA4NZ6026480"
type input "[US_VEHICLE_IDENTIFICATION_NUMBER]"
click at [871, 642] on button "Search" at bounding box center [908, 658] width 74 height 31
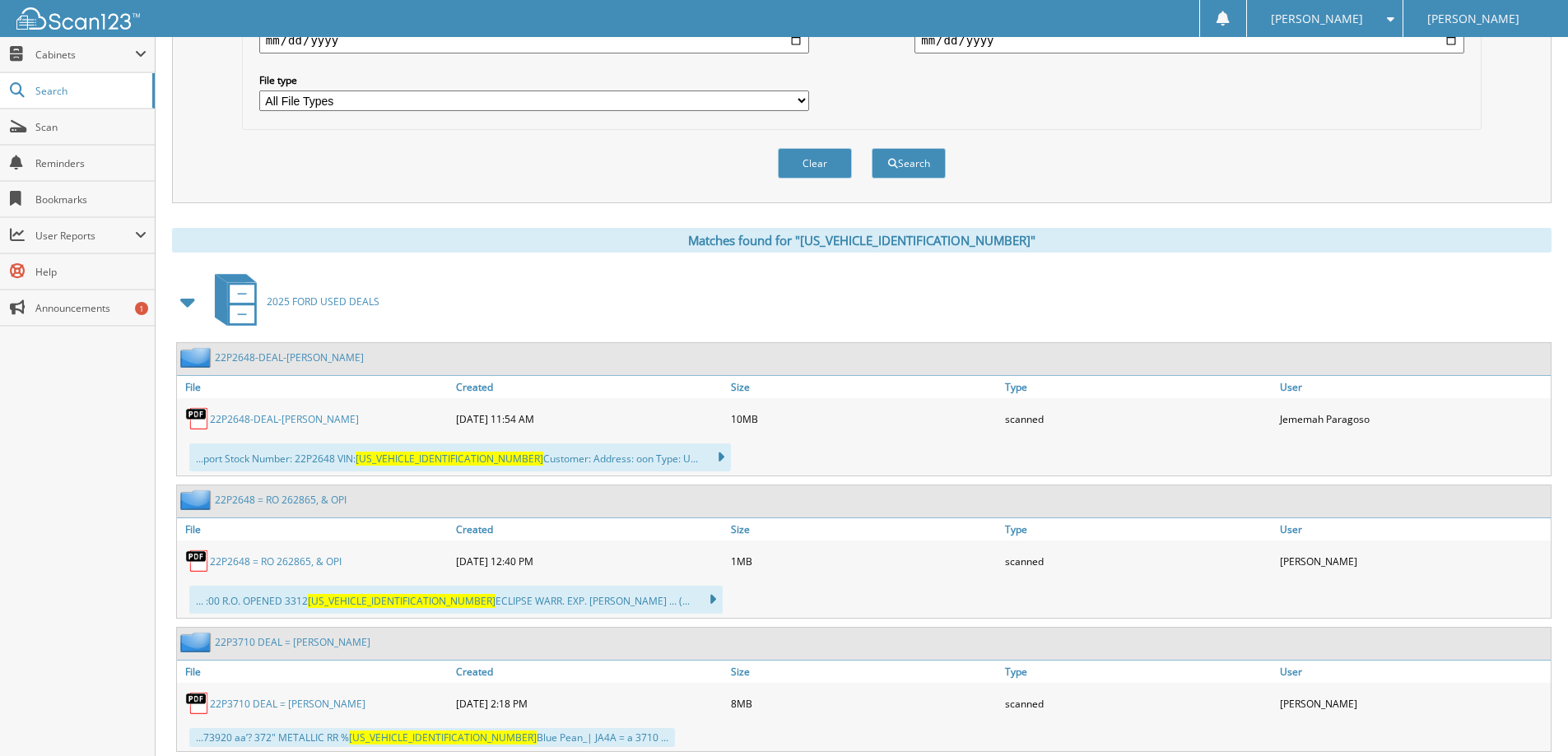
scroll to position [658, 0]
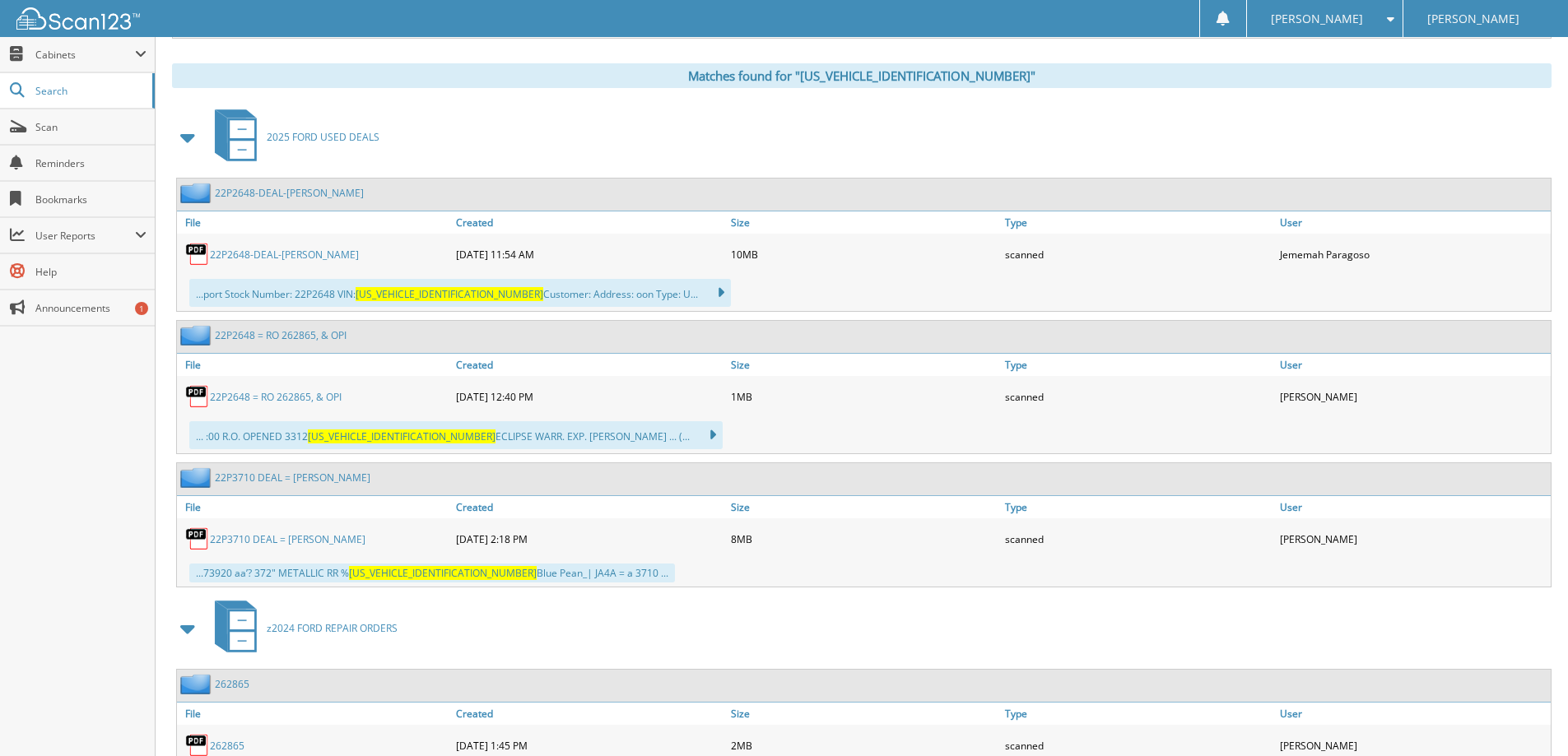
click at [300, 257] on link "22P2648-DEAL-[PERSON_NAME]" at bounding box center [284, 254] width 149 height 14
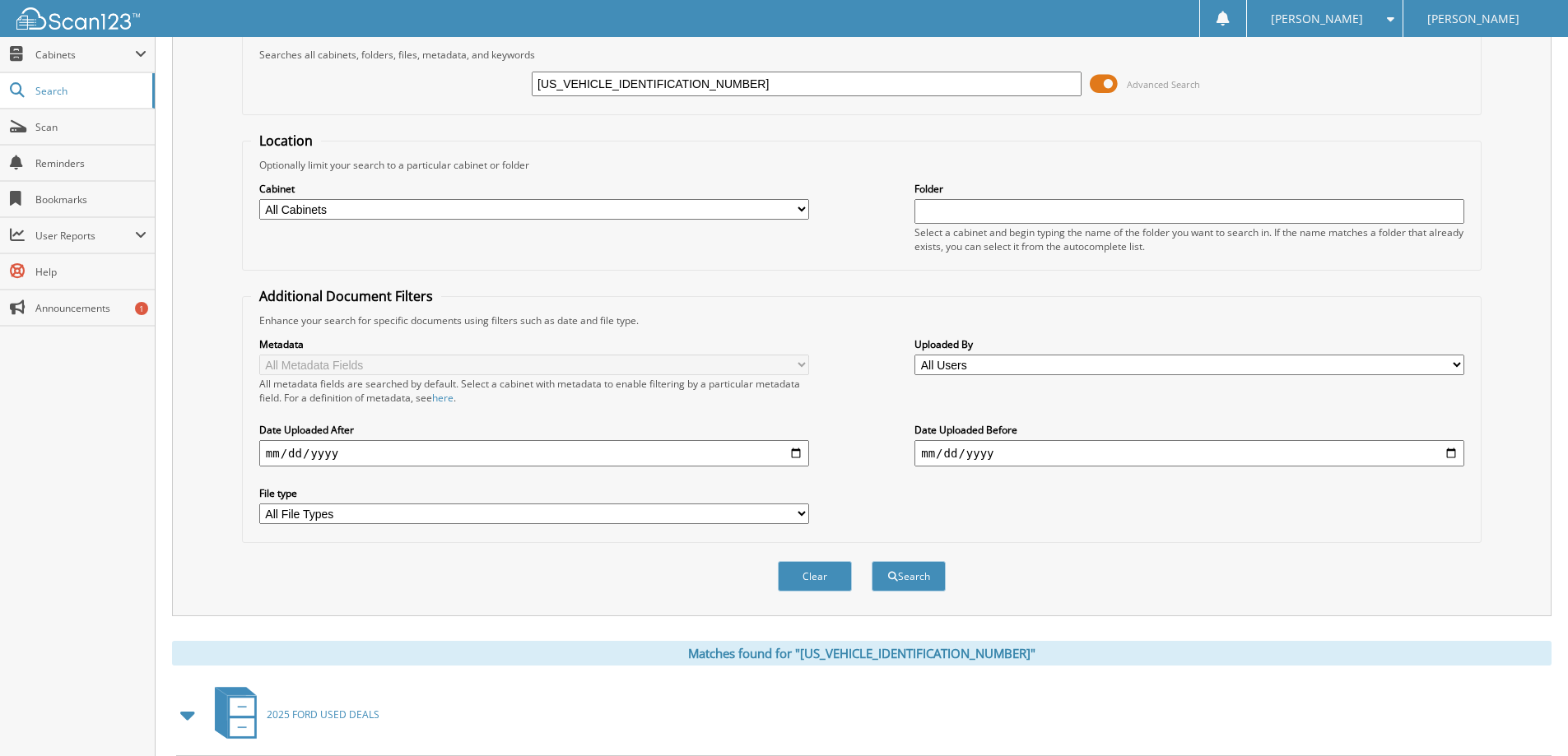
scroll to position [0, 0]
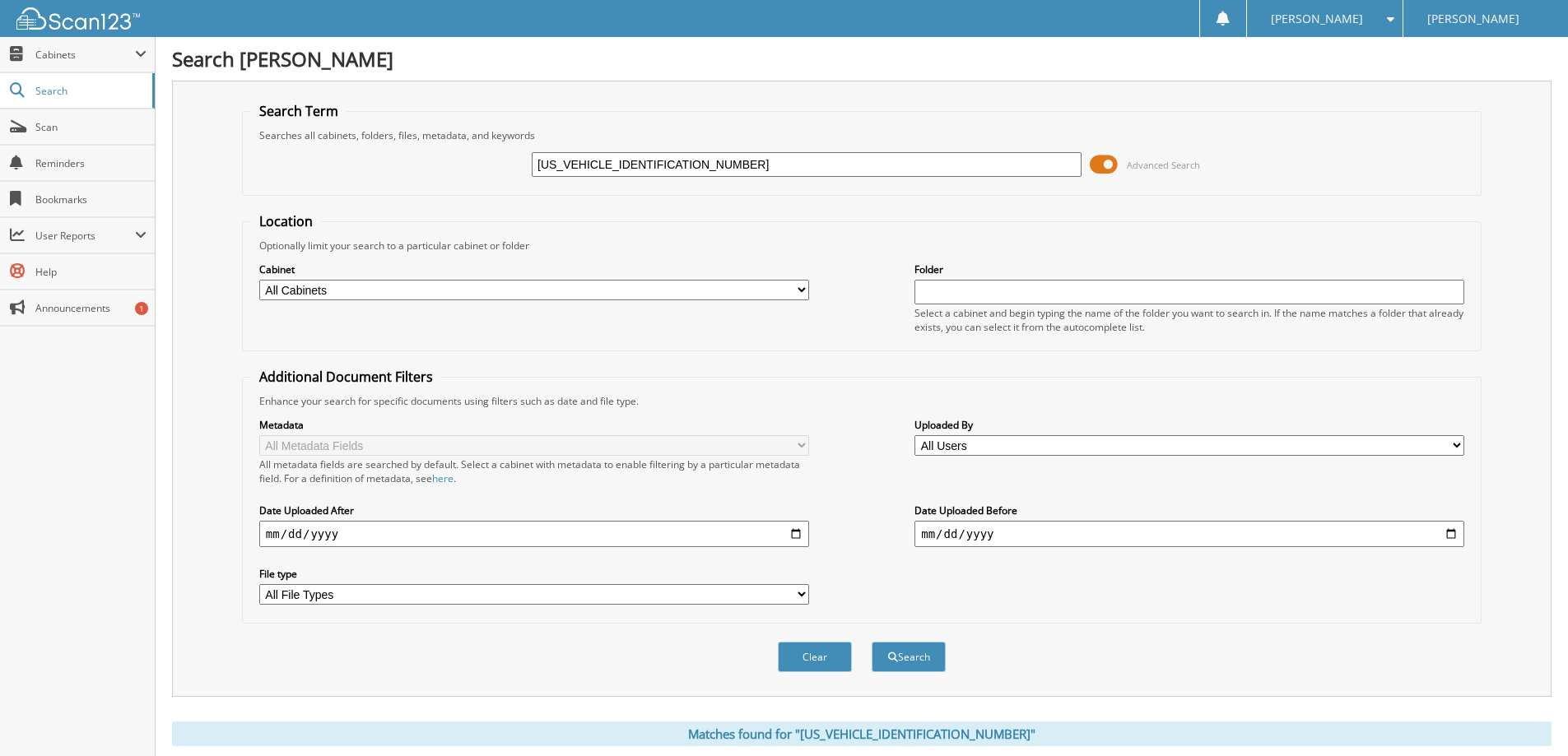
click at [642, 161] on input "JA4ATUAA4NZ602648" at bounding box center [806, 165] width 550 height 25
paste input "1FTFW1E84PFB7376601"
type input "1FTFW1E84PFB73766"
click at [871, 642] on button "Search" at bounding box center [908, 658] width 74 height 31
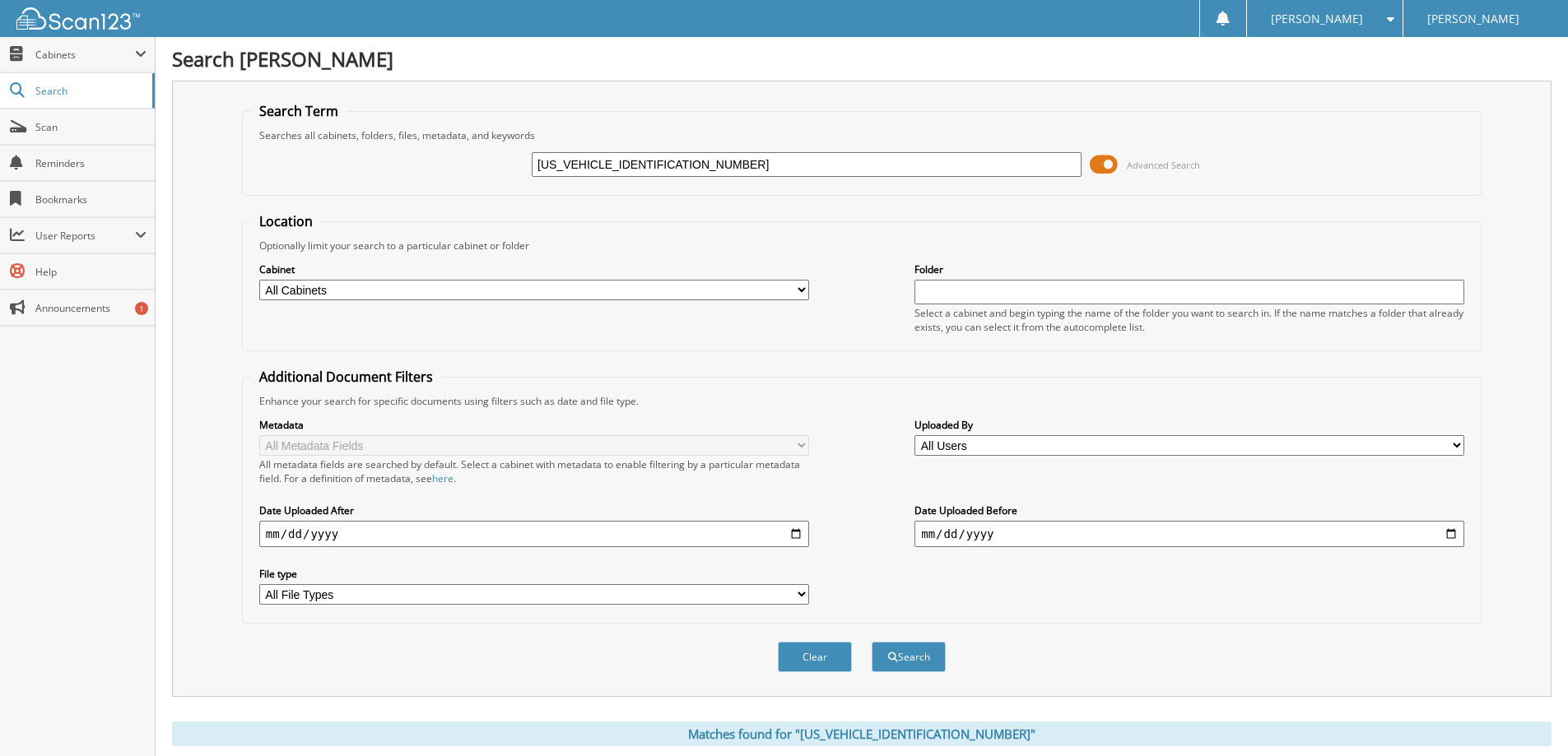
click at [770, 161] on input "[US_VEHICLE_IDENTIFICATION_NUMBER]" at bounding box center [806, 165] width 550 height 25
paste input "5NFB8971501"
type input "[US_VEHICLE_IDENTIFICATION_NUMBER]"
click at [871, 642] on button "Search" at bounding box center [908, 658] width 74 height 31
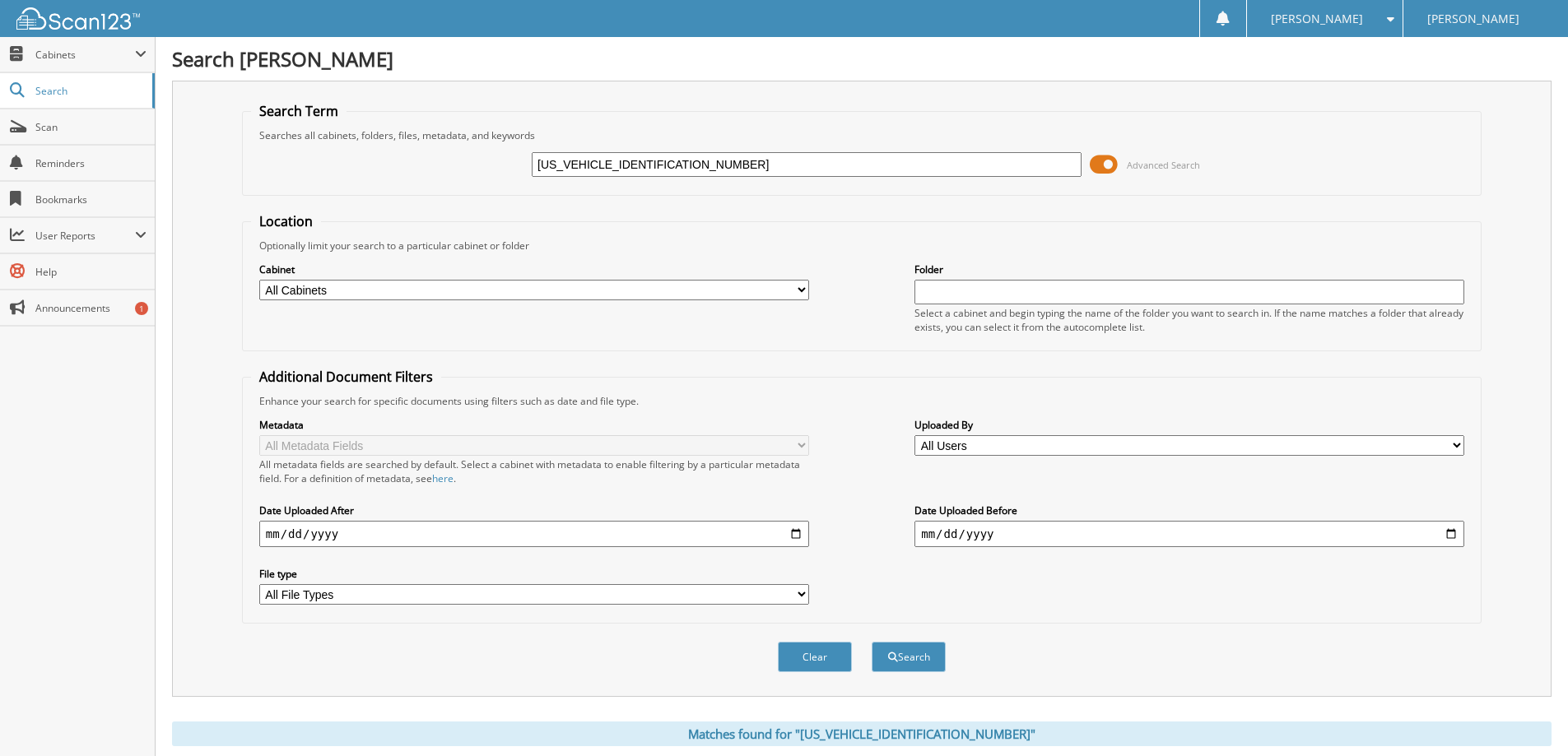
click at [751, 162] on input "1FTFW1E85NFB89715" at bounding box center [806, 165] width 550 height 25
paste input "EW1E54LKF1286701"
type input "1FTEW1E54LKF12867"
click at [871, 642] on button "Search" at bounding box center [908, 658] width 74 height 31
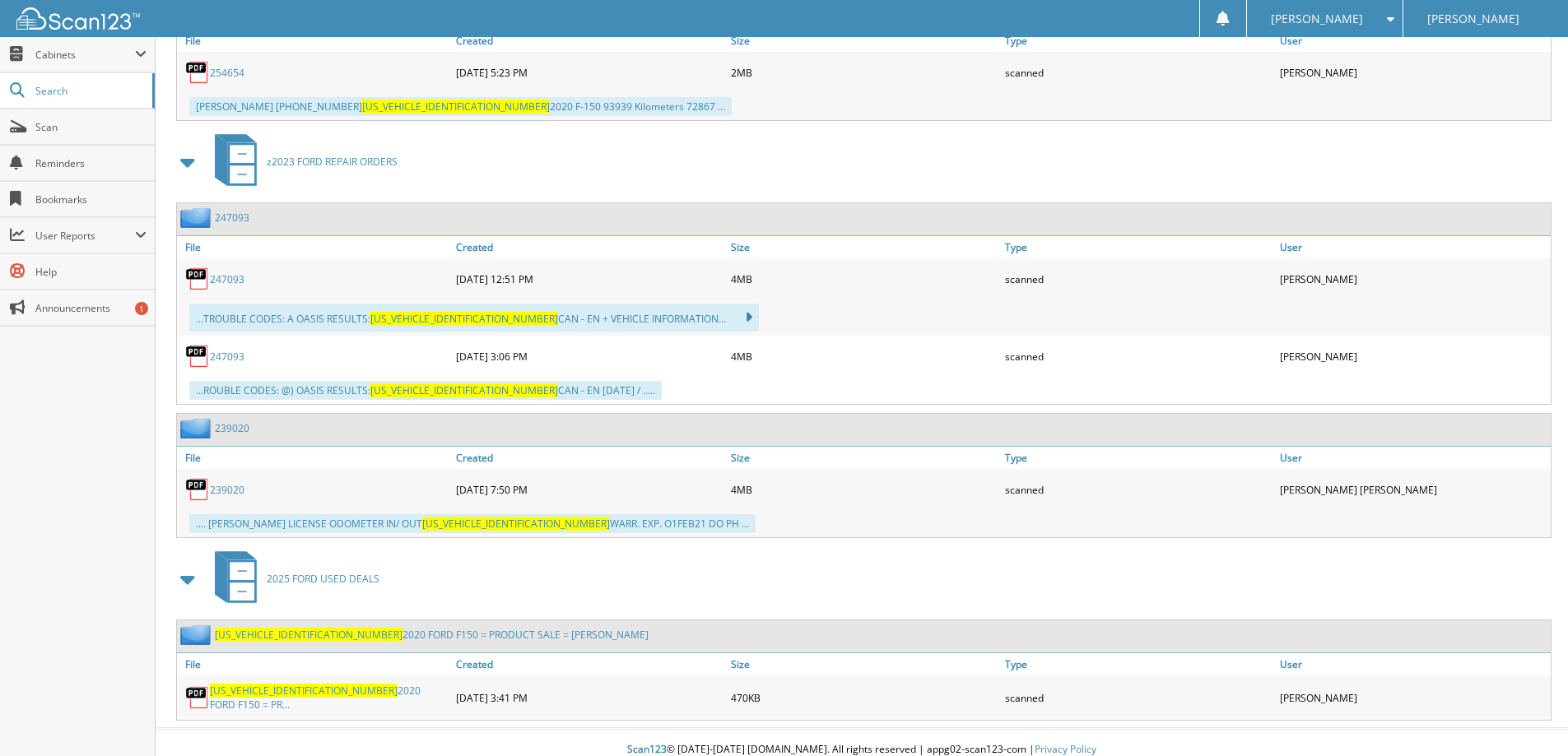
scroll to position [1760, 0]
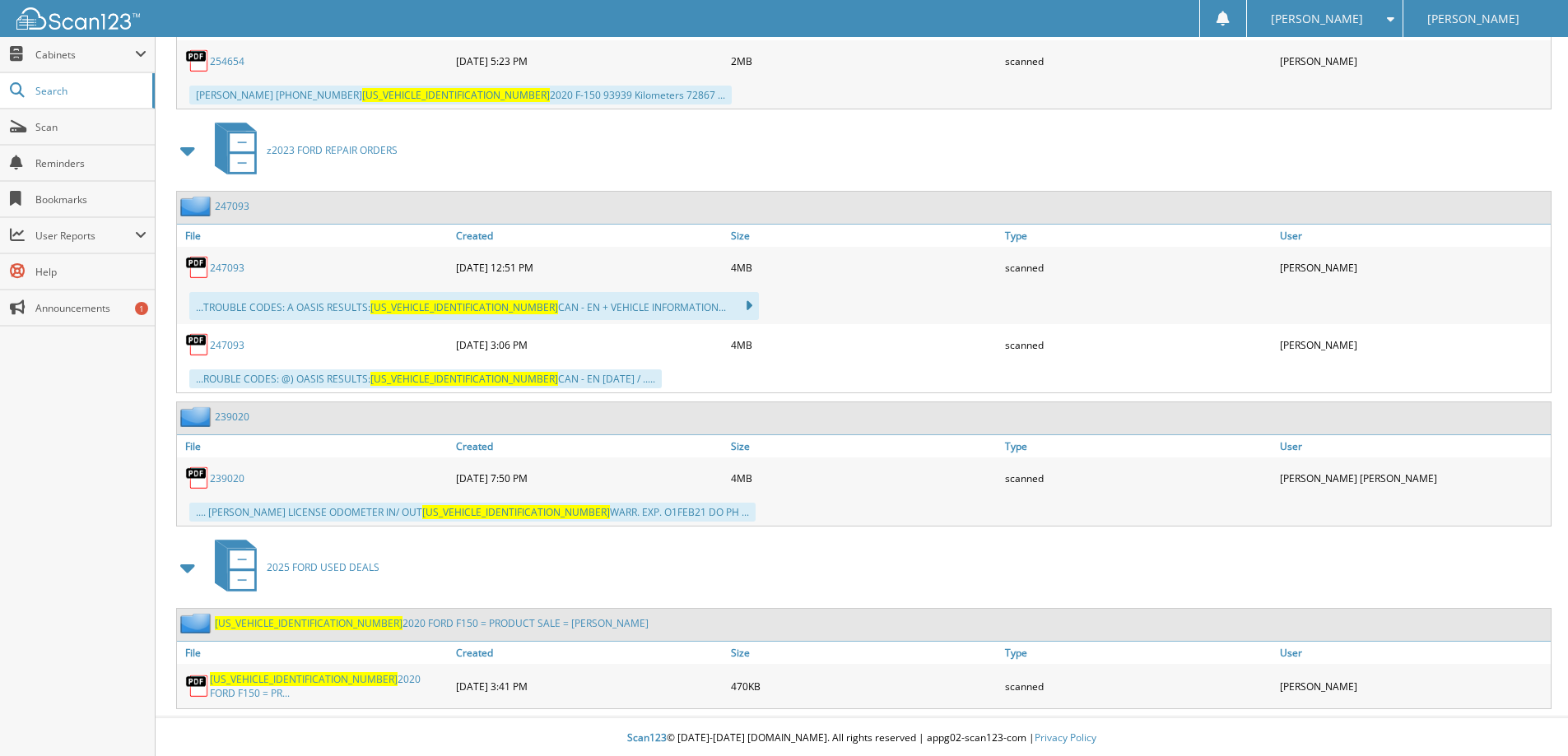
click at [299, 683] on span "[US_VEHICLE_IDENTIFICATION_NUMBER]" at bounding box center [303, 679] width 187 height 14
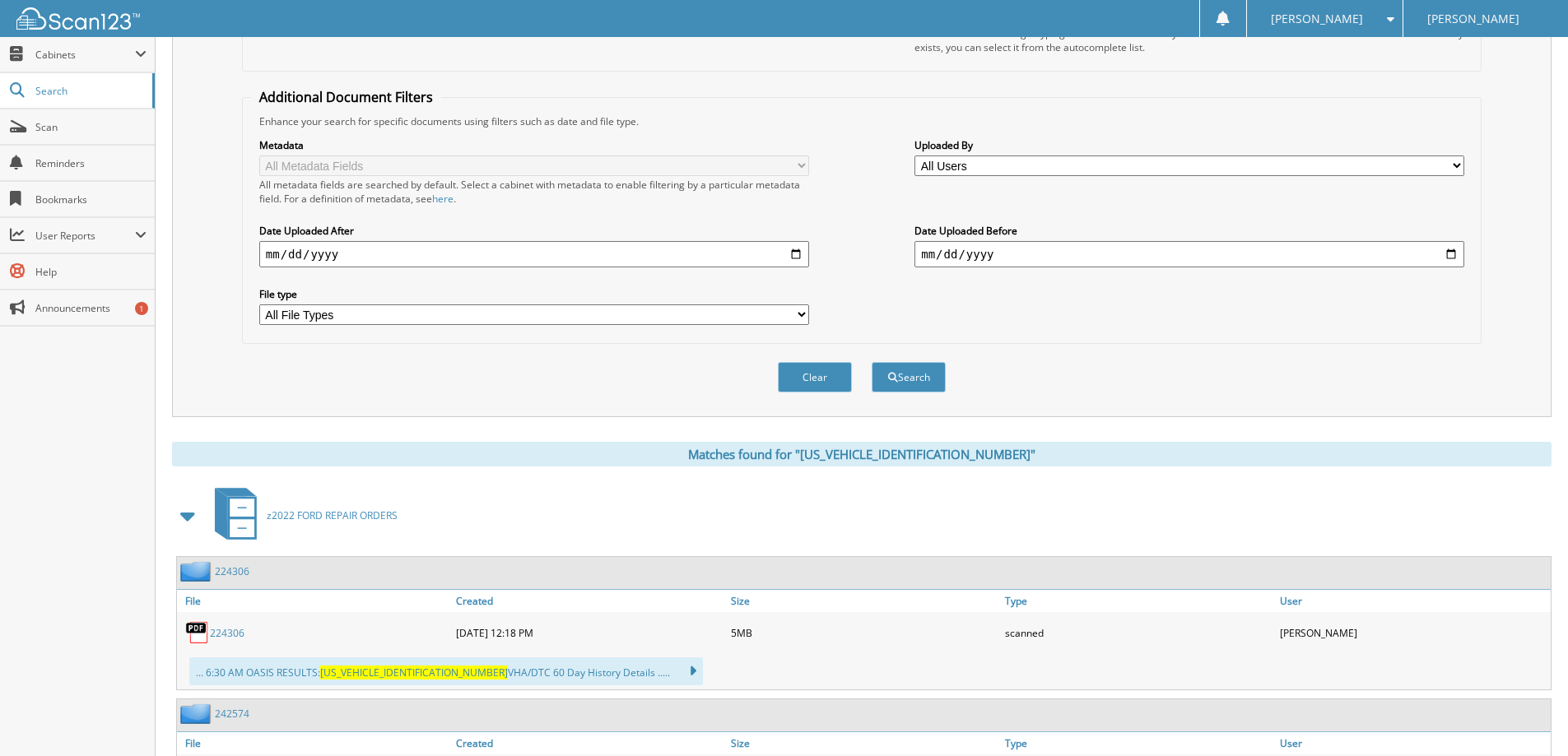
scroll to position [0, 0]
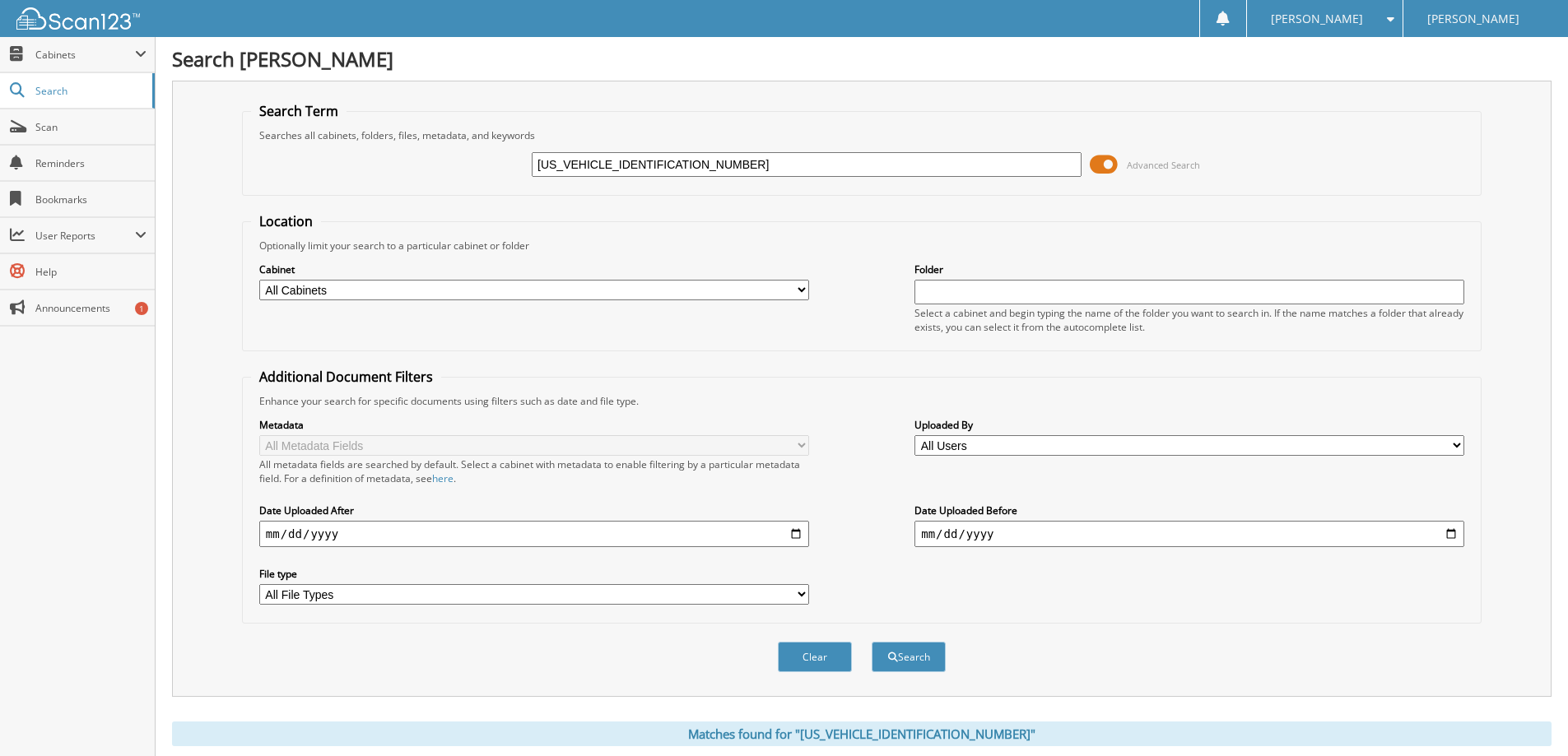
click at [736, 169] on input "[US_VEHICLE_IDENTIFICATION_NUMBER]" at bounding box center [806, 165] width 550 height 25
paste input "2FMPK4K86GBB9636901"
type input "[US_VEHICLE_IDENTIFICATION_NUMBER]"
click at [871, 642] on button "Search" at bounding box center [908, 658] width 74 height 31
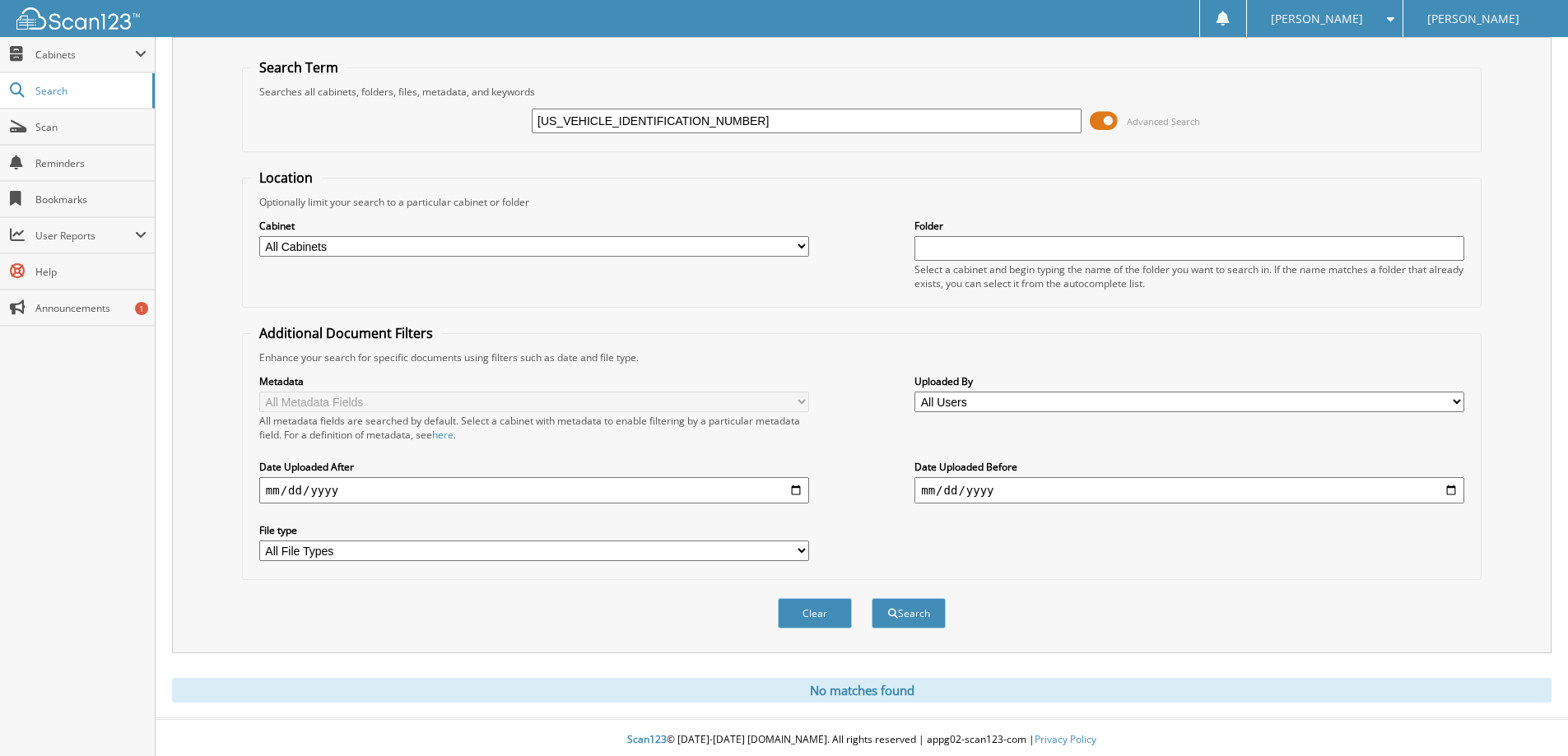
scroll to position [48, 0]
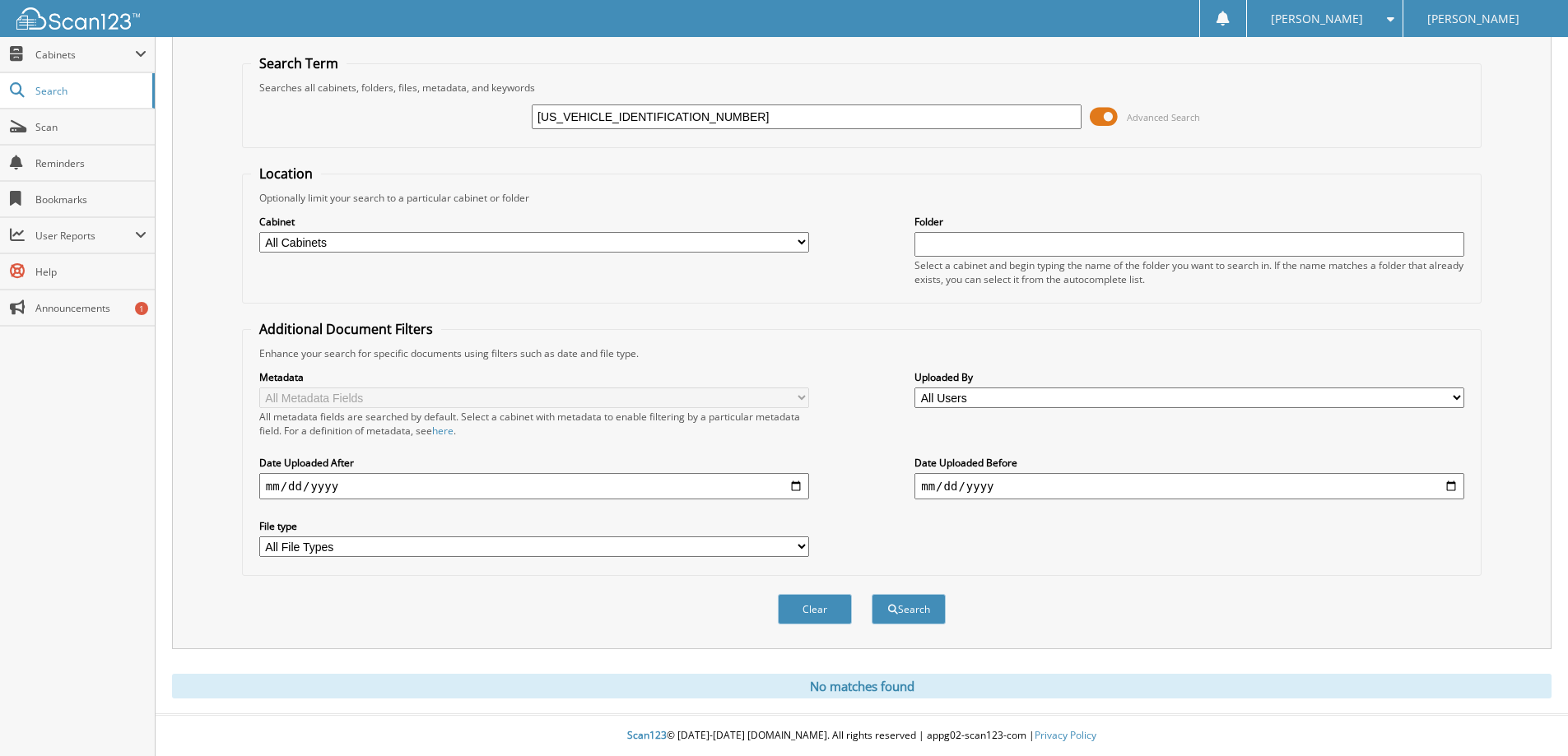
click at [716, 118] on input "[US_VEHICLE_IDENTIFICATION_NUMBER]" at bounding box center [806, 117] width 550 height 25
paste input "1FTFW1E89PKD4646301"
type input "[US_VEHICLE_IDENTIFICATION_NUMBER]"
click at [871, 594] on button "Search" at bounding box center [908, 609] width 74 height 31
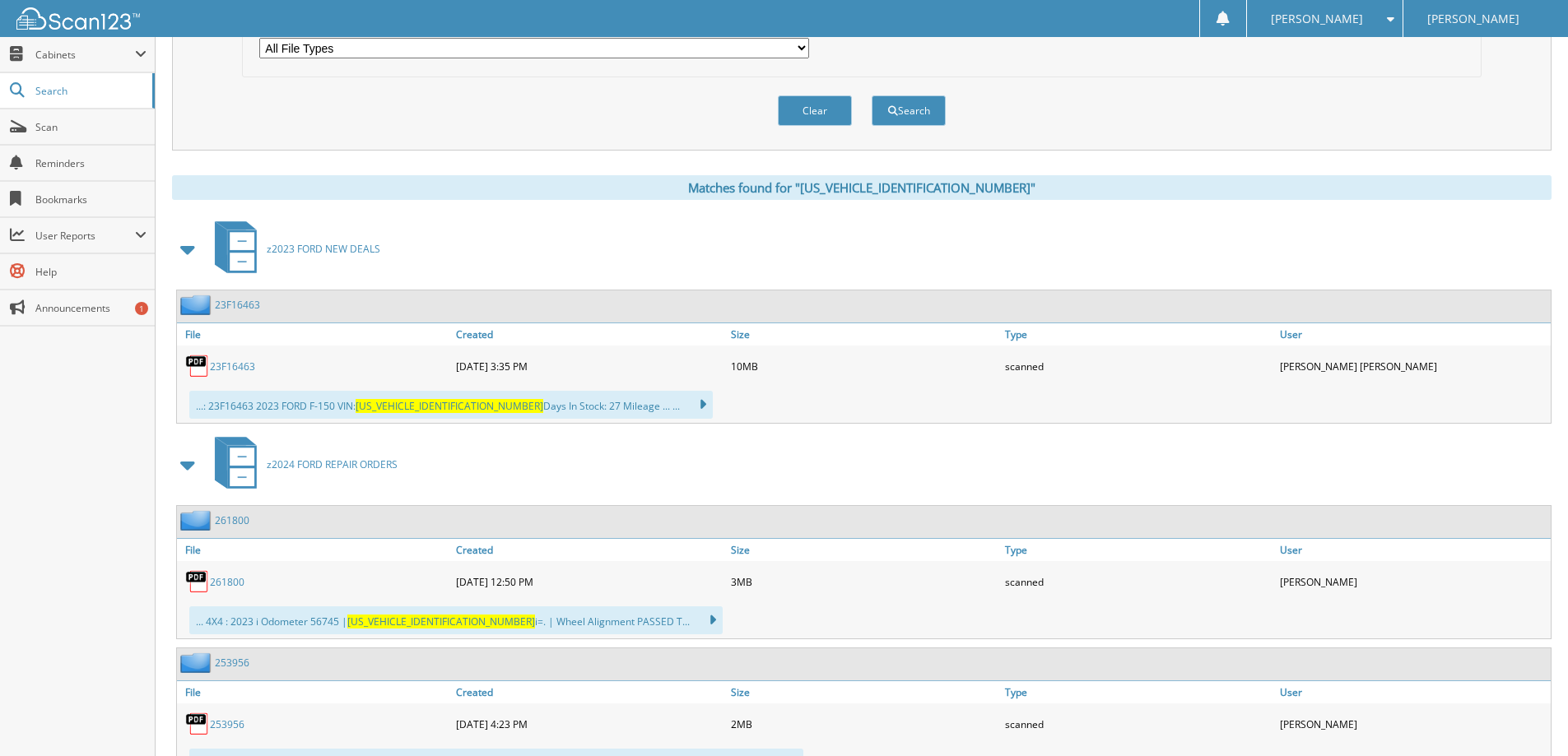
scroll to position [575, 0]
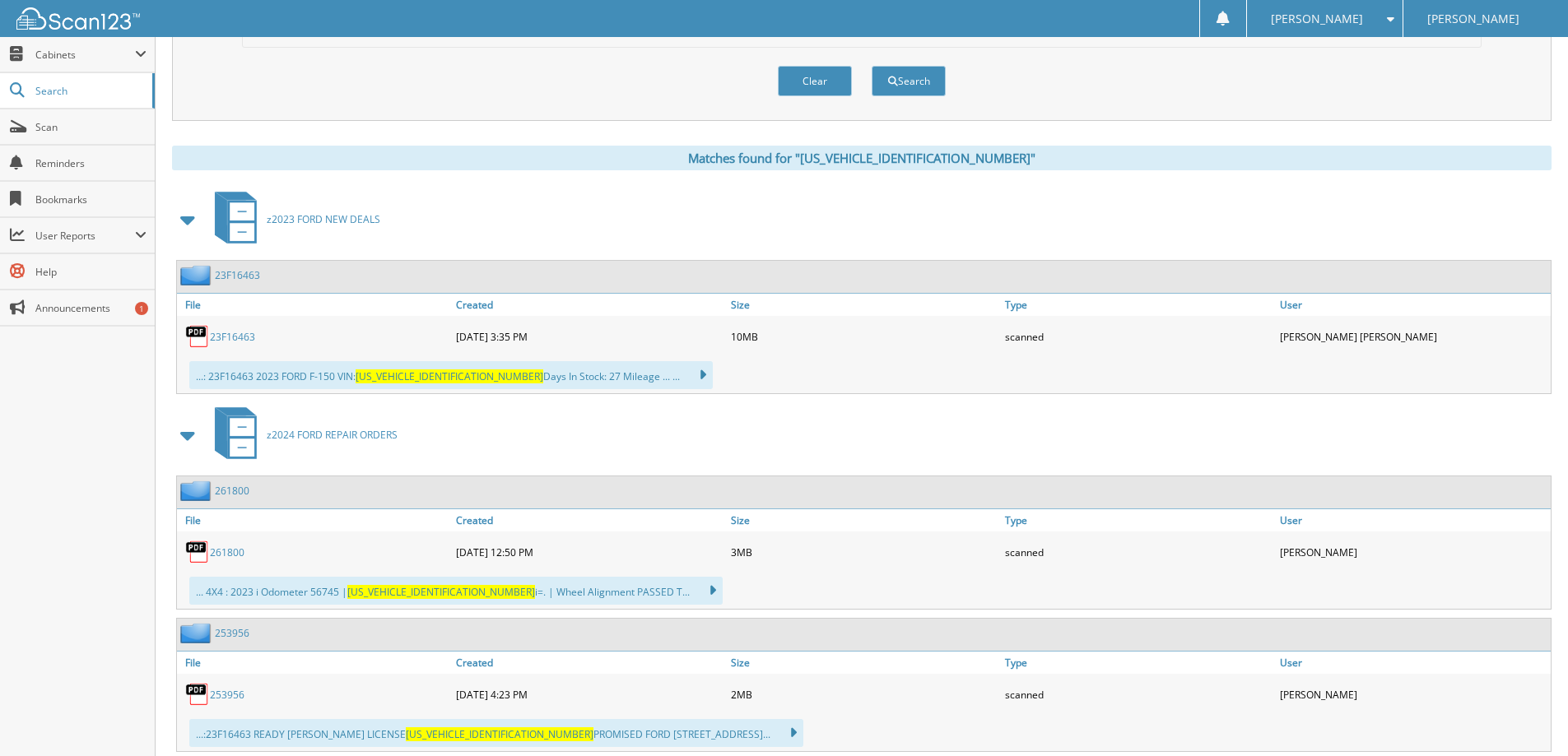
click at [237, 329] on div "23F16463" at bounding box center [314, 336] width 275 height 33
click at [235, 333] on link "23F16463" at bounding box center [232, 337] width 45 height 14
click at [242, 339] on link "23F16463" at bounding box center [232, 337] width 45 height 14
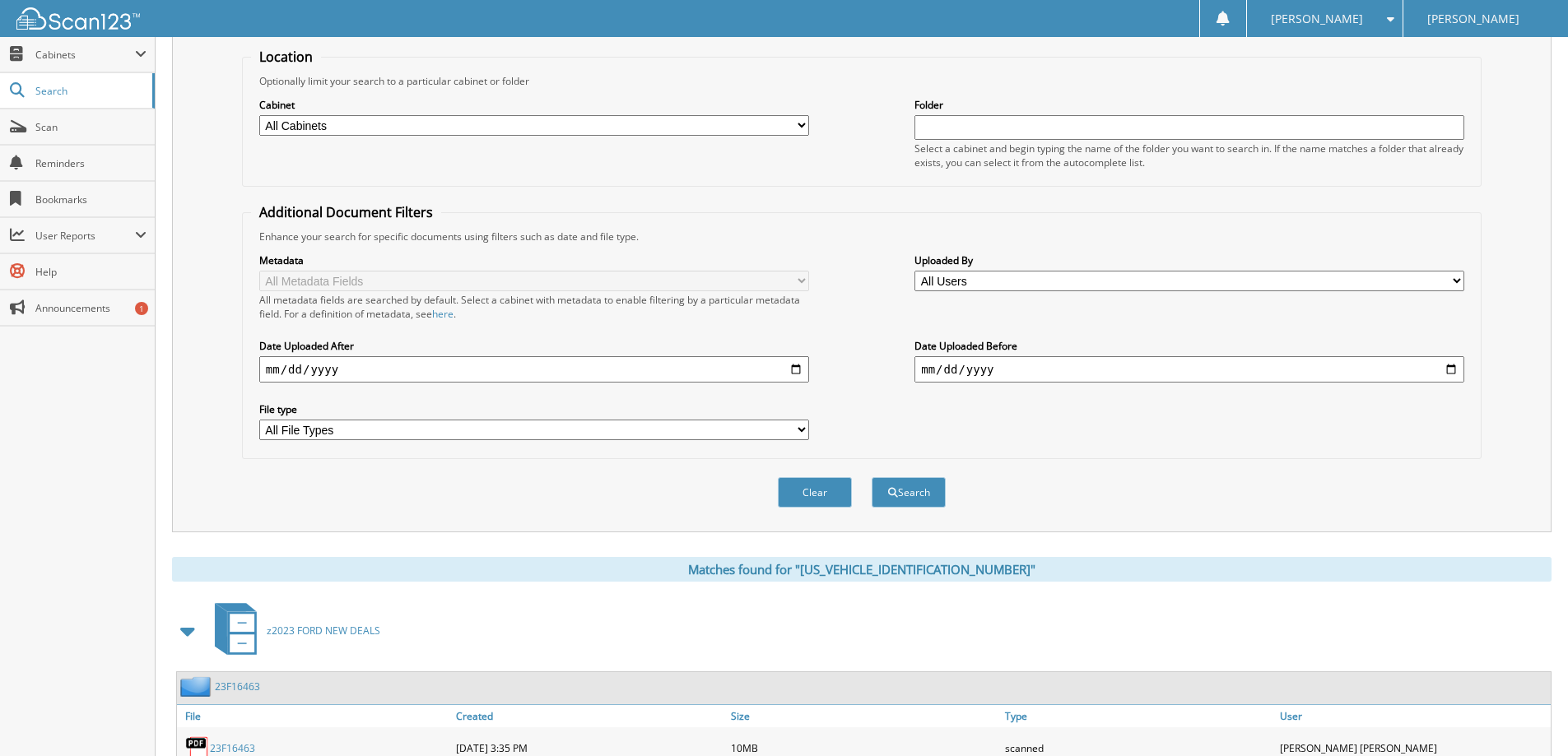
scroll to position [0, 0]
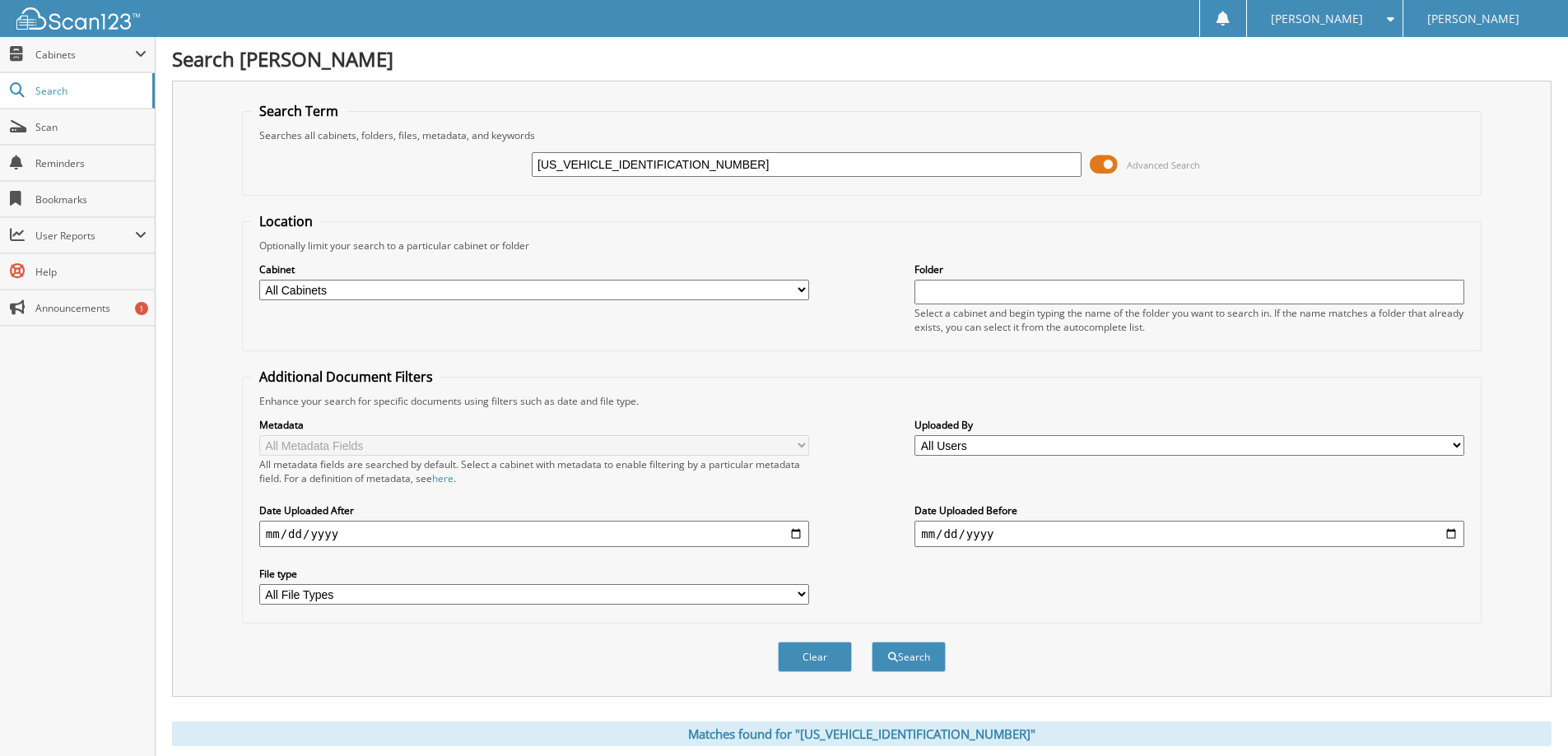
click at [691, 155] on input "1FTFW1E89PKD46463" at bounding box center [806, 165] width 550 height 25
paste input "MDE5BH4NLB4527201"
type input "1FMDE5BH4NLB45272"
click at [871, 642] on button "Search" at bounding box center [908, 658] width 74 height 31
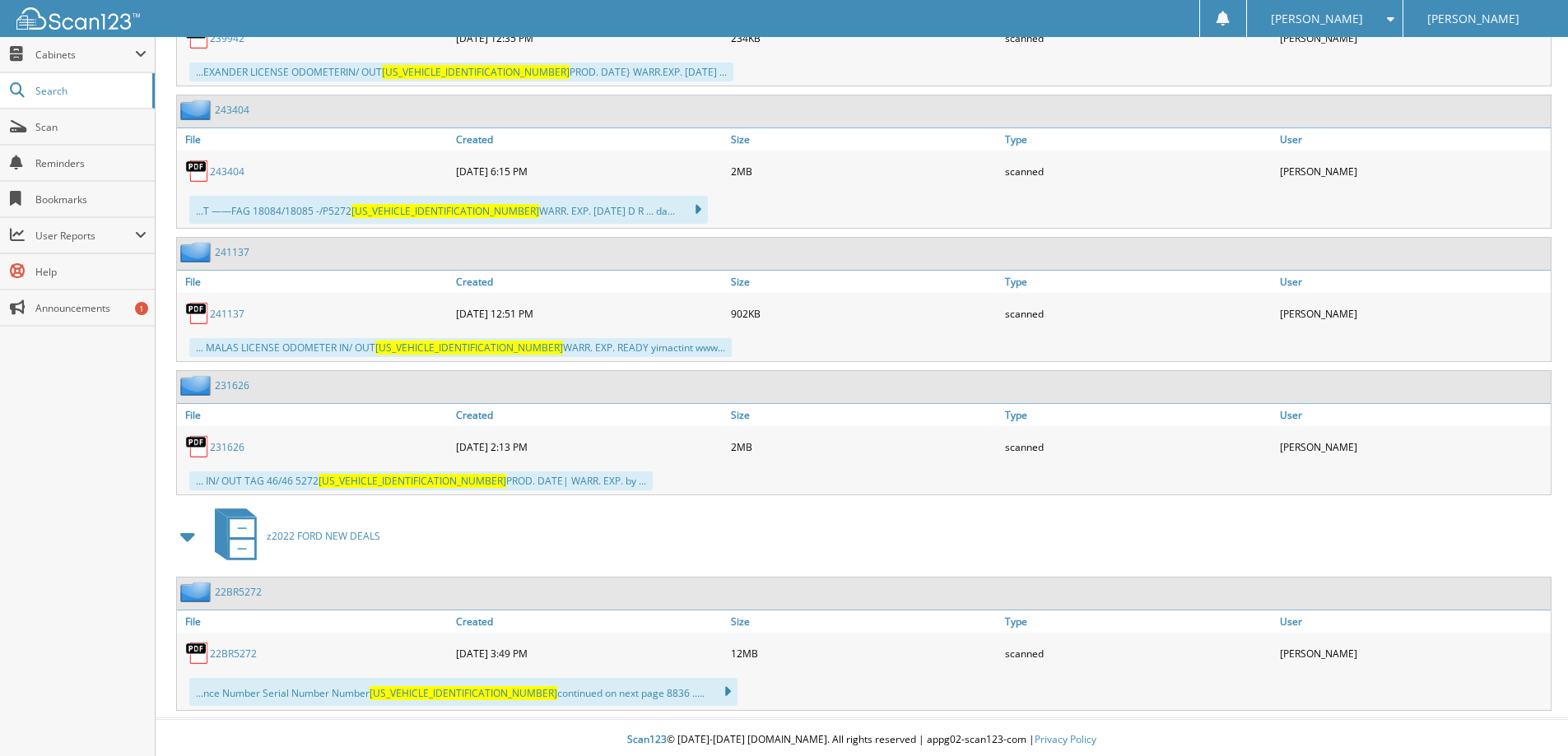
scroll to position [1176, 0]
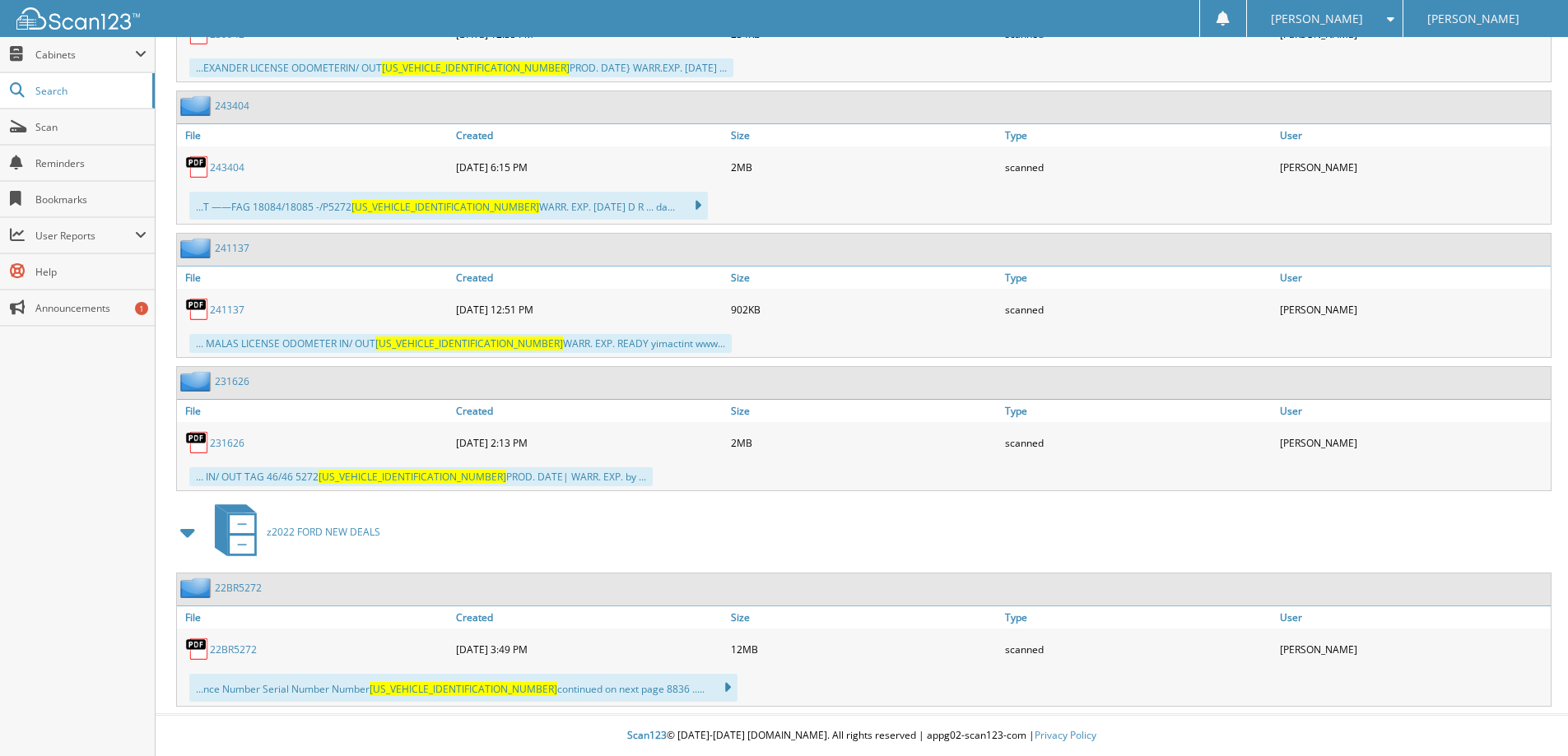
click at [224, 655] on link "22BR5272" at bounding box center [233, 649] width 47 height 14
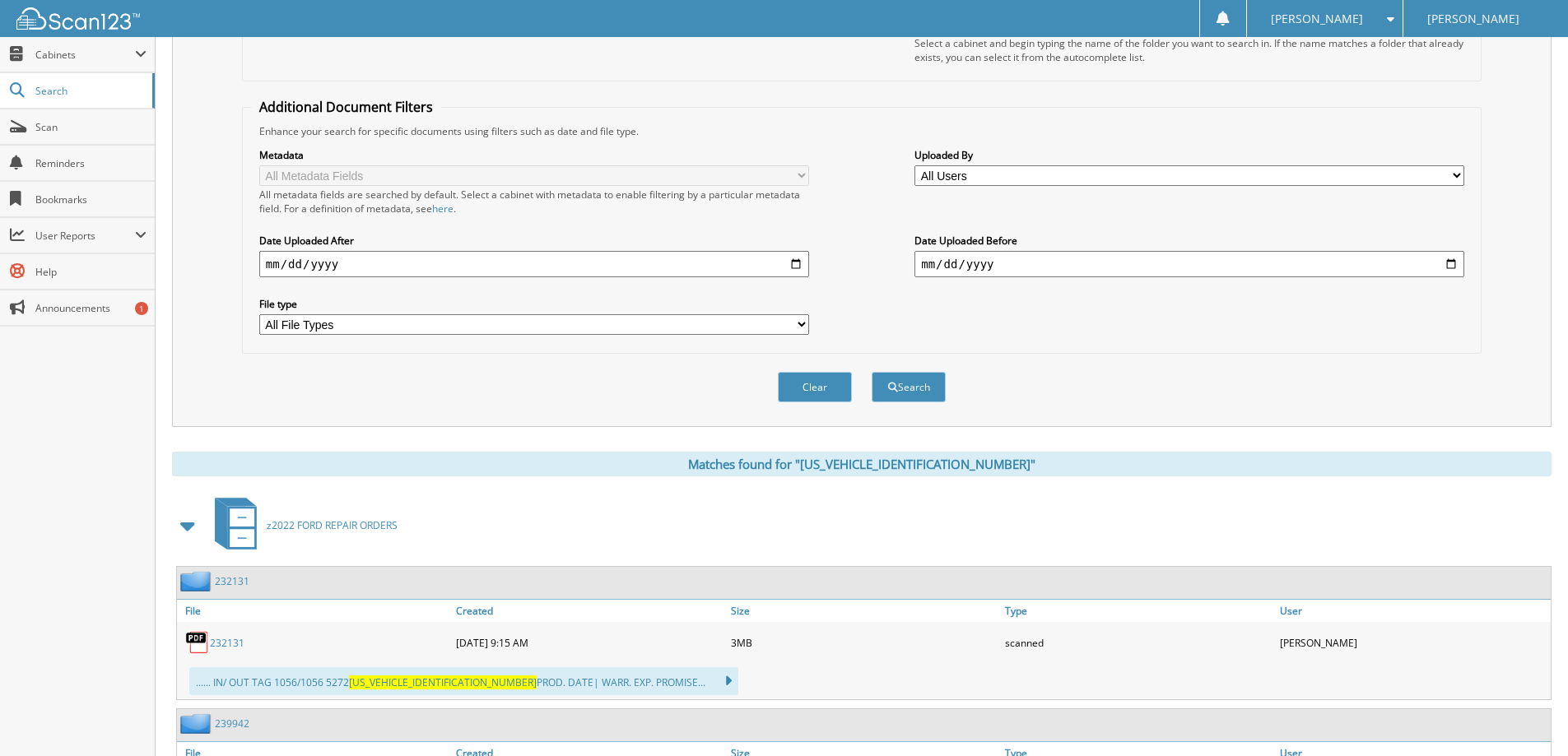
scroll to position [107, 0]
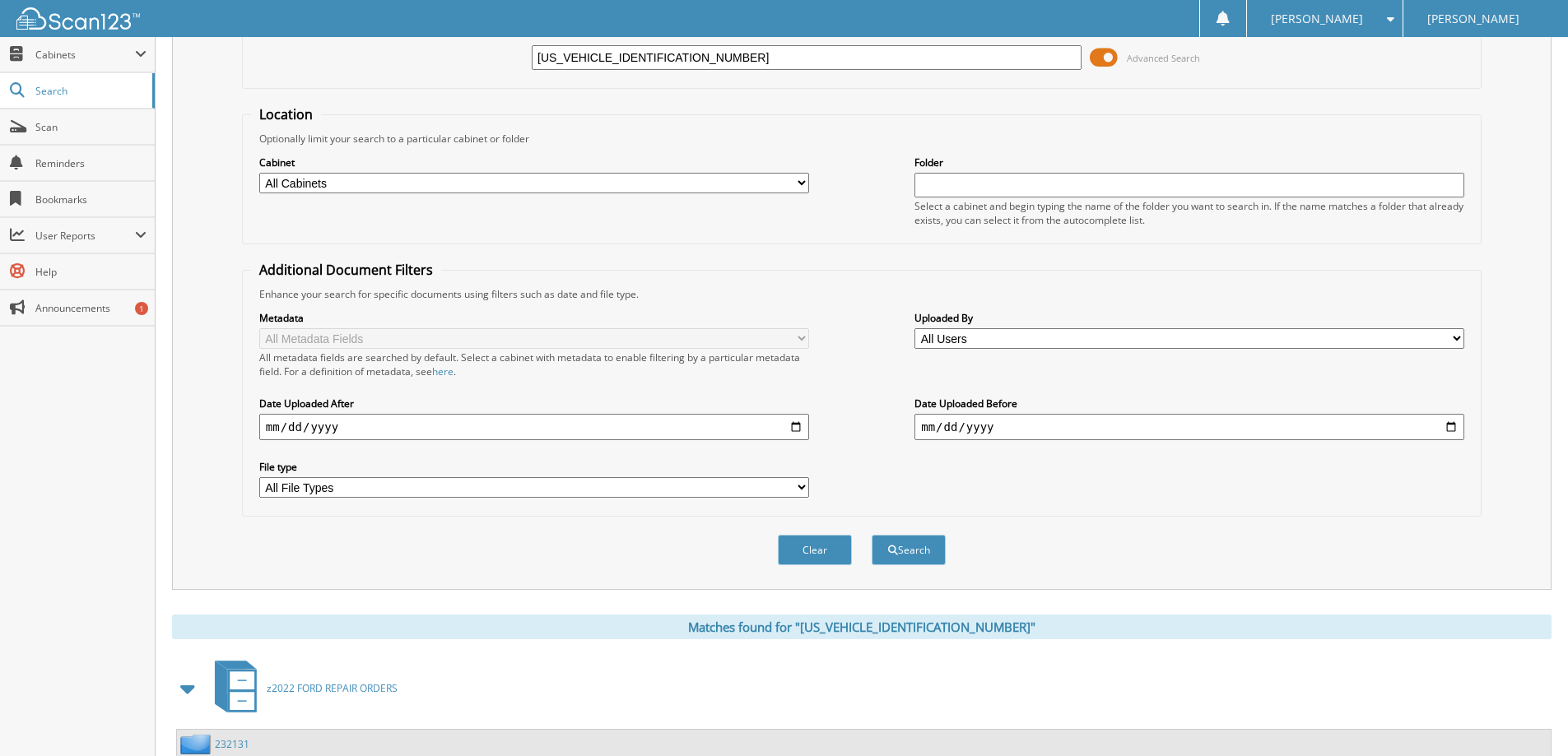
click at [664, 62] on input "[US_VEHICLE_IDENTIFICATION_NUMBER]" at bounding box center [806, 58] width 550 height 25
drag, startPoint x: 664, startPoint y: 62, endPoint x: 611, endPoint y: 64, distance: 53.0
click at [611, 64] on input "[US_VEHICLE_IDENTIFICATION_NUMBER]" at bounding box center [806, 58] width 550 height 25
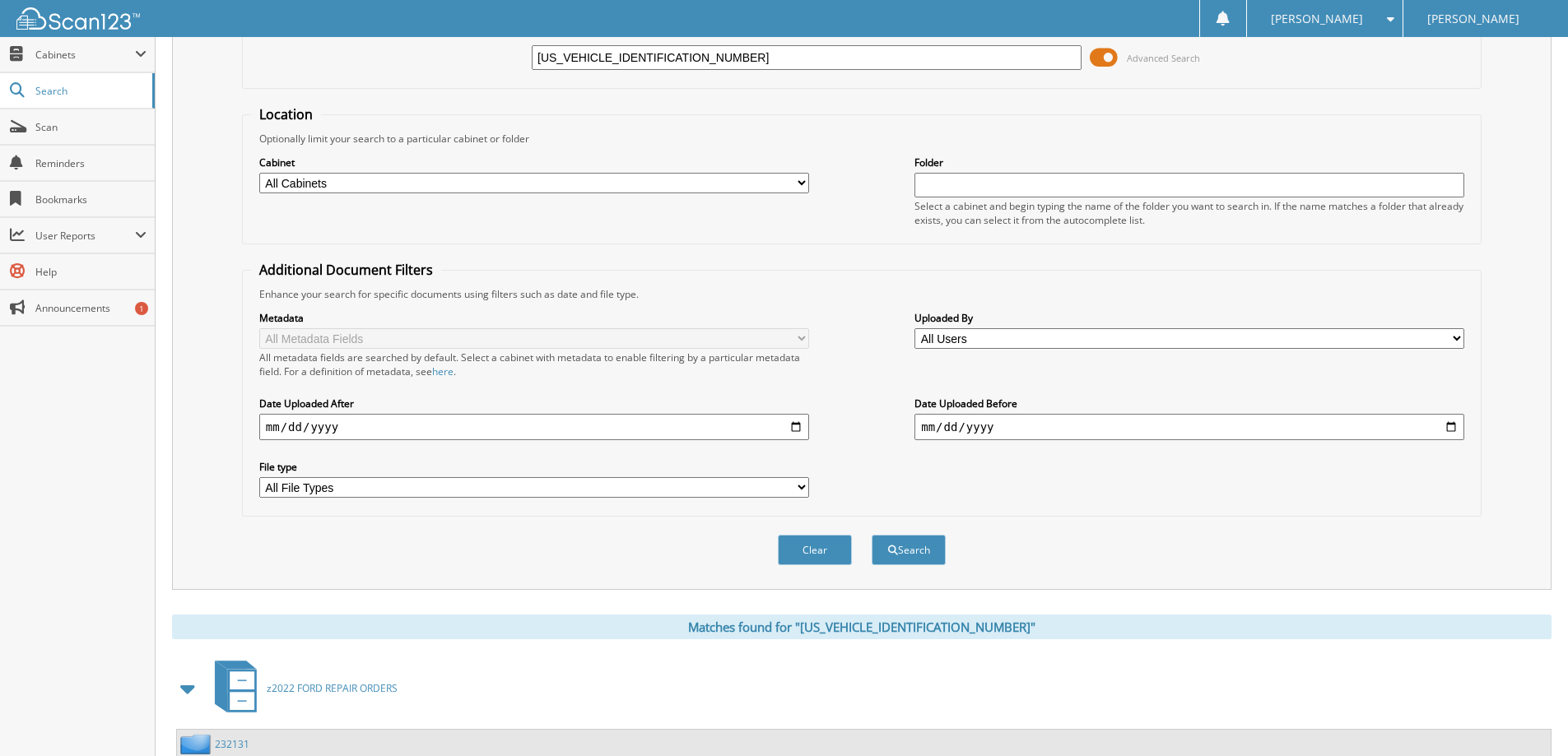
paste input "C6RR7FG6LS14058101"
type input "[US_VEHICLE_IDENTIFICATION_NUMBER]"
click at [871, 535] on button "Search" at bounding box center [908, 550] width 74 height 31
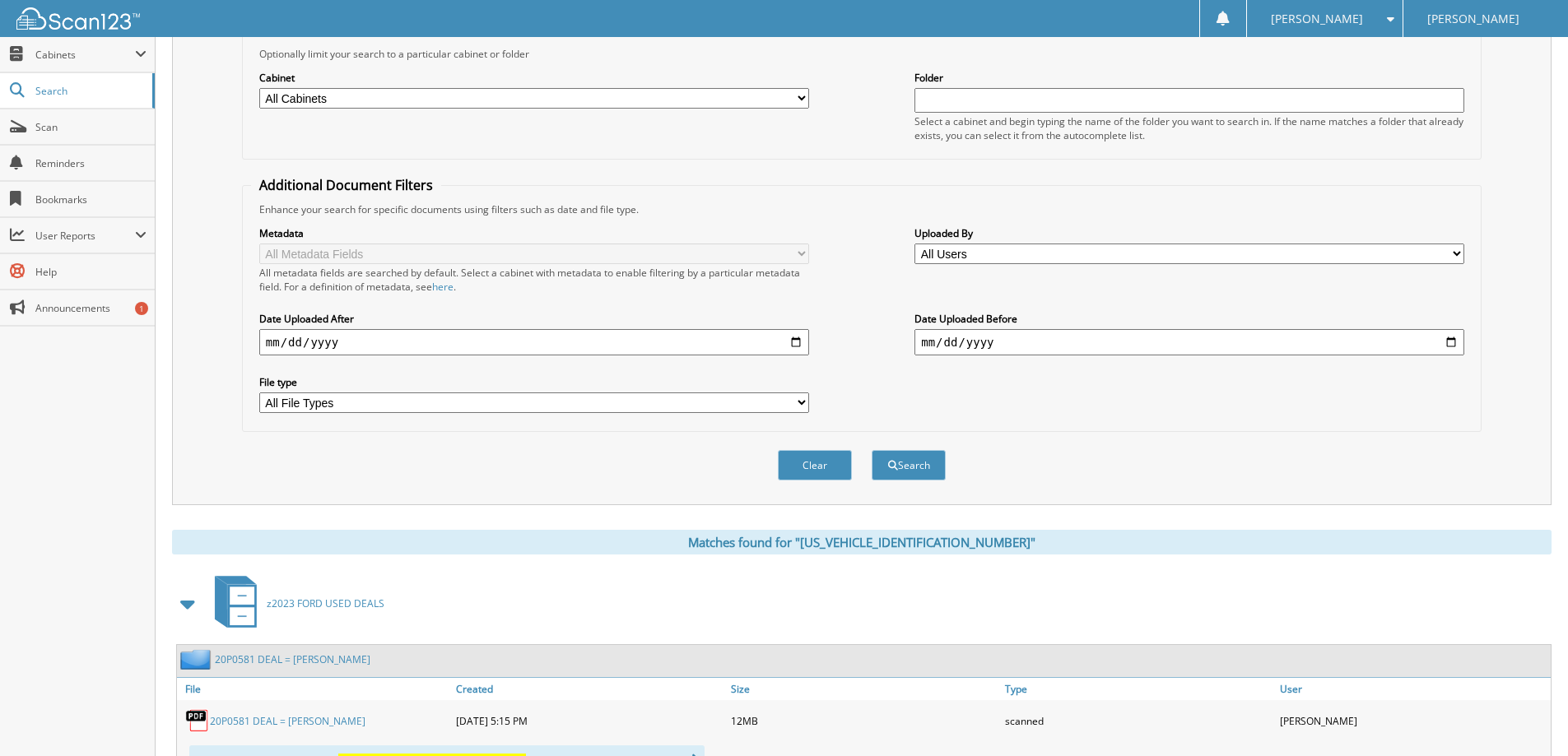
scroll to position [329, 0]
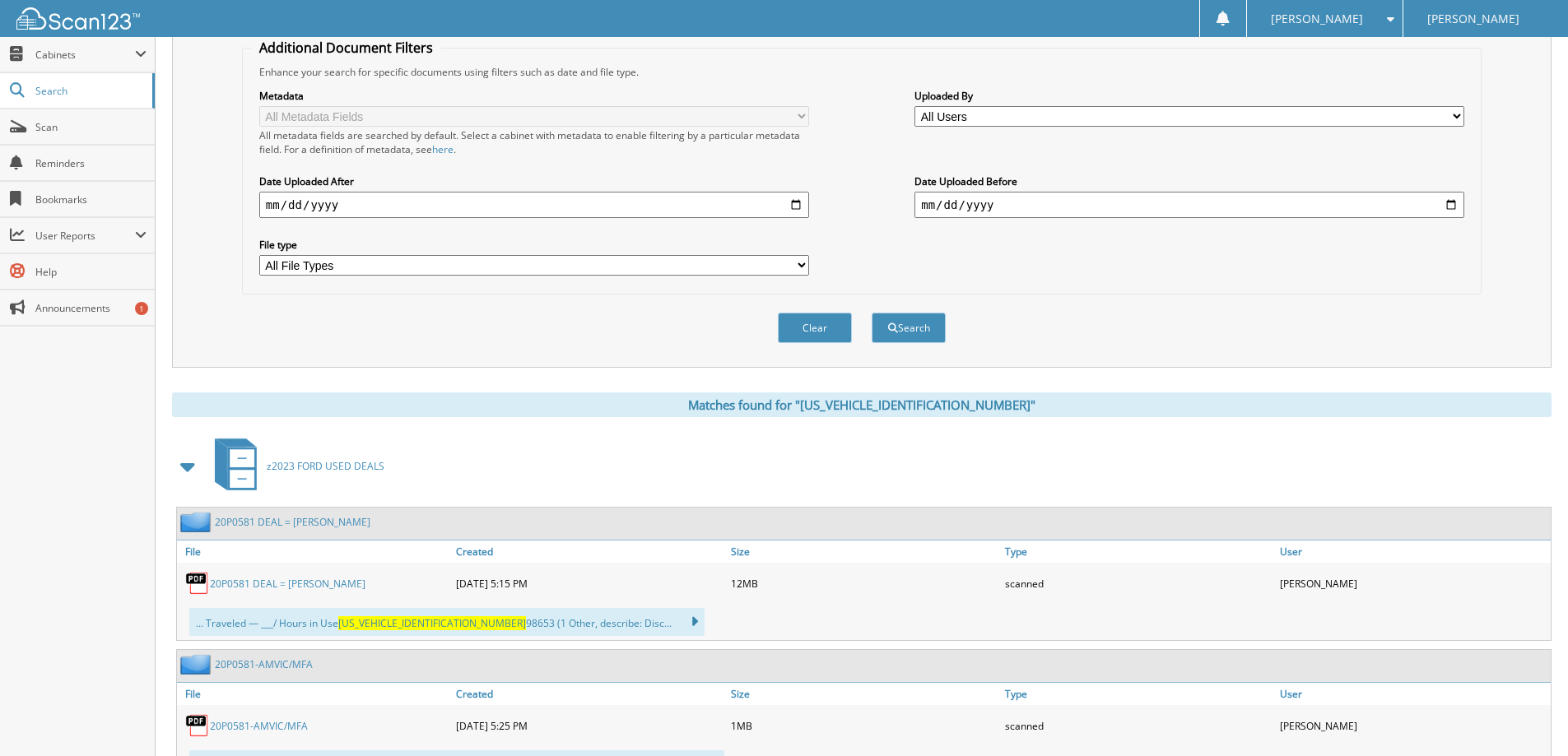
click at [319, 594] on div "20P0581 DEAL = [PERSON_NAME]" at bounding box center [314, 583] width 275 height 33
click at [326, 589] on link "20P0581 DEAL = [PERSON_NAME]" at bounding box center [287, 583] width 156 height 14
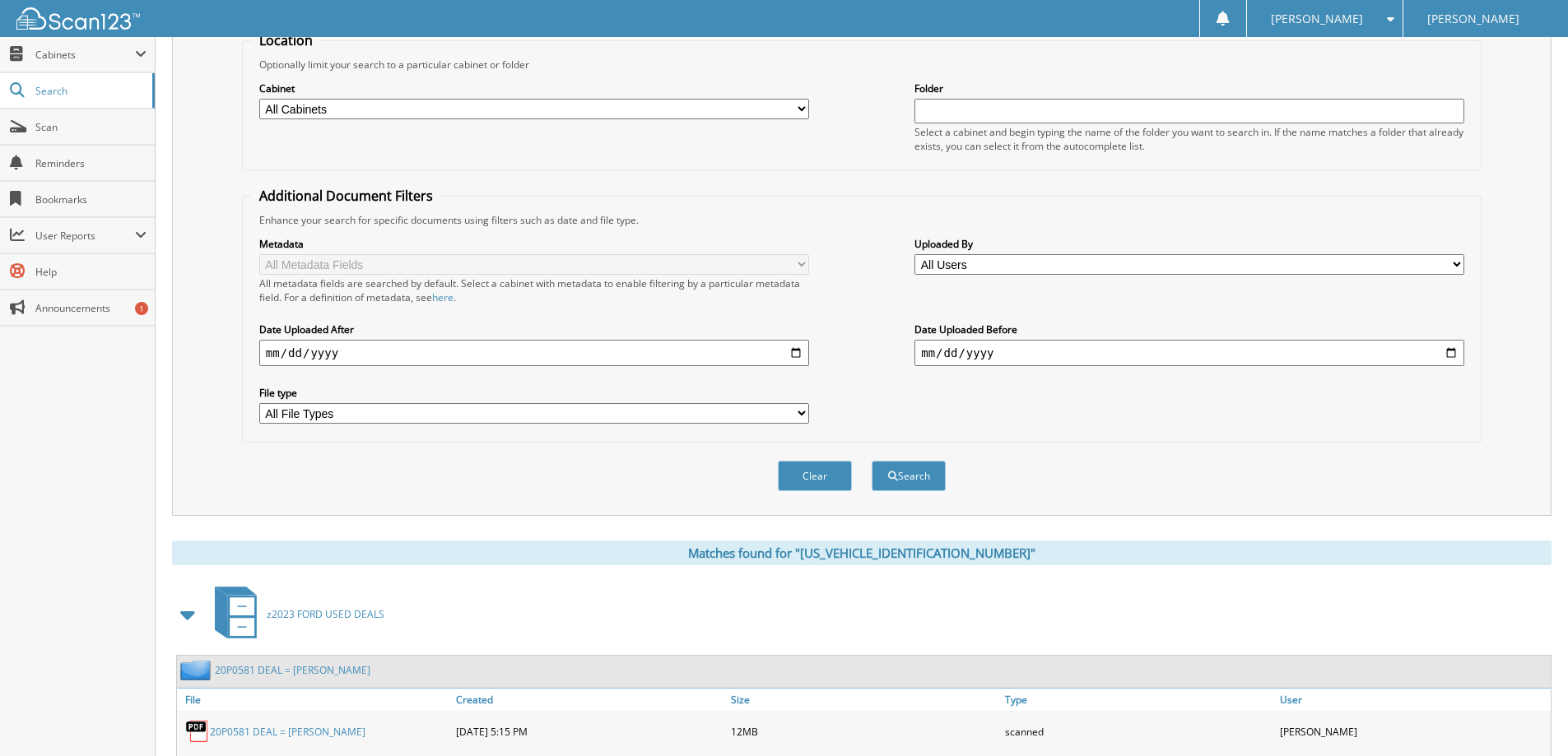
scroll to position [0, 0]
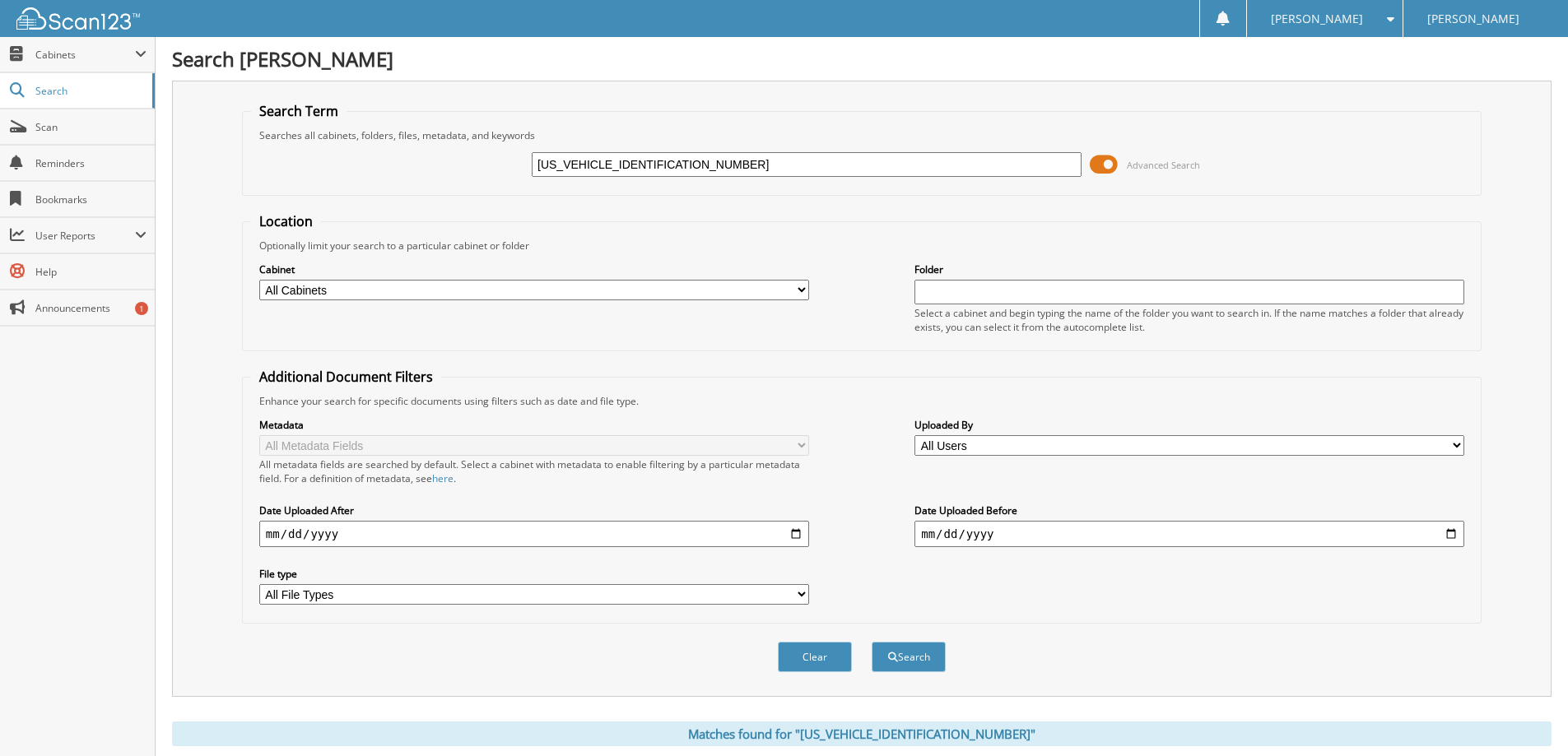
click at [654, 160] on input "[US_VEHICLE_IDENTIFICATION_NUMBER]" at bounding box center [806, 165] width 550 height 25
drag, startPoint x: 654, startPoint y: 160, endPoint x: 583, endPoint y: 167, distance: 71.3
click at [583, 167] on input "[US_VEHICLE_IDENTIFICATION_NUMBER]" at bounding box center [806, 165] width 550 height 25
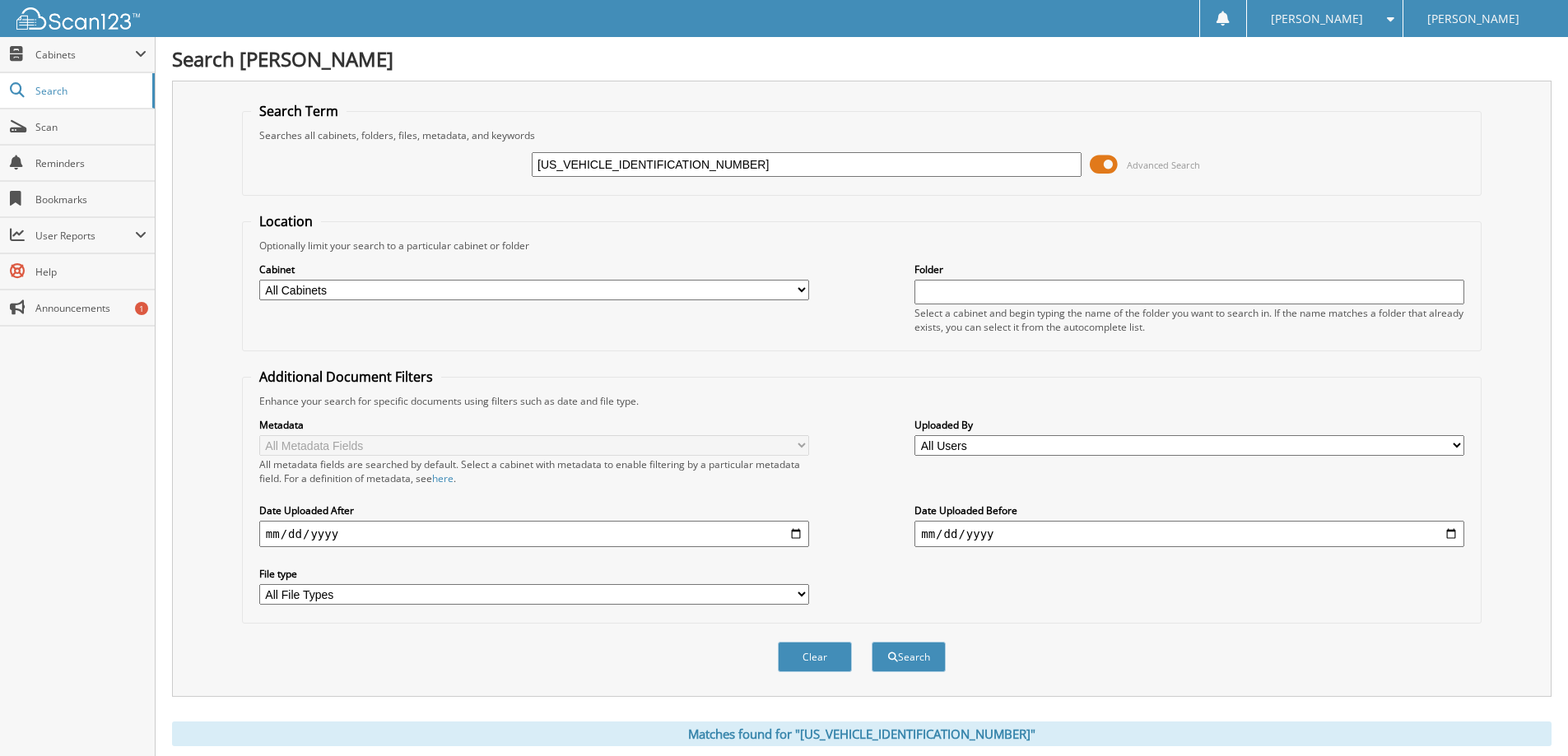
paste input "[VEHICLE_IDENTIFICATION_NUMBER]"
type input "[US_VEHICLE_IDENTIFICATION_NUMBER]"
click at [871, 642] on button "Search" at bounding box center [908, 658] width 74 height 31
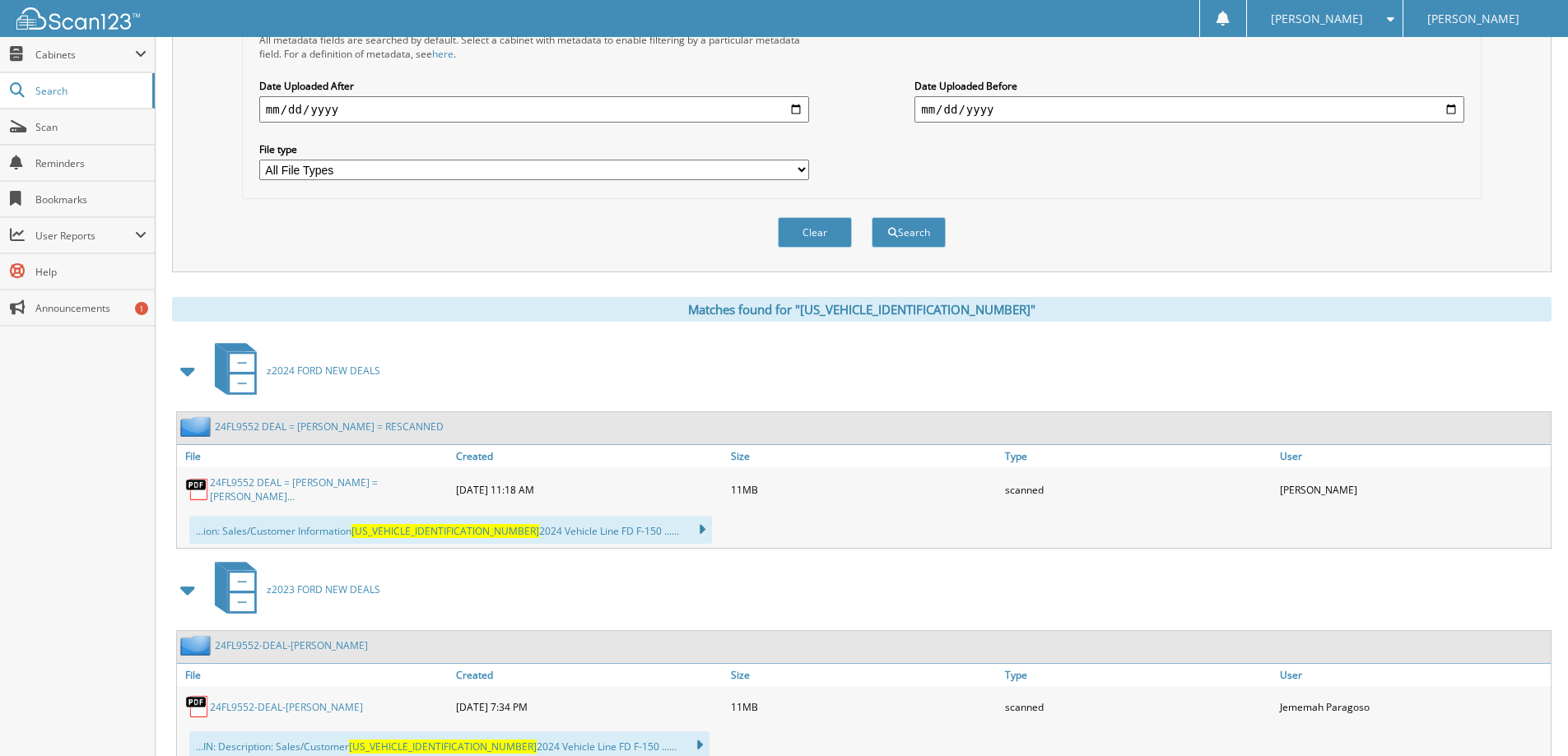
scroll to position [493, 0]
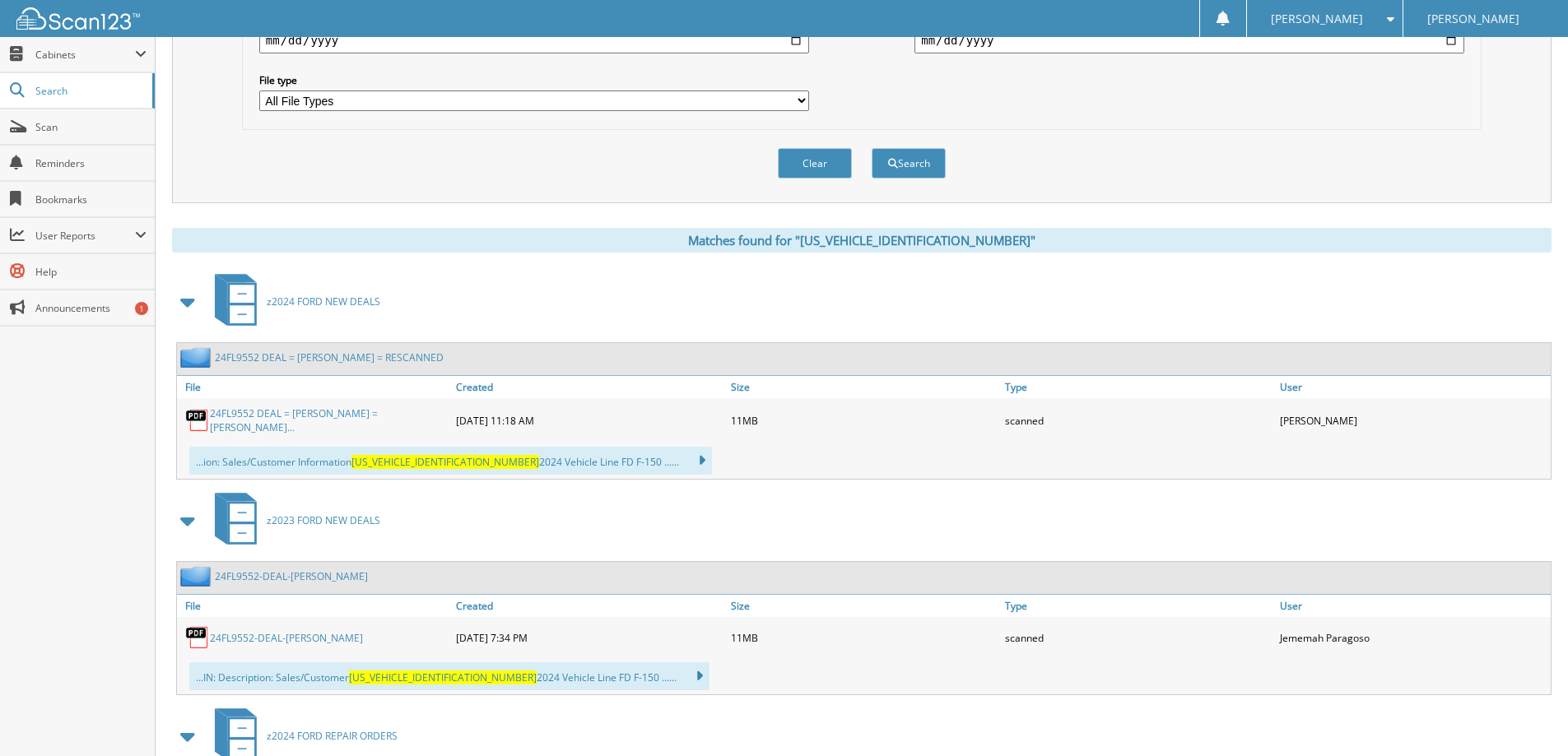
click at [313, 421] on link "24FL9552 DEAL = [PERSON_NAME] = [PERSON_NAME]..." at bounding box center [328, 420] width 238 height 28
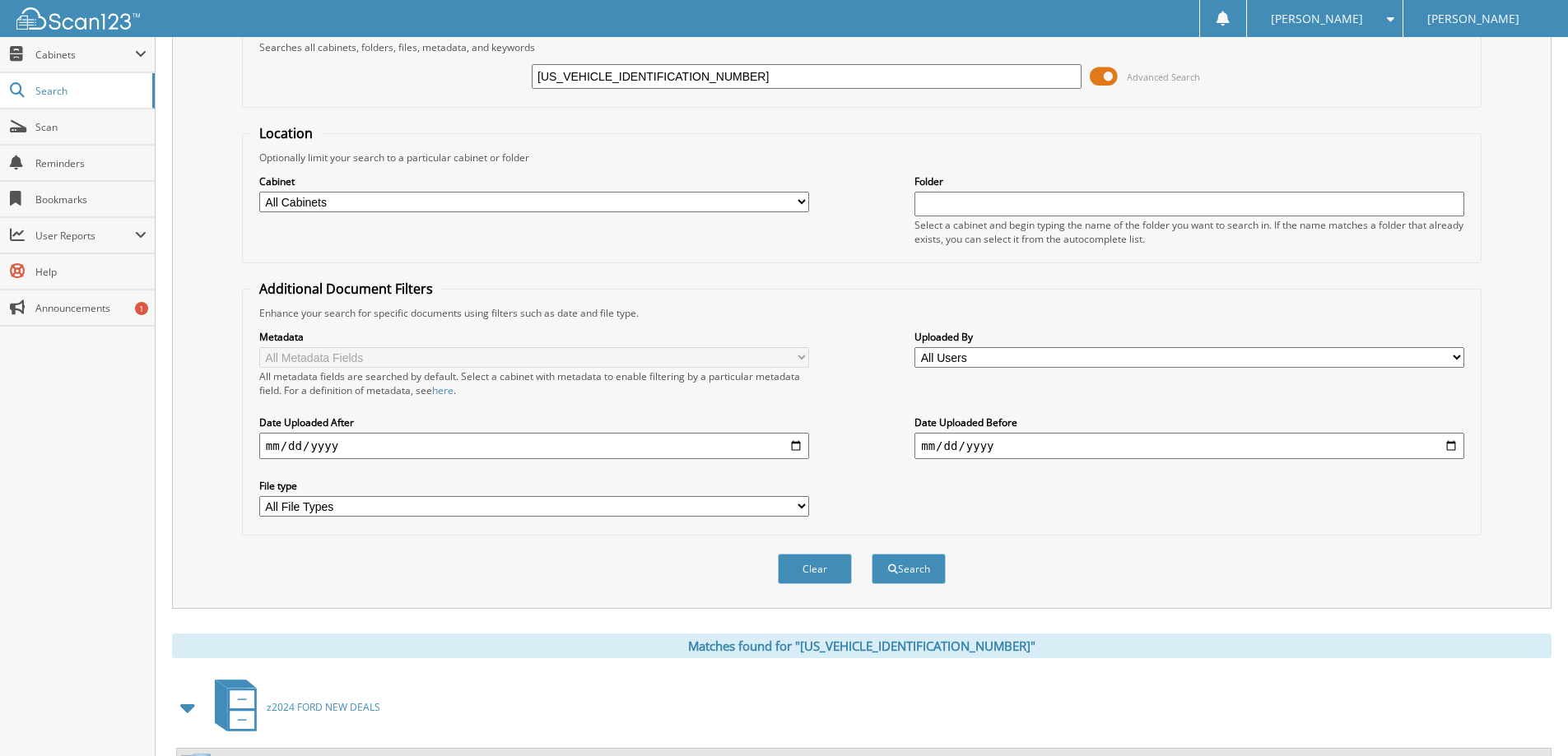
scroll to position [0, 0]
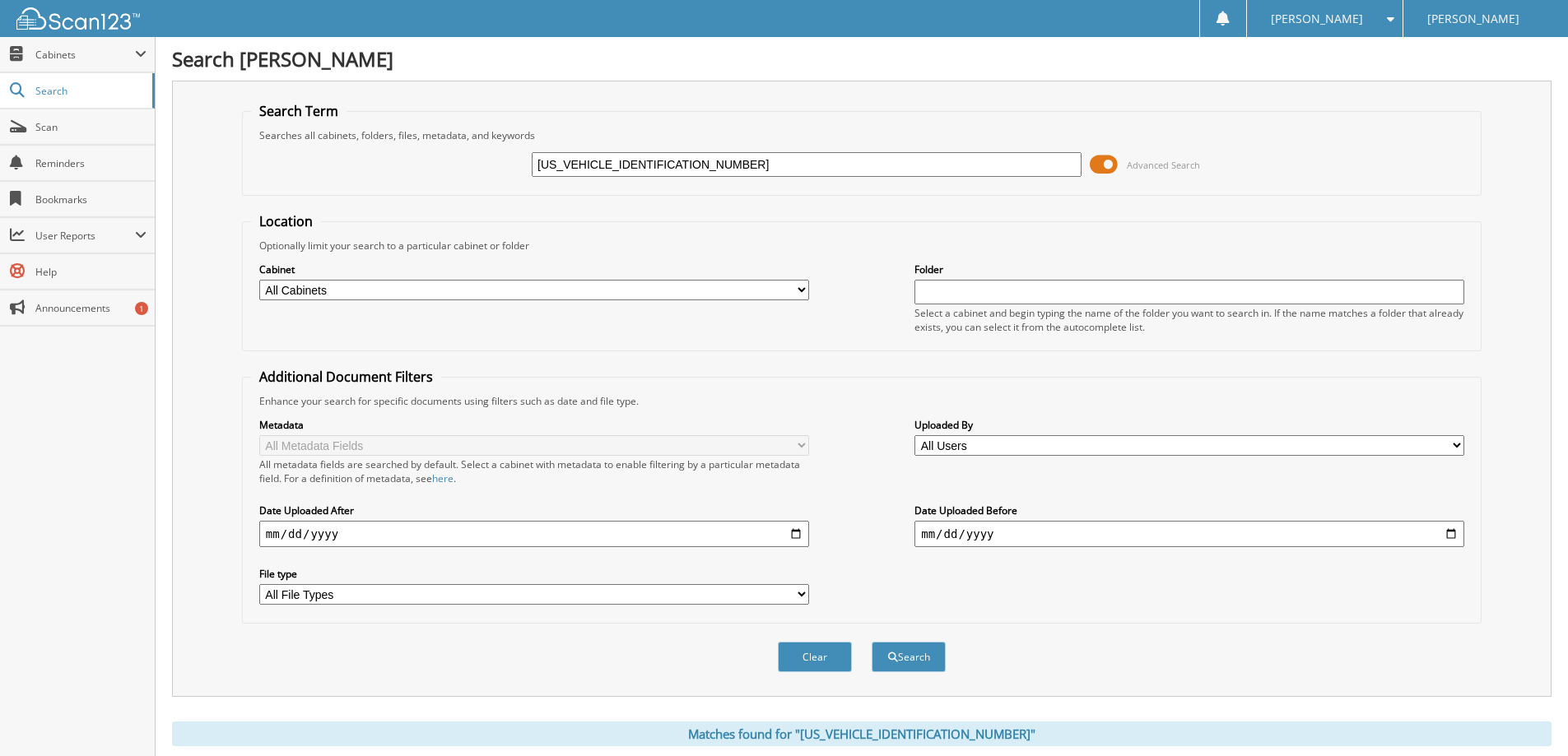
click at [814, 163] on input "[US_VEHICLE_IDENTIFICATION_NUMBER]" at bounding box center [806, 165] width 550 height 25
paste input "EW1E56LKF2942701"
type input "[US_VEHICLE_IDENTIFICATION_NUMBER]"
click at [871, 642] on button "Search" at bounding box center [908, 658] width 74 height 31
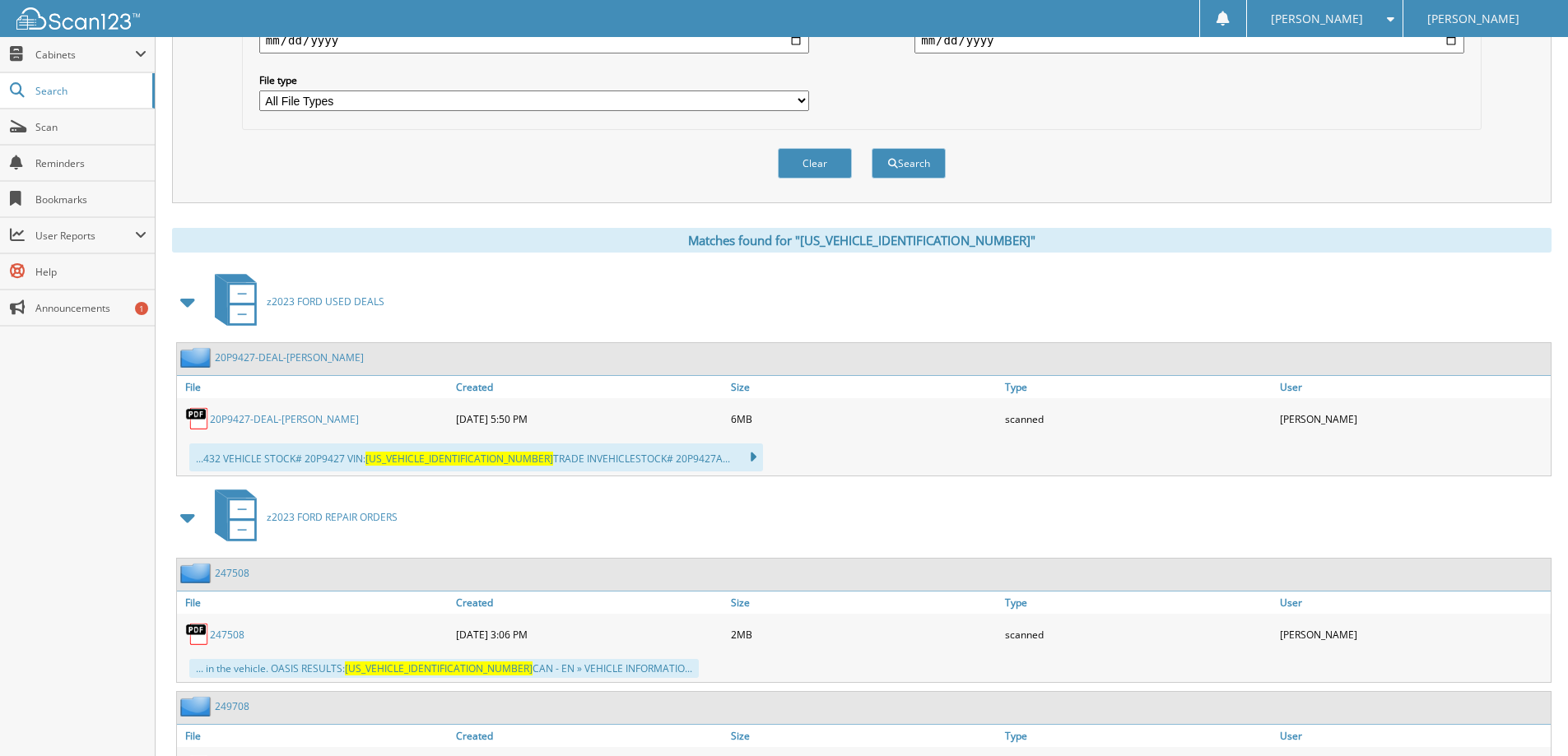
click at [300, 419] on link "20P9427-DEAL-[PERSON_NAME]" at bounding box center [284, 419] width 149 height 14
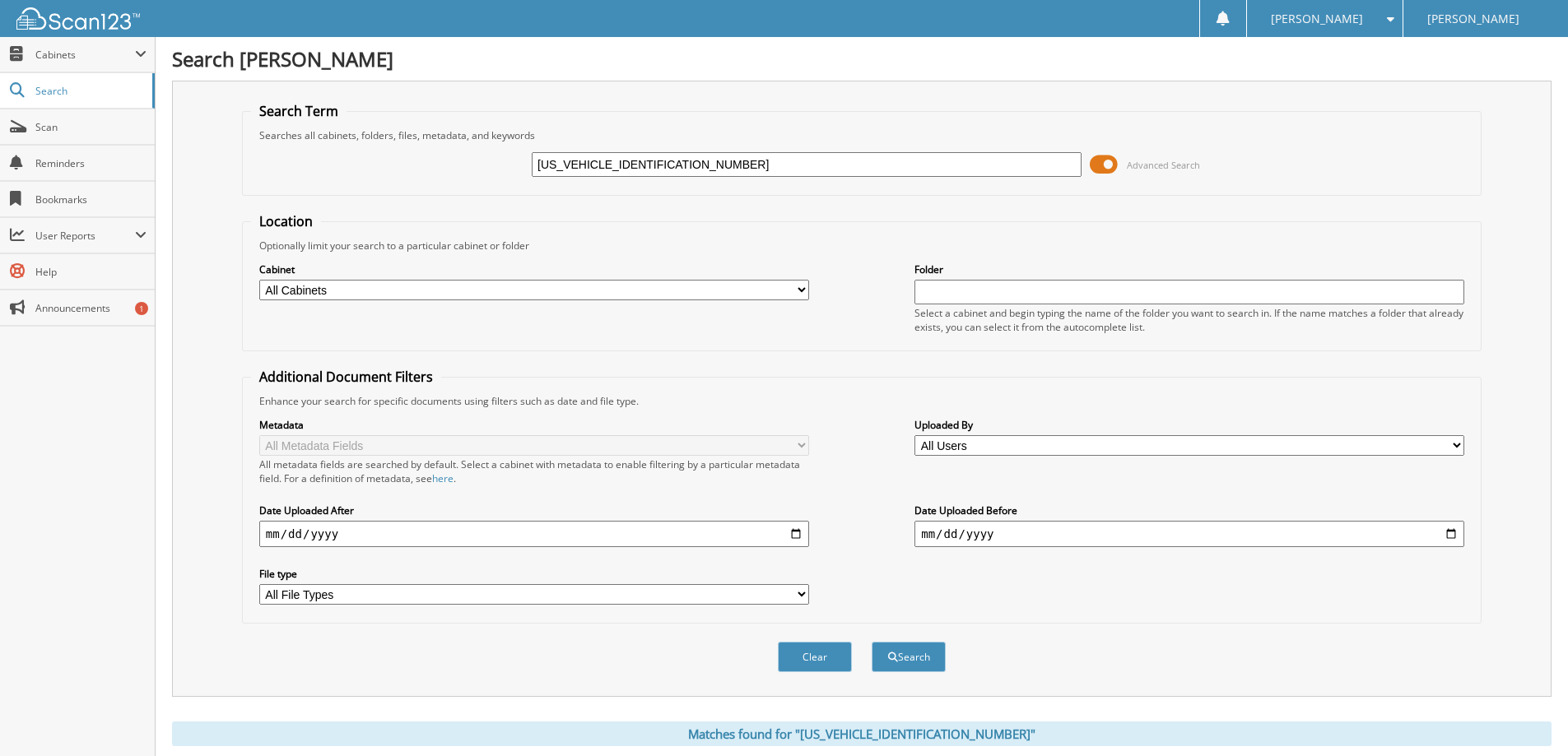
click at [665, 167] on input "[US_VEHICLE_IDENTIFICATION_NUMBER]" at bounding box center [806, 165] width 550 height 25
drag, startPoint x: 665, startPoint y: 167, endPoint x: 633, endPoint y: 164, distance: 32.1
click at [633, 164] on input "[US_VEHICLE_IDENTIFICATION_NUMBER]" at bounding box center [806, 165] width 550 height 25
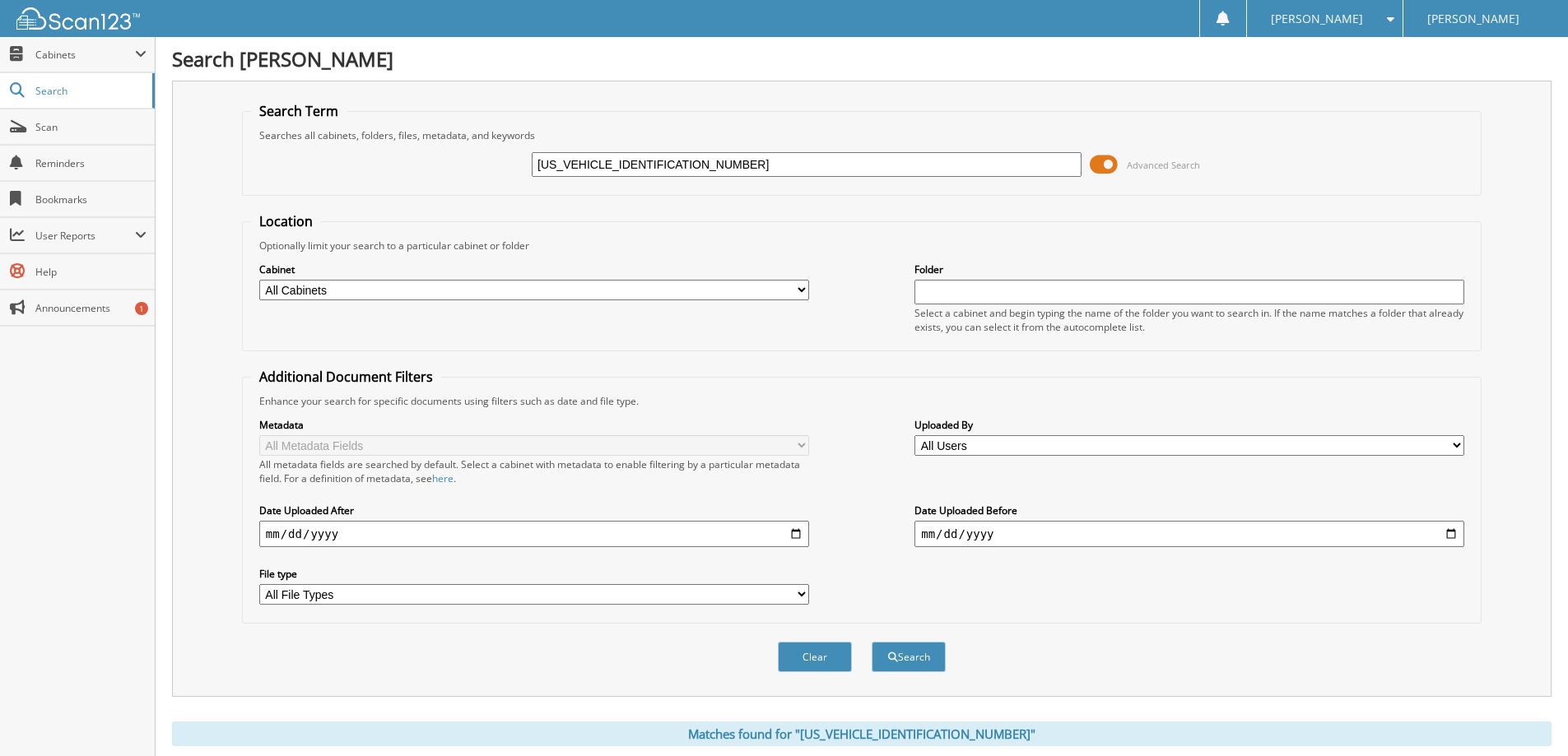
drag, startPoint x: 633, startPoint y: 164, endPoint x: 610, endPoint y: 154, distance: 25.1
click at [610, 154] on input "[US_VEHICLE_IDENTIFICATION_NUMBER]" at bounding box center [806, 165] width 550 height 25
paste input "43LKF4917301"
type input "[US_VEHICLE_IDENTIFICATION_NUMBER]"
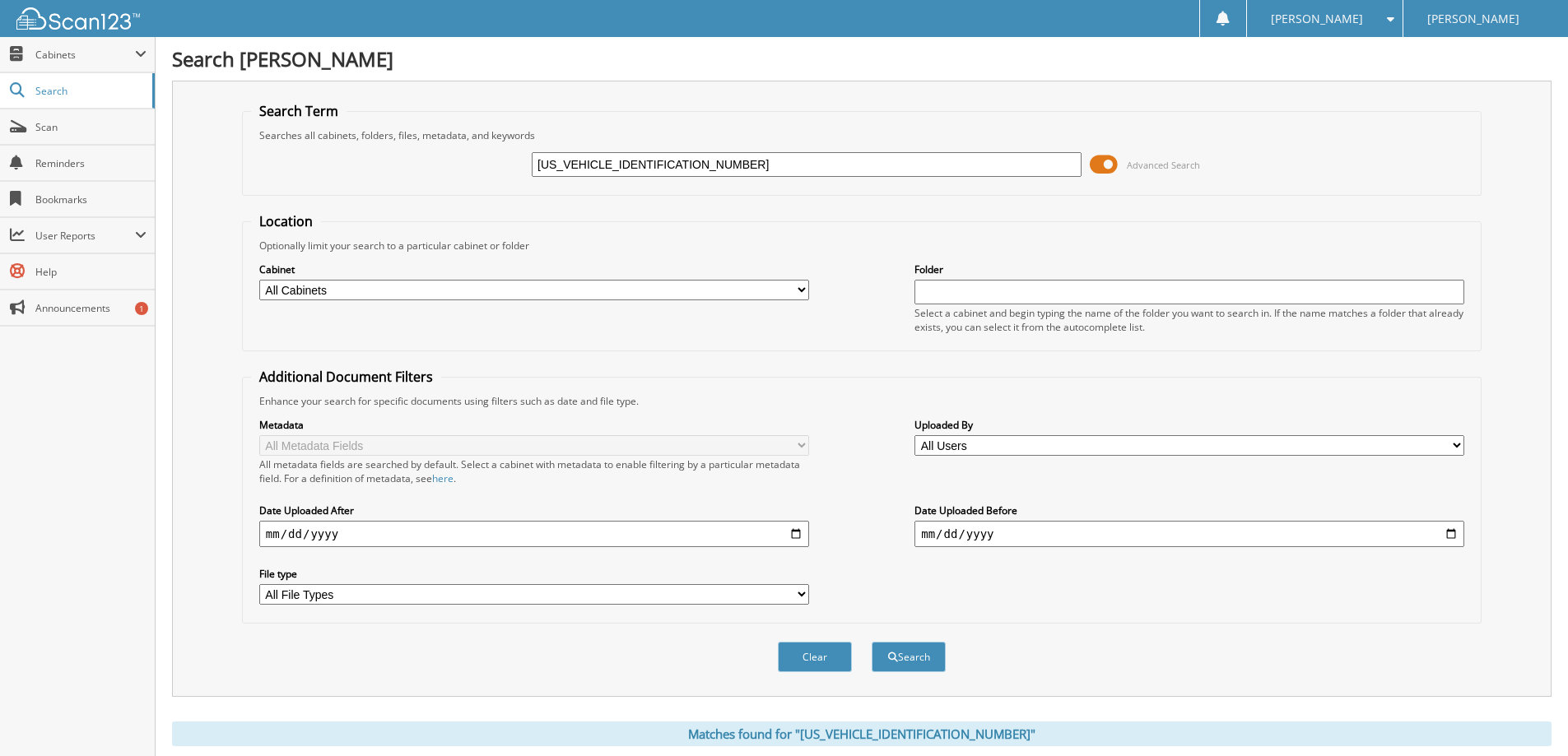
click at [871, 642] on button "Search" at bounding box center [908, 658] width 74 height 31
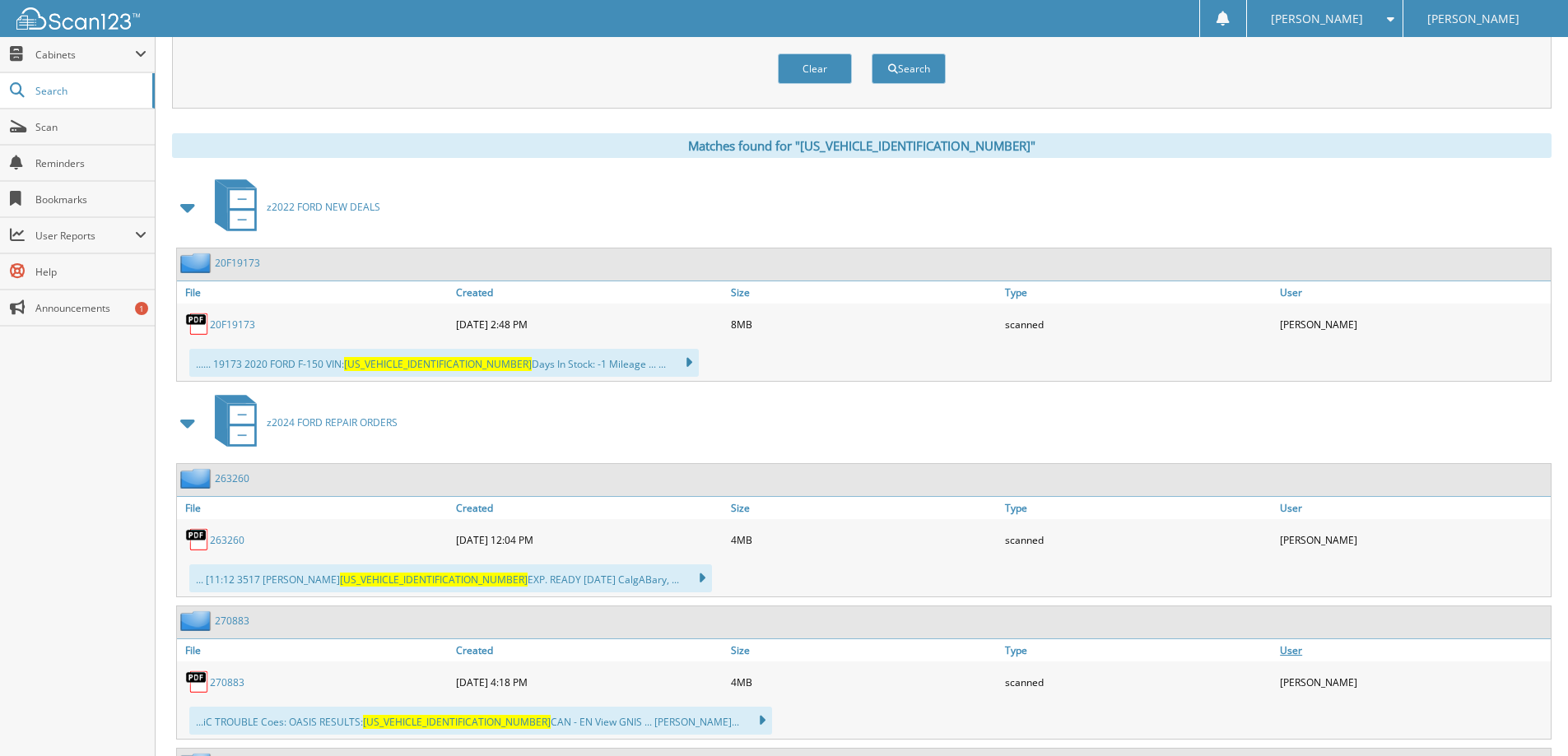
scroll to position [823, 0]
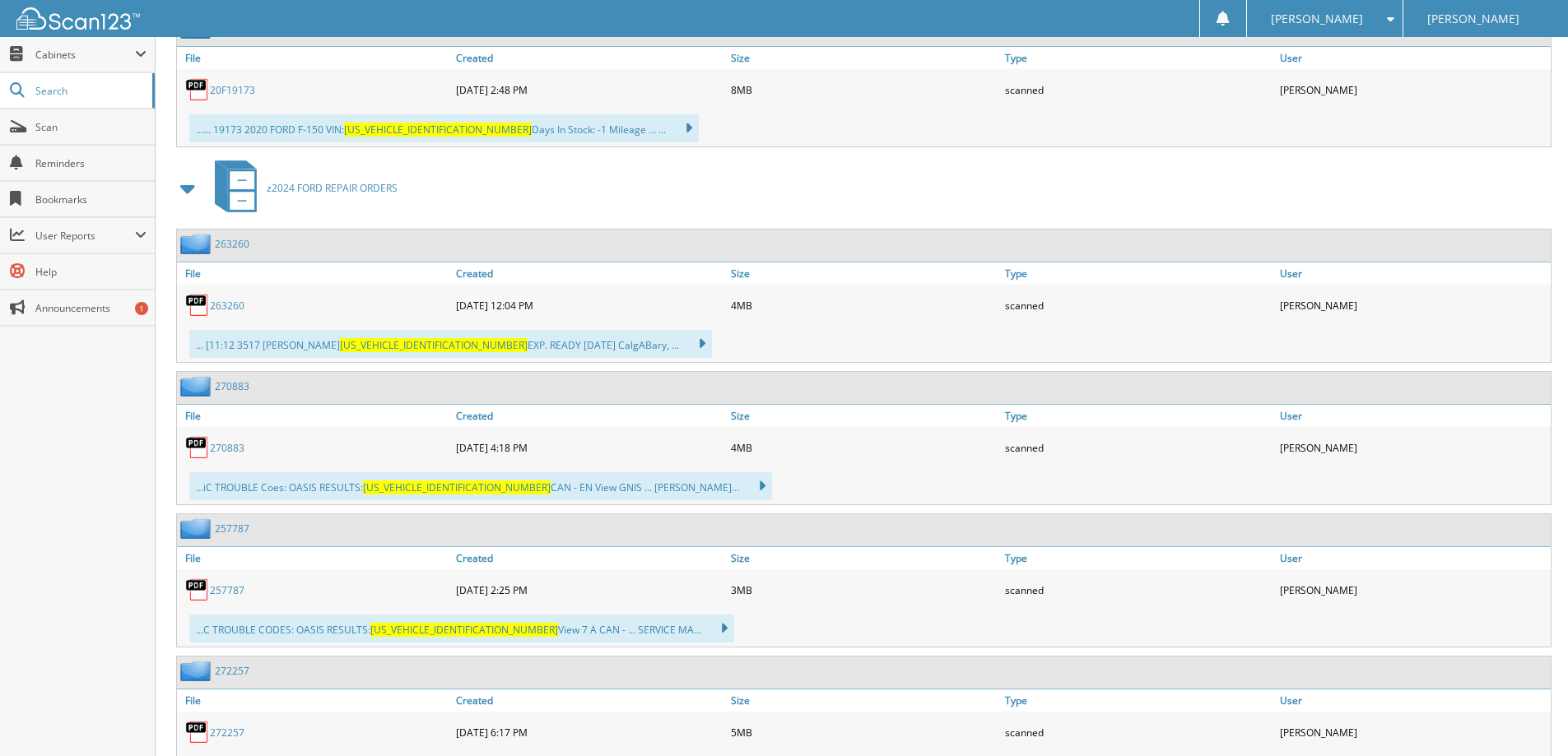
click at [242, 95] on link "20F19173" at bounding box center [232, 90] width 45 height 14
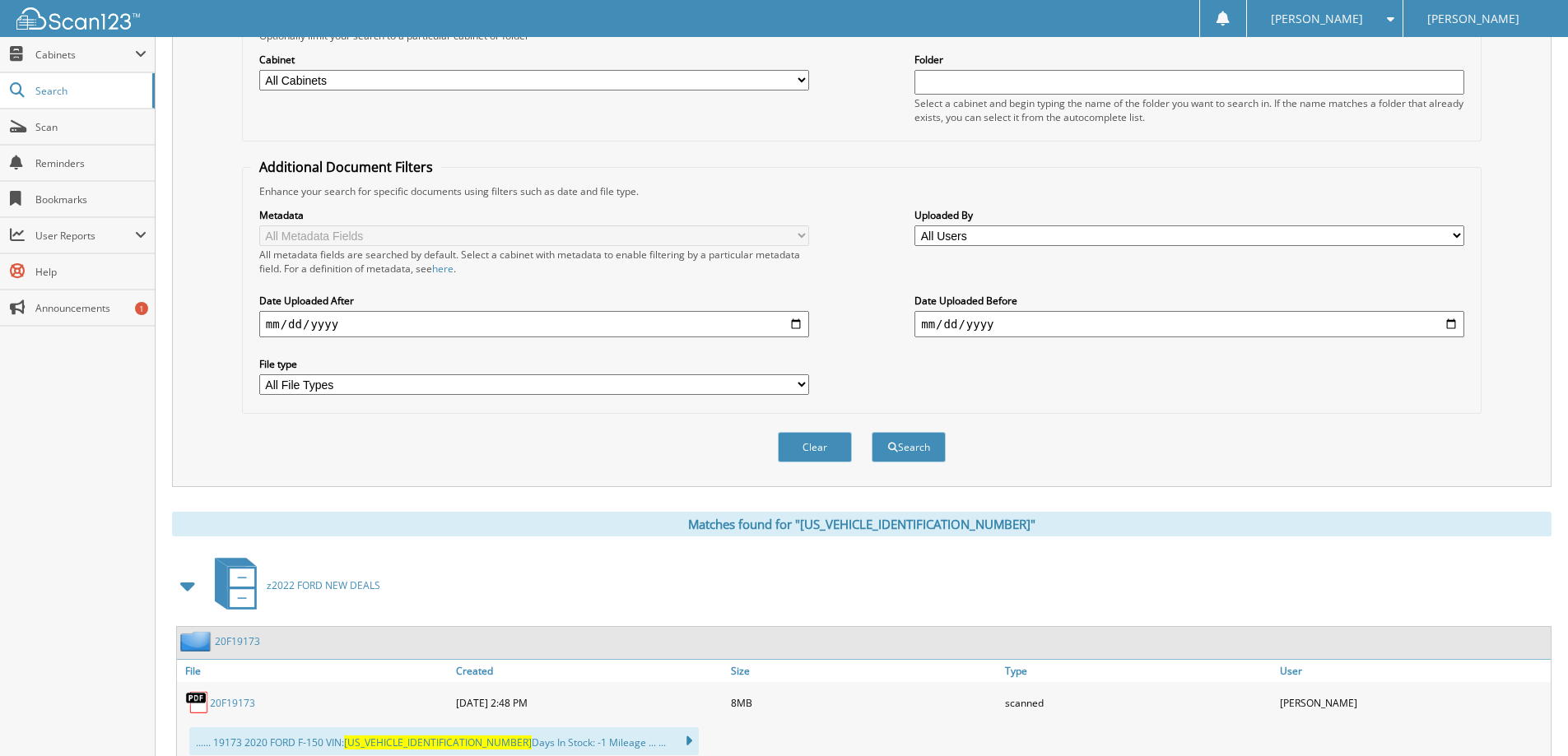
scroll to position [0, 0]
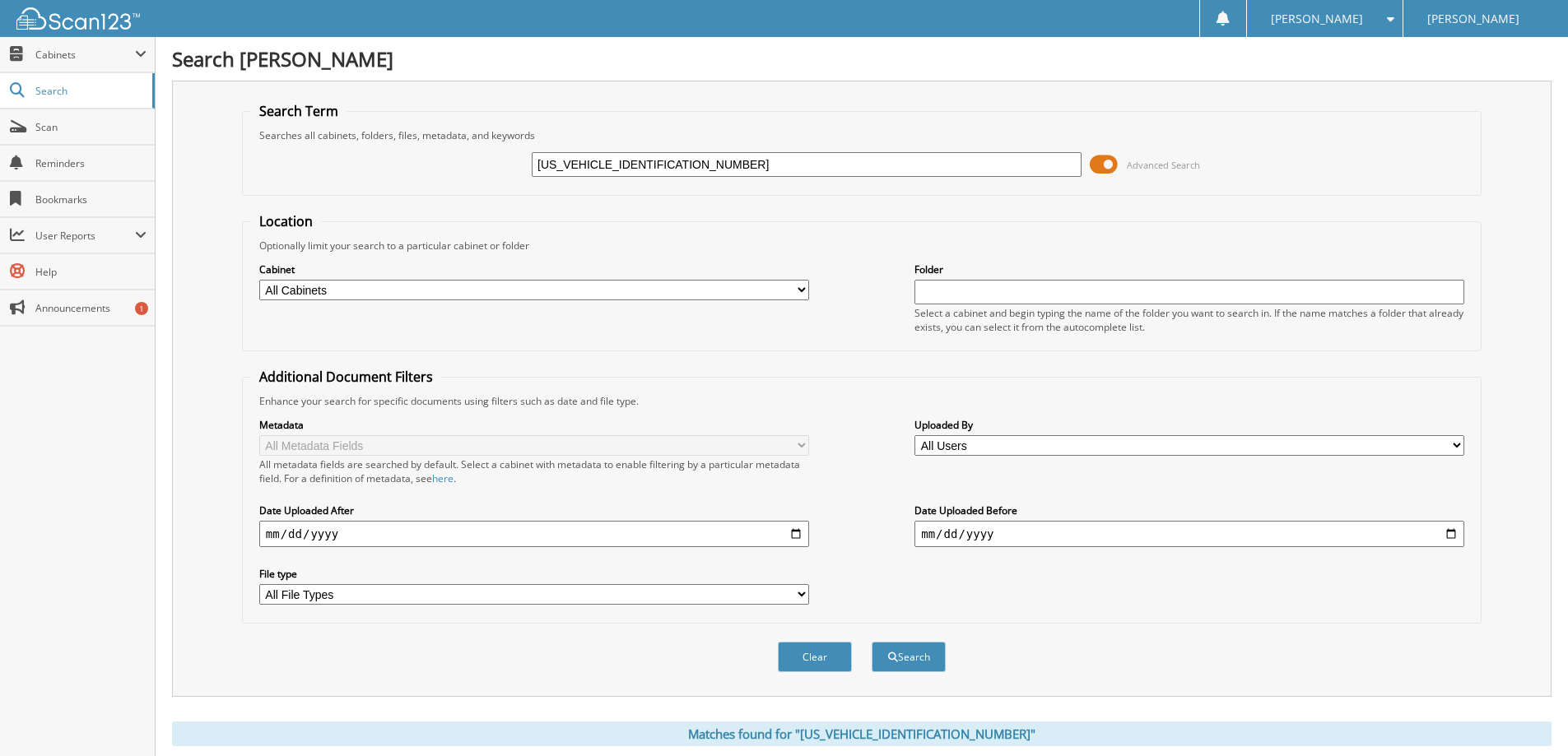
click at [631, 166] on input "[US_VEHICLE_IDENTIFICATION_NUMBER]" at bounding box center [806, 165] width 550 height 25
paste input "G9HKE0122401"
type input "[US_VEHICLE_IDENTIFICATION_NUMBER]"
click at [871, 642] on button "Search" at bounding box center [908, 658] width 74 height 31
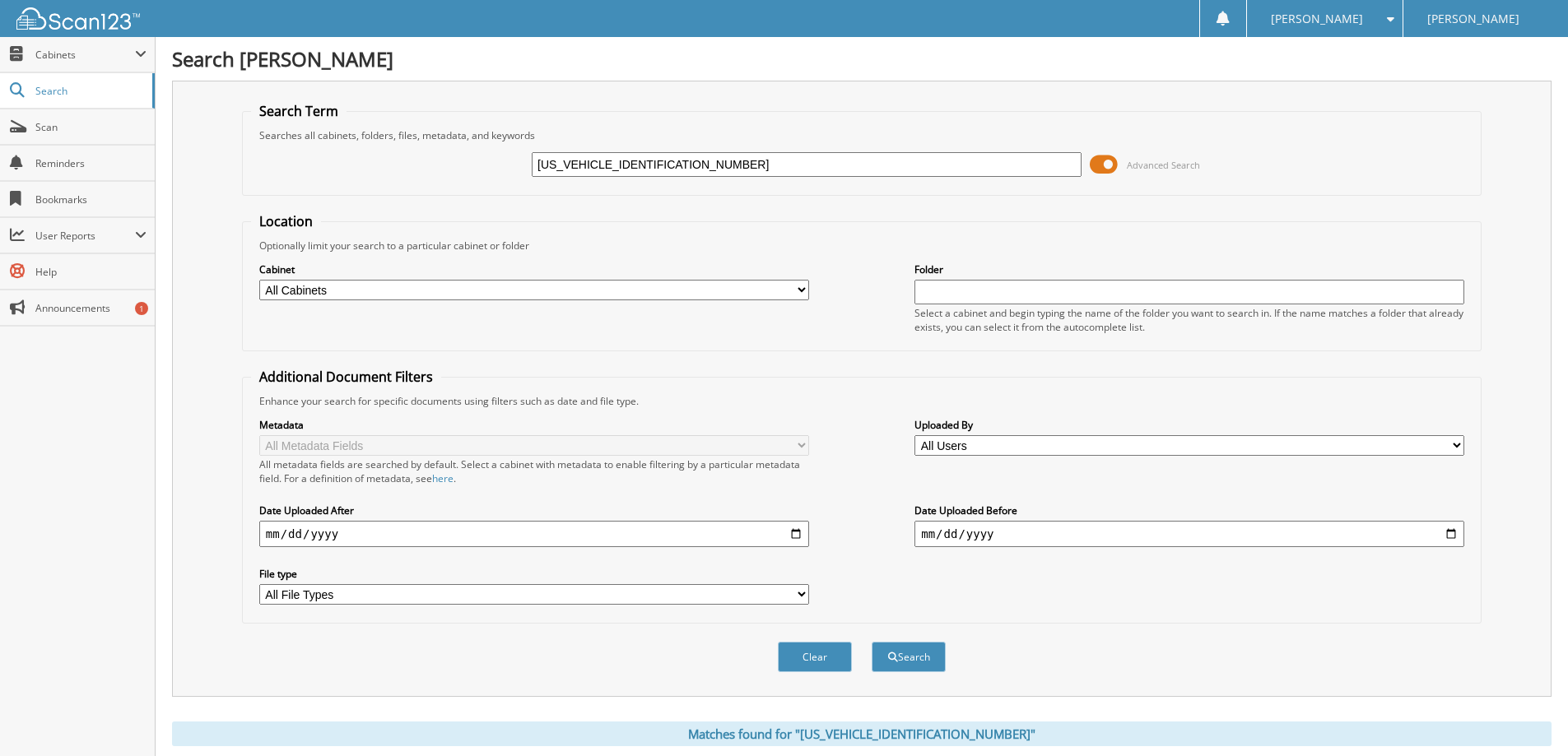
scroll to position [493, 0]
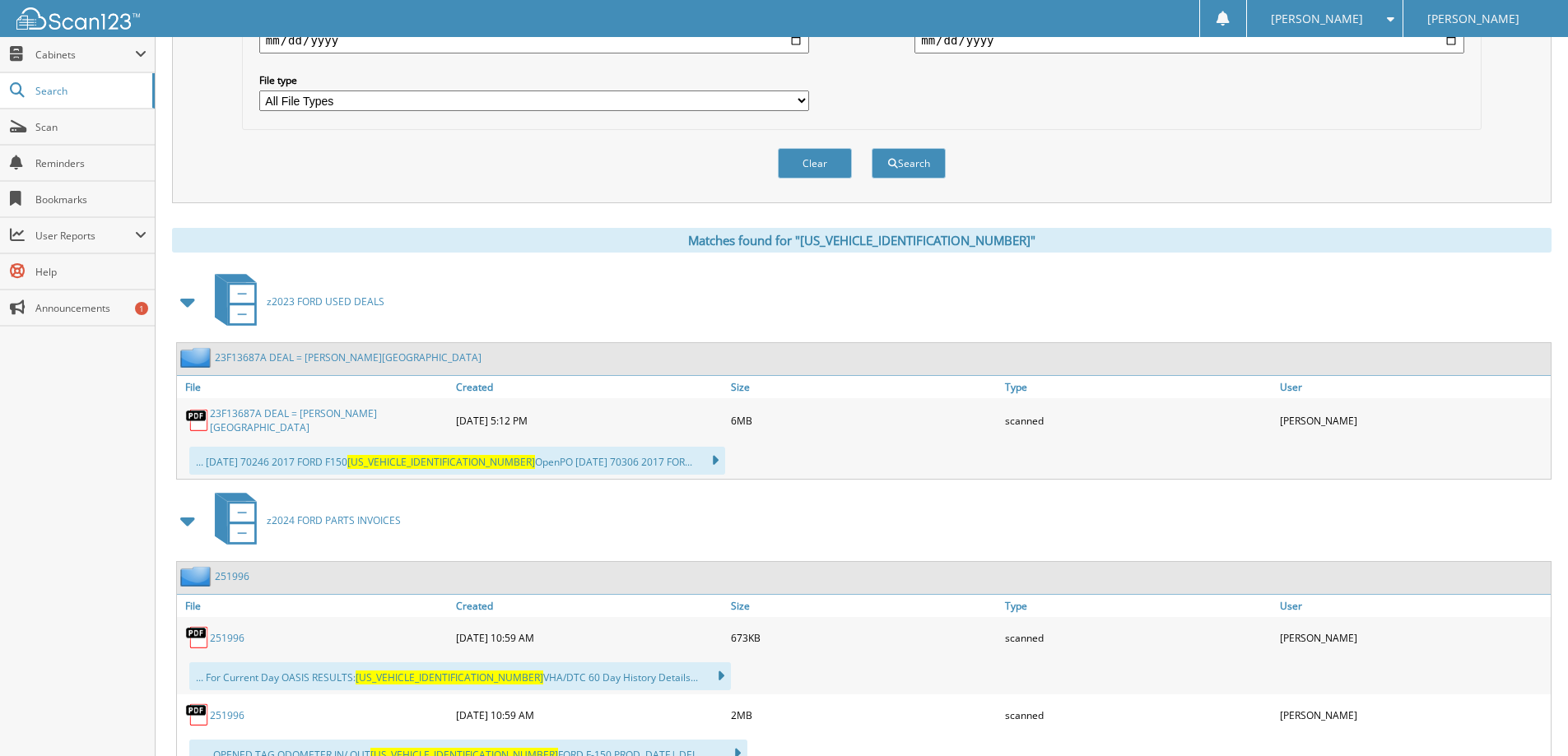
click at [358, 420] on link "23F13687A DEAL = [PERSON_NAME][GEOGRAPHIC_DATA]" at bounding box center [328, 420] width 238 height 28
